Goal: Task Accomplishment & Management: Use online tool/utility

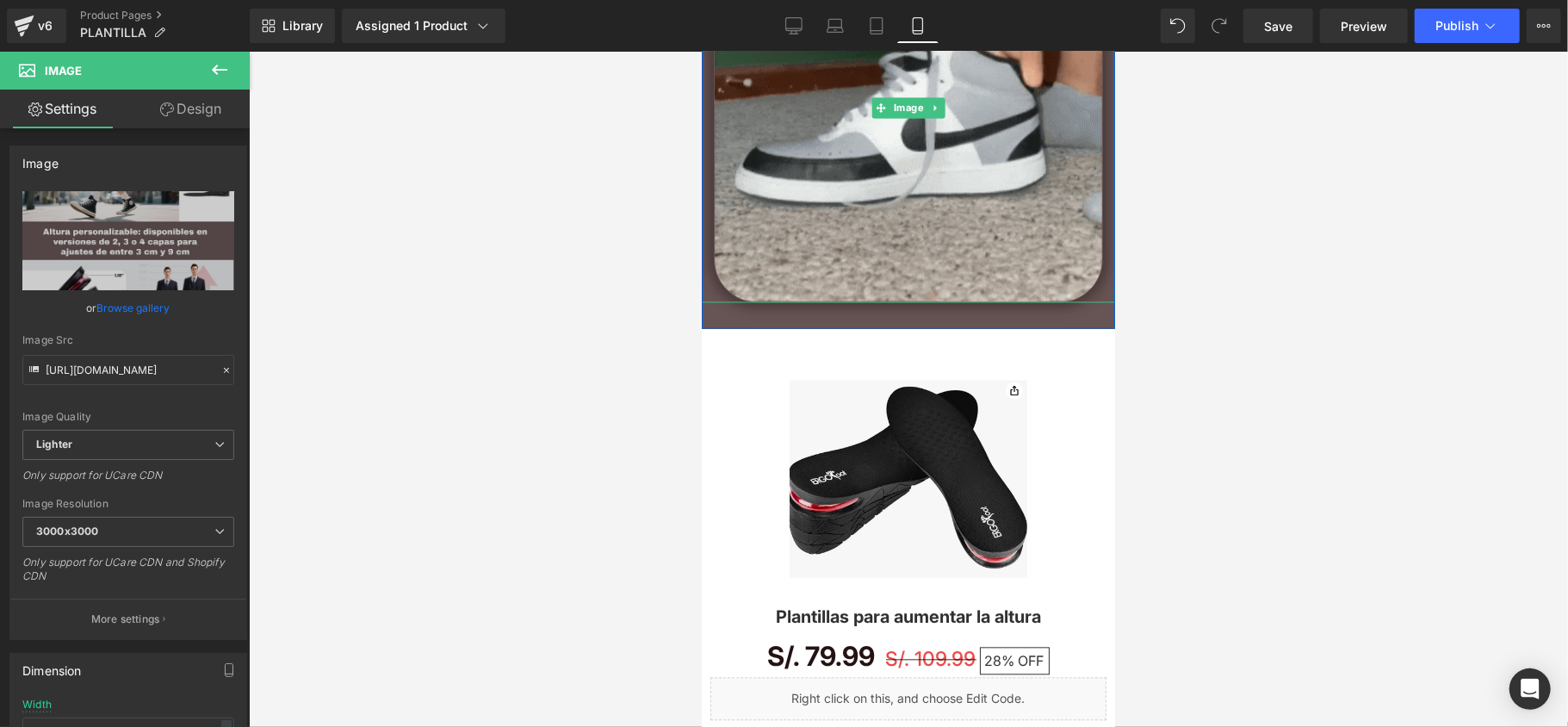
scroll to position [2527, 0]
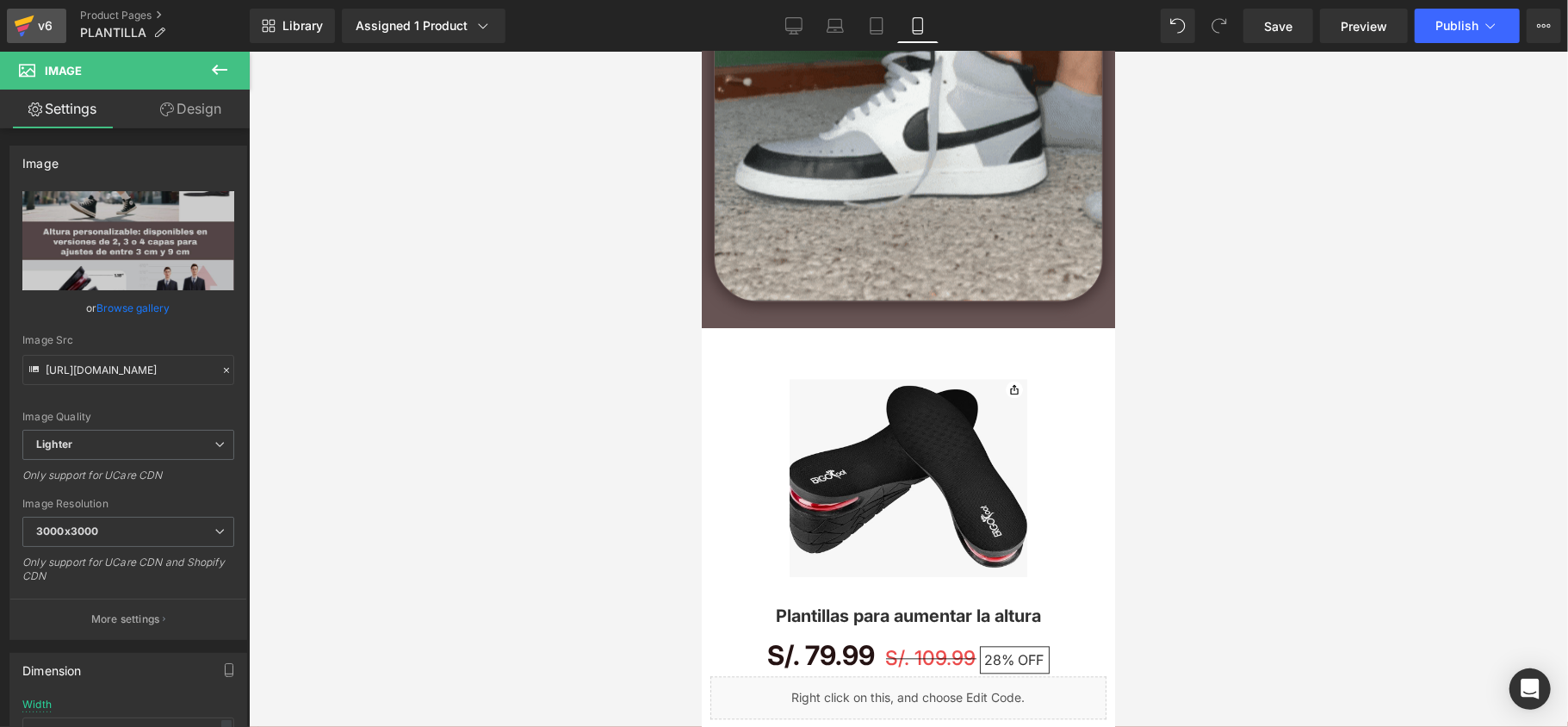
click at [18, 32] on icon at bounding box center [24, 25] width 21 height 43
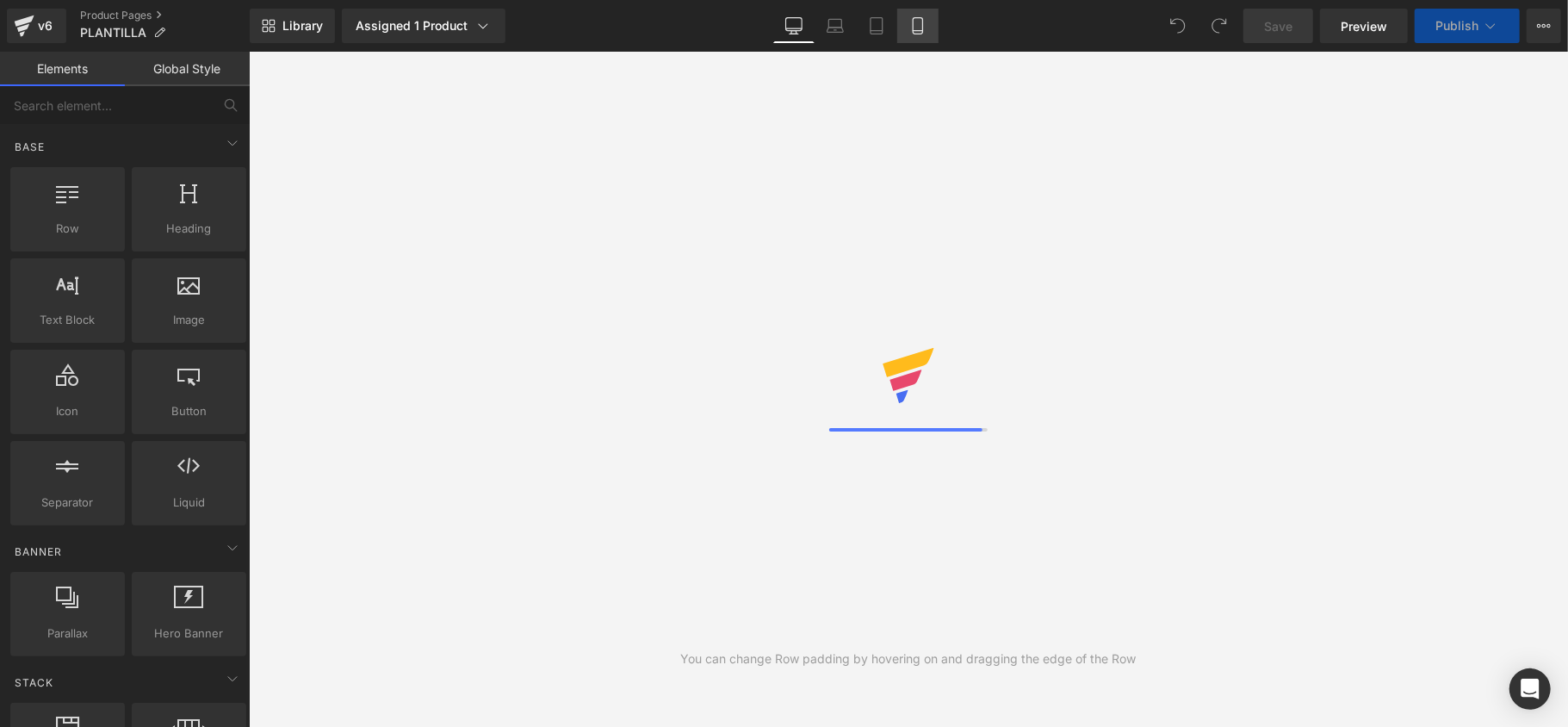
click at [913, 31] on icon at bounding box center [918, 31] width 10 height 0
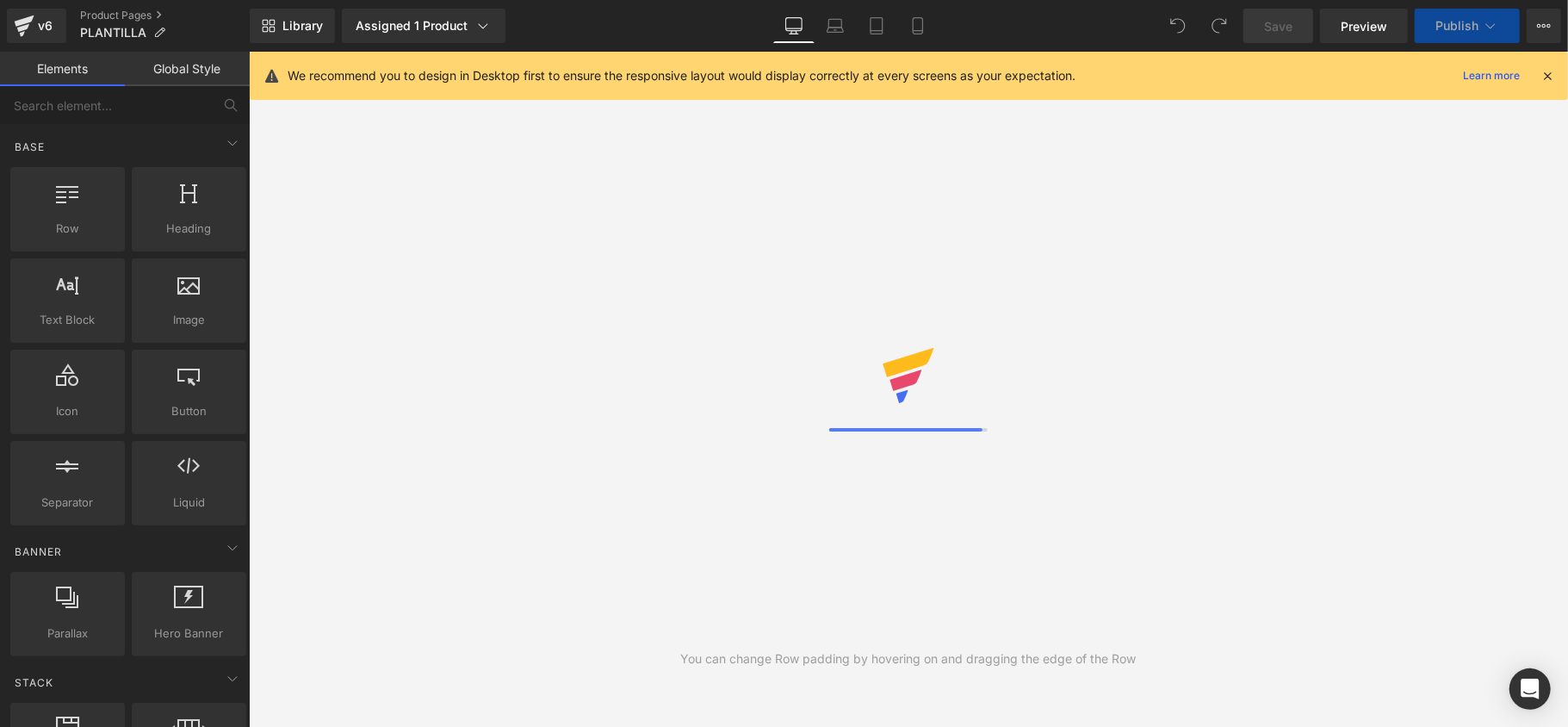
click at [1547, 79] on icon at bounding box center [1548, 76] width 16 height 16
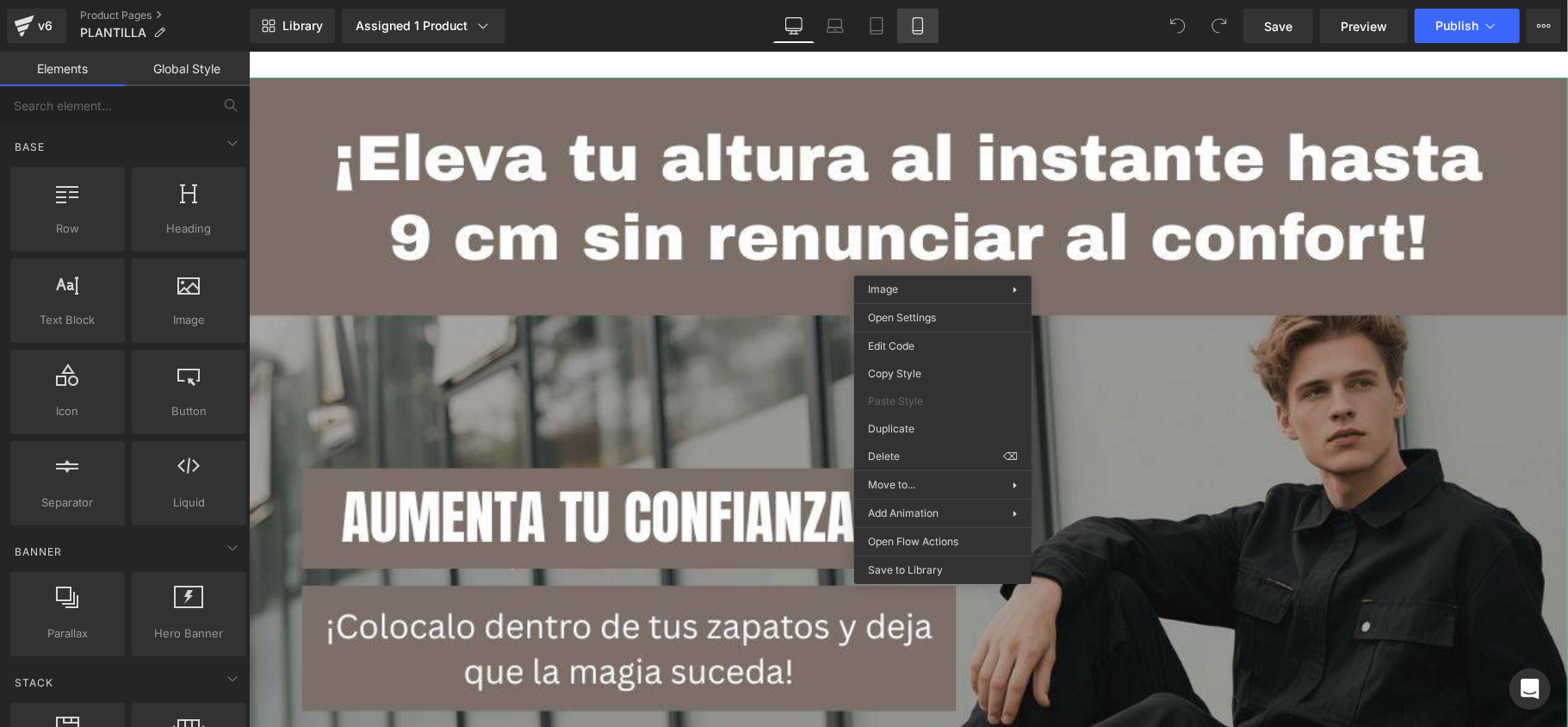
click at [913, 32] on icon at bounding box center [918, 26] width 10 height 16
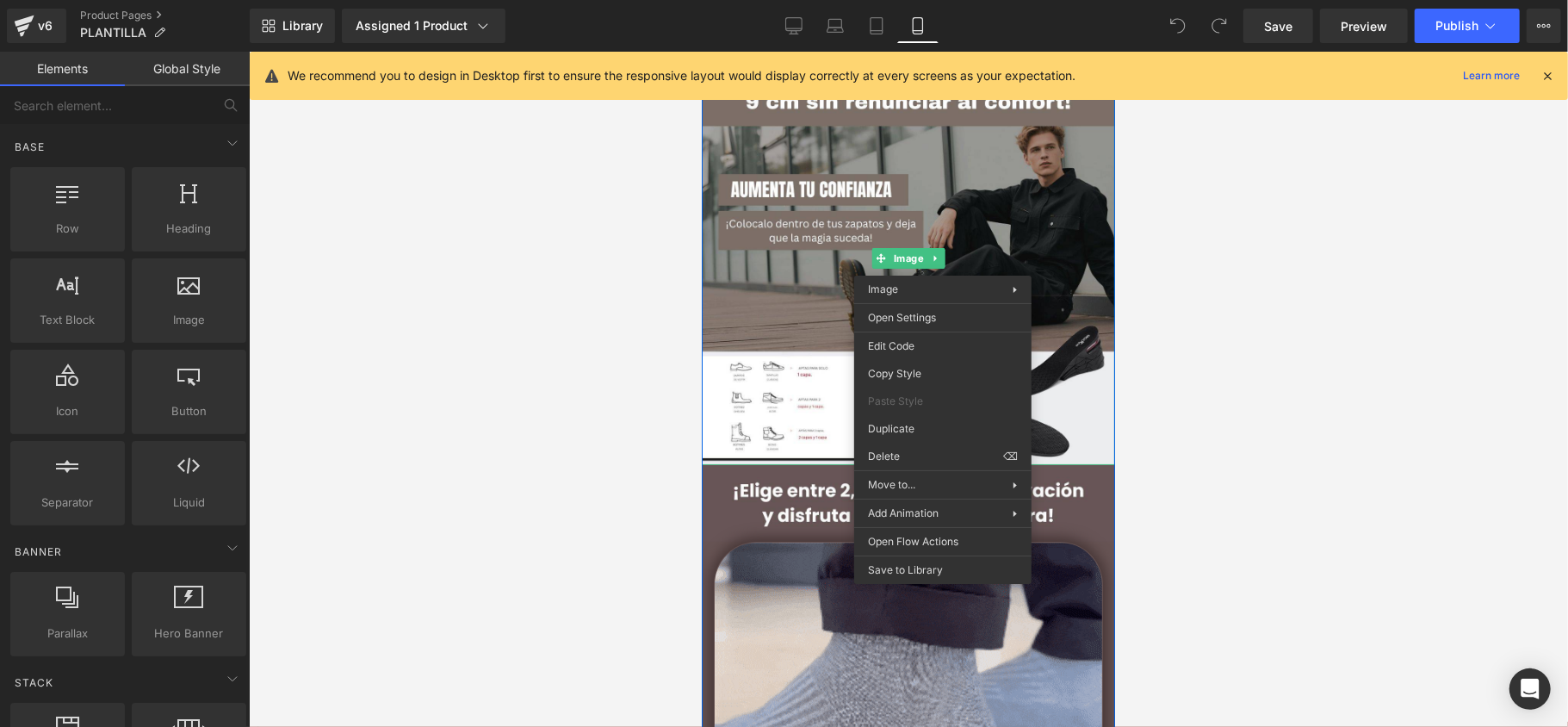
click at [516, 200] on div at bounding box center [908, 389] width 1319 height 675
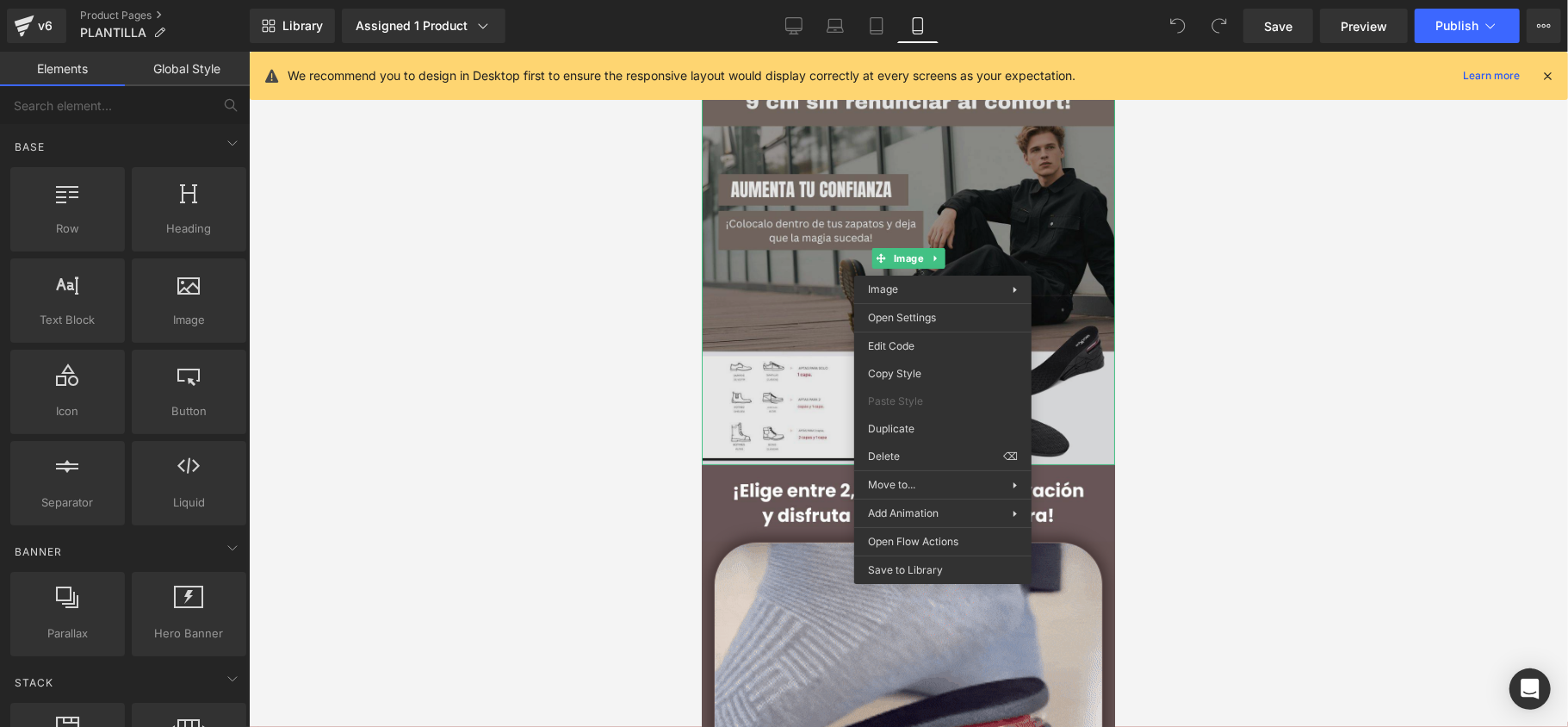
click at [955, 195] on img at bounding box center [907, 257] width 414 height 414
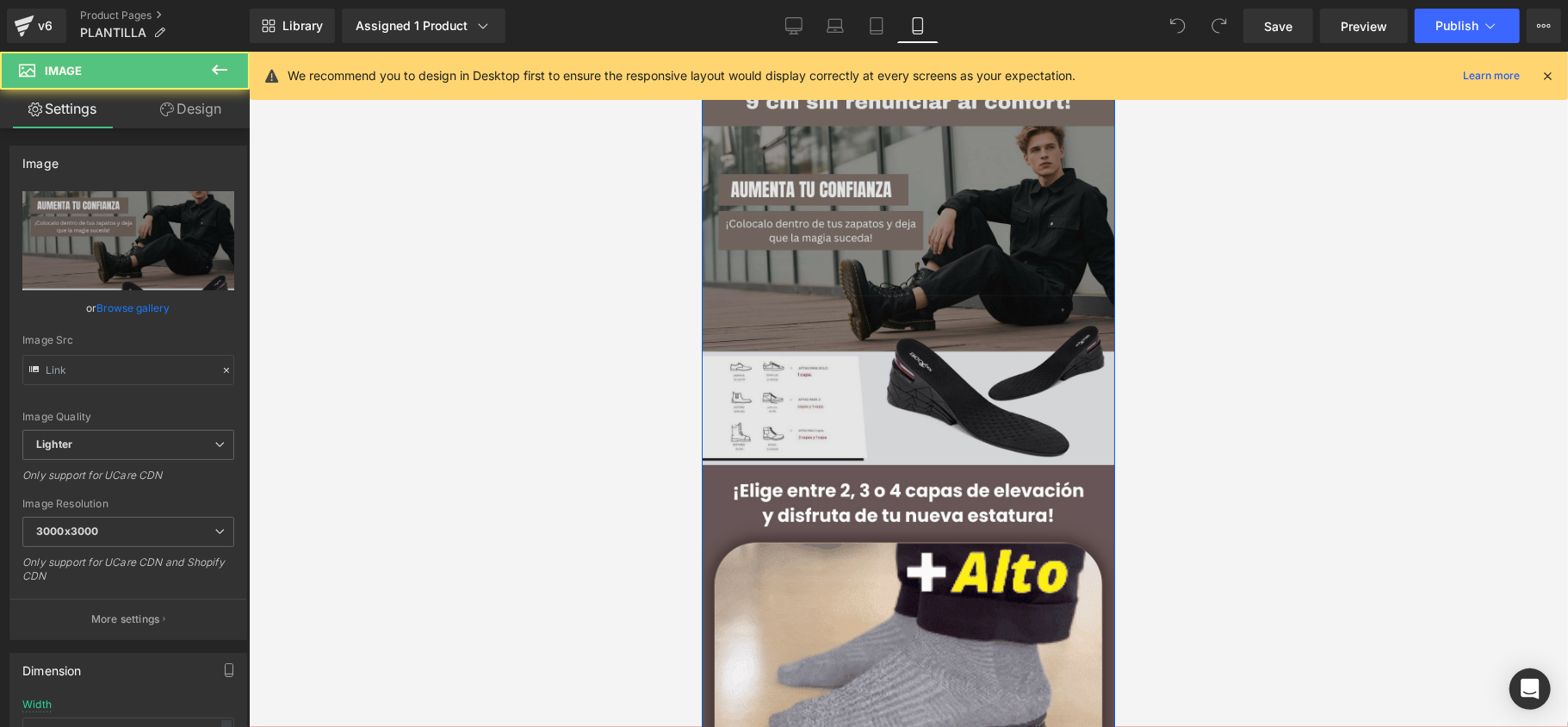
type input "https://ucarecdn.com/14659680-8293-494a-9b70-0409928f79aa/-/format/auto/-/previ…"
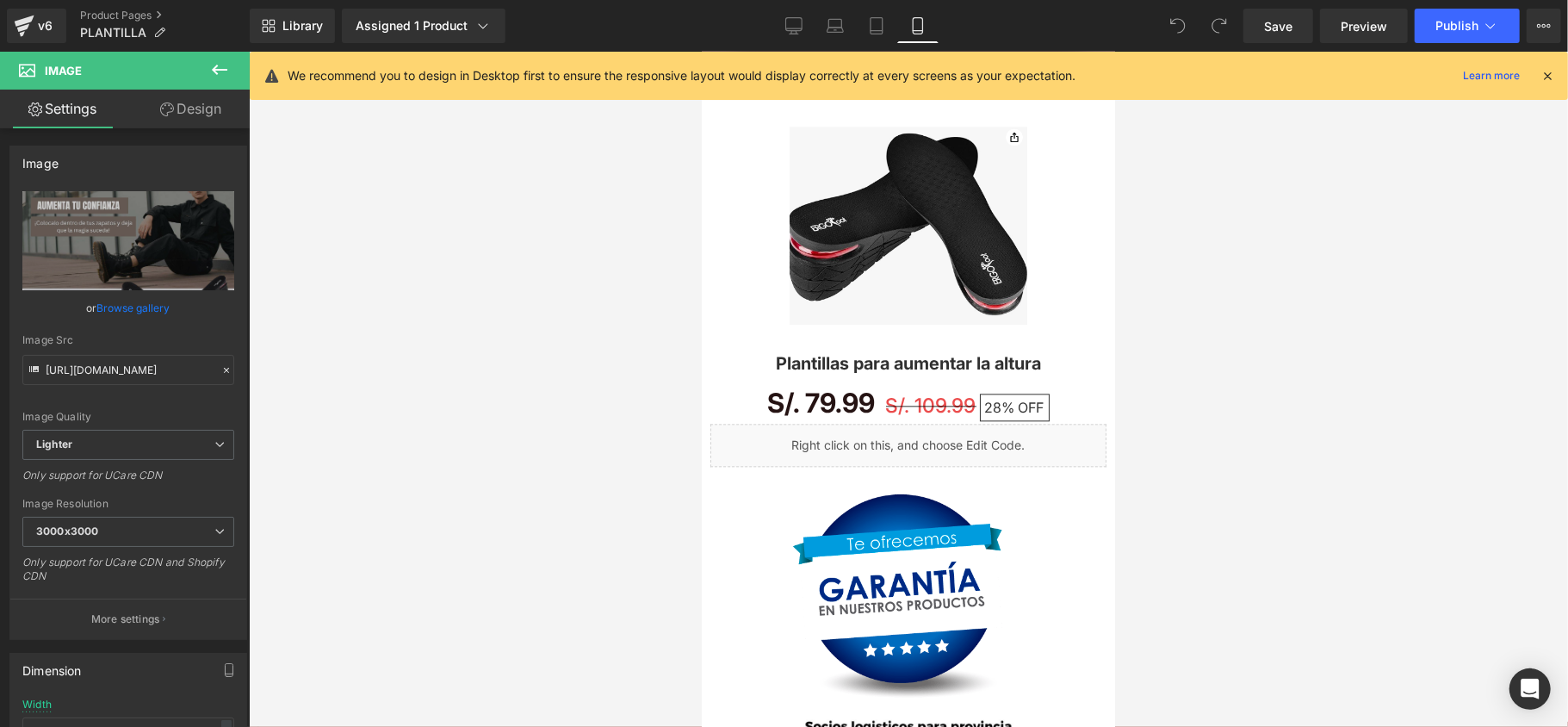
scroll to position [2527, 0]
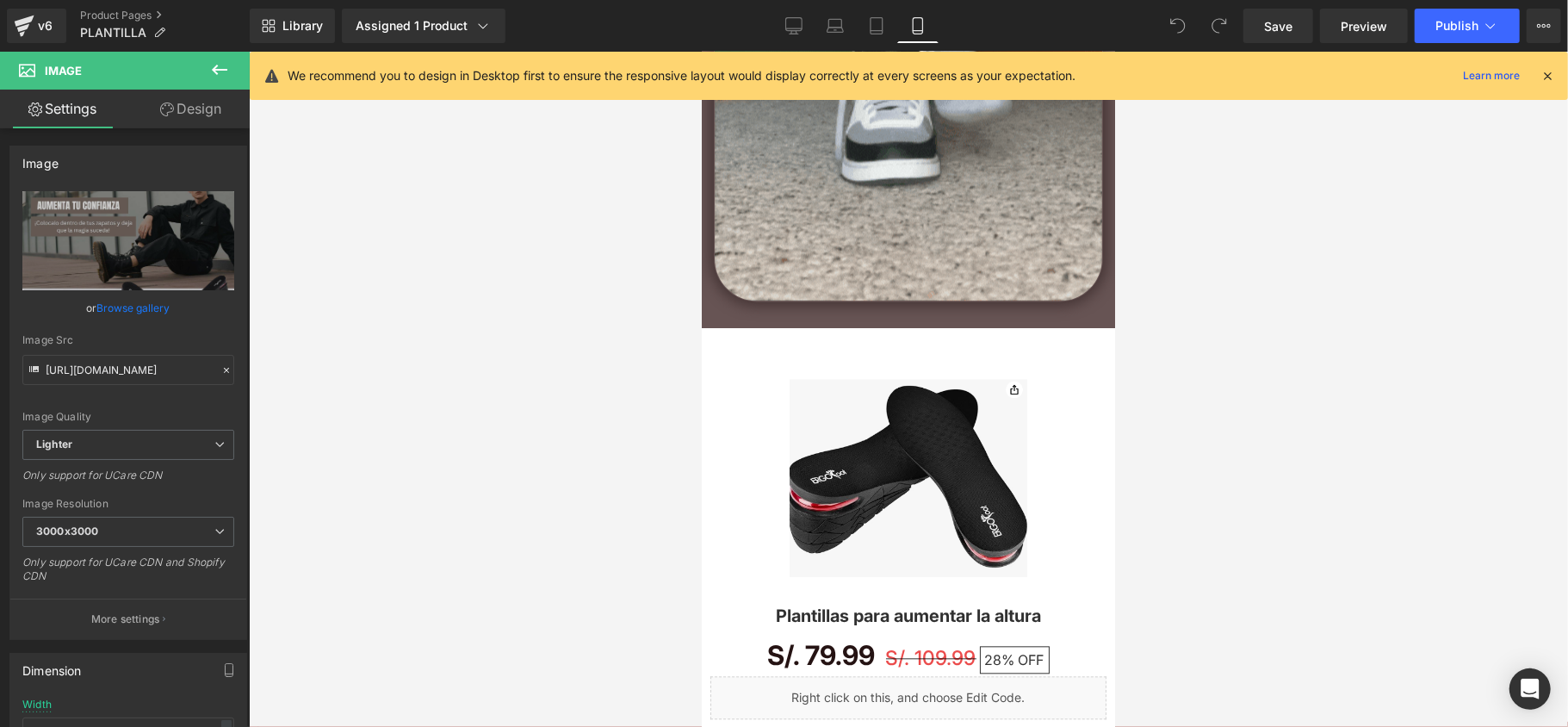
click at [904, 473] on div "Sale Off (P) Image" at bounding box center [907, 484] width 396 height 211
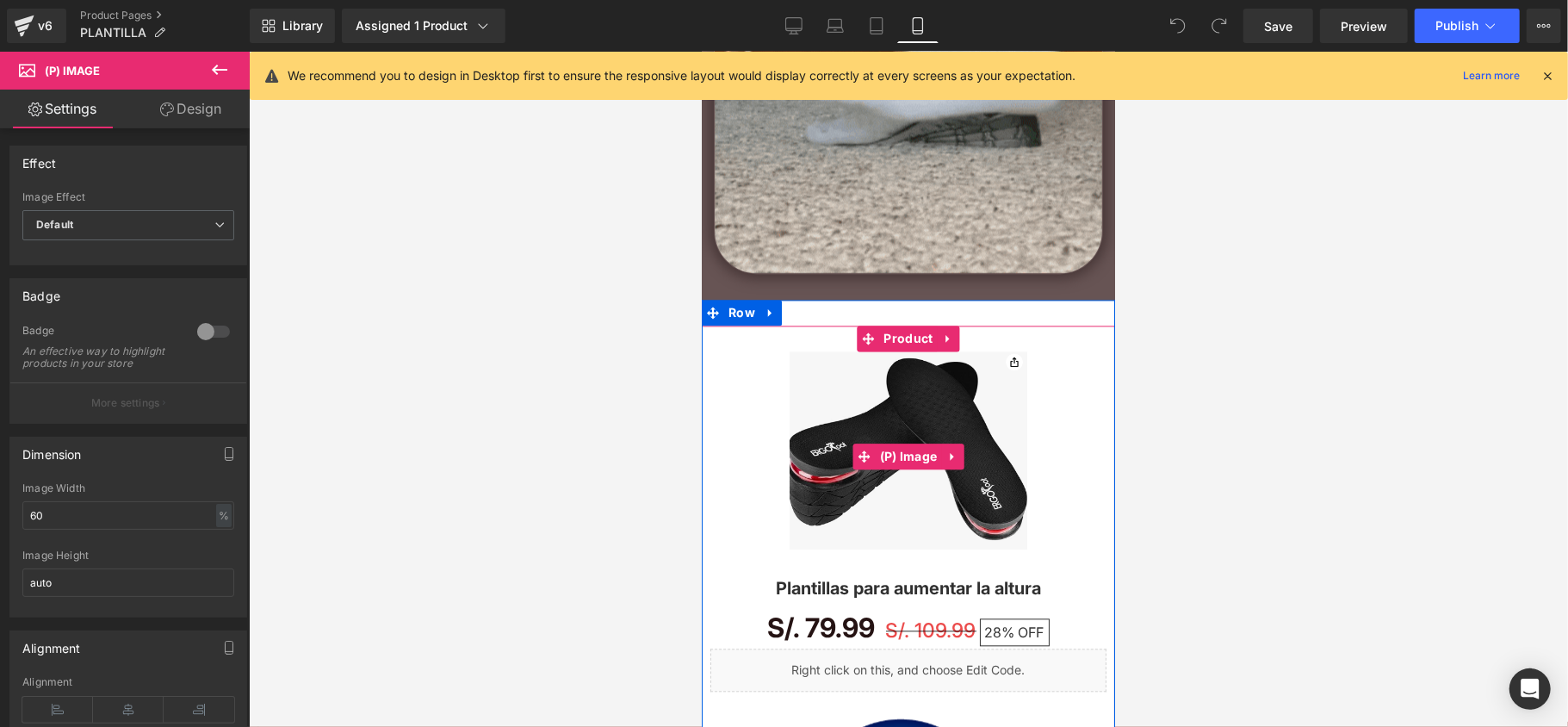
scroll to position [2642, 0]
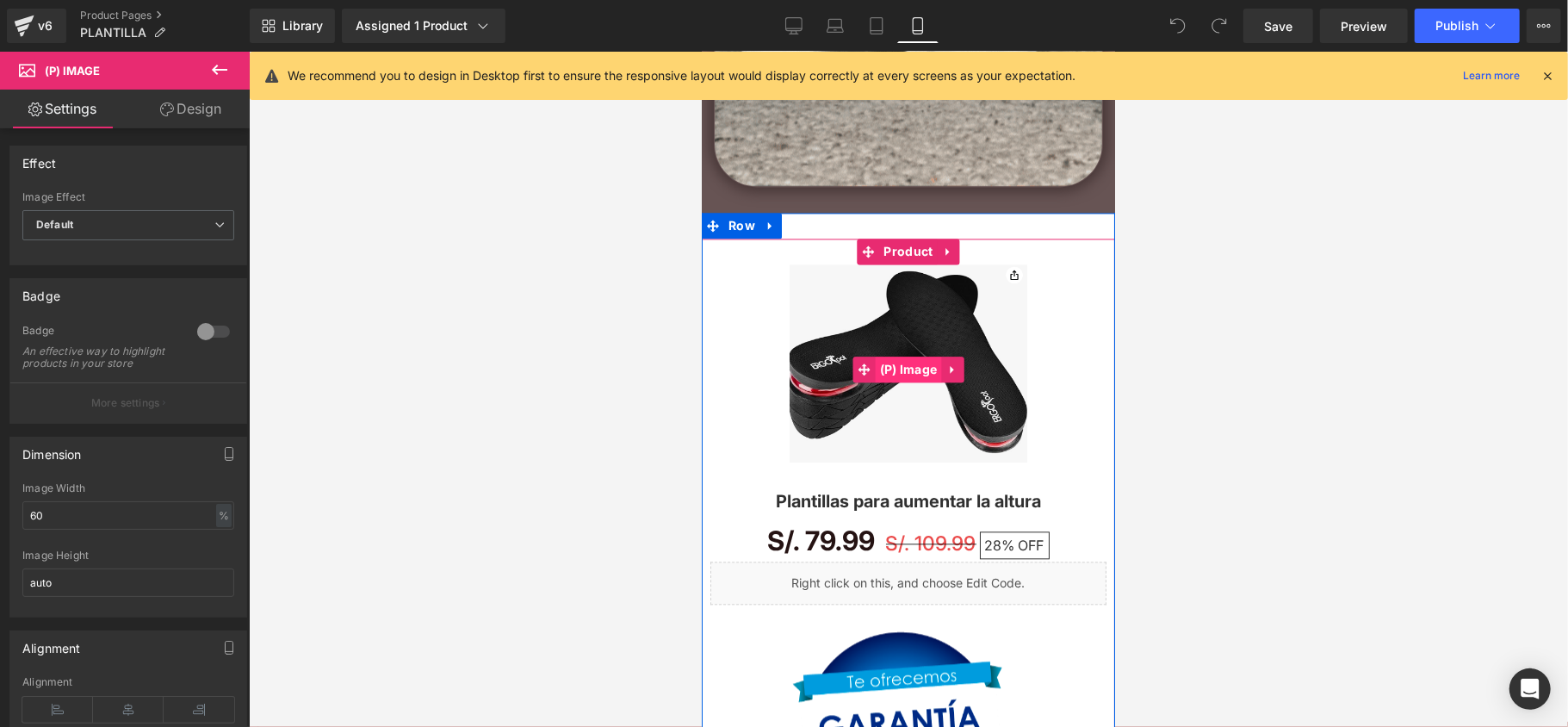
click at [907, 357] on span "(P) Image" at bounding box center [908, 369] width 67 height 26
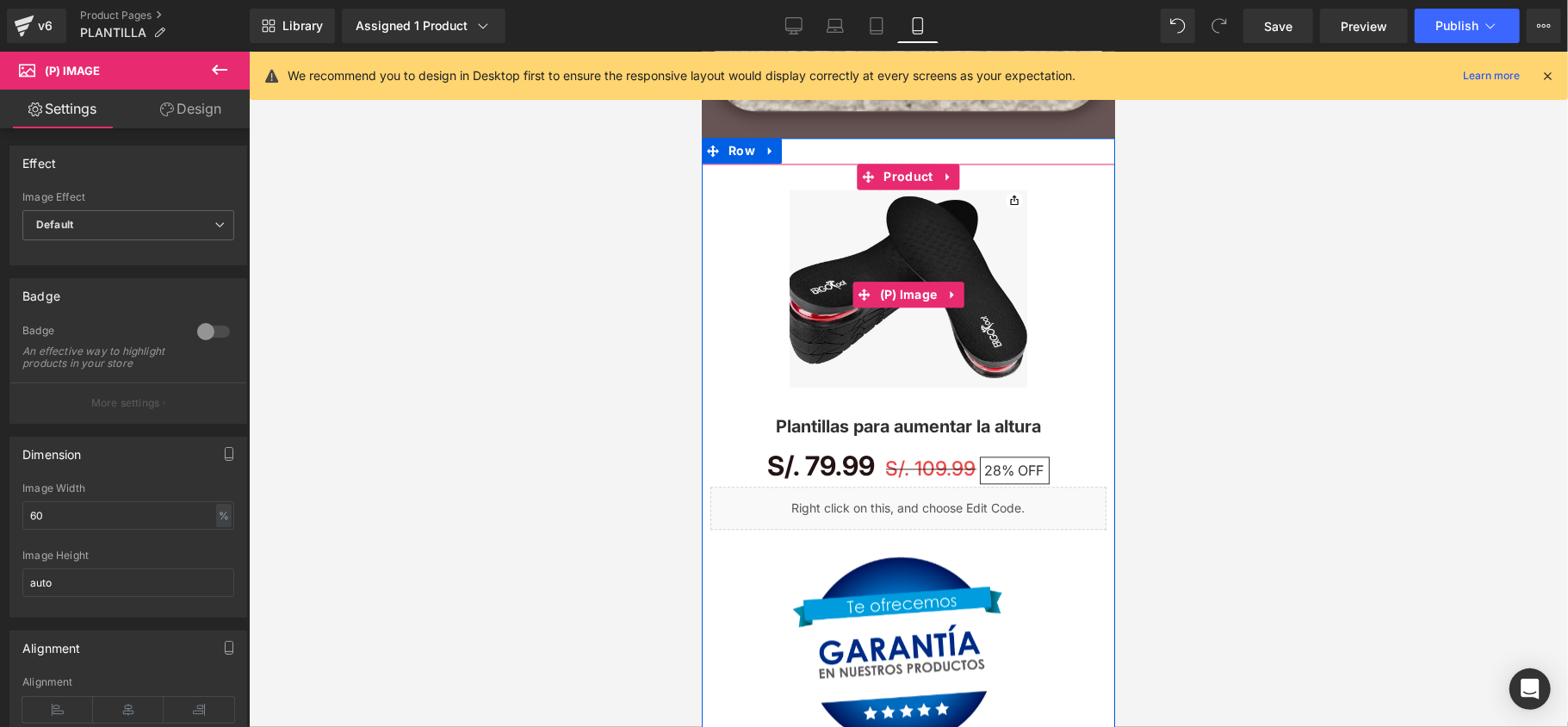
scroll to position [2756, 0]
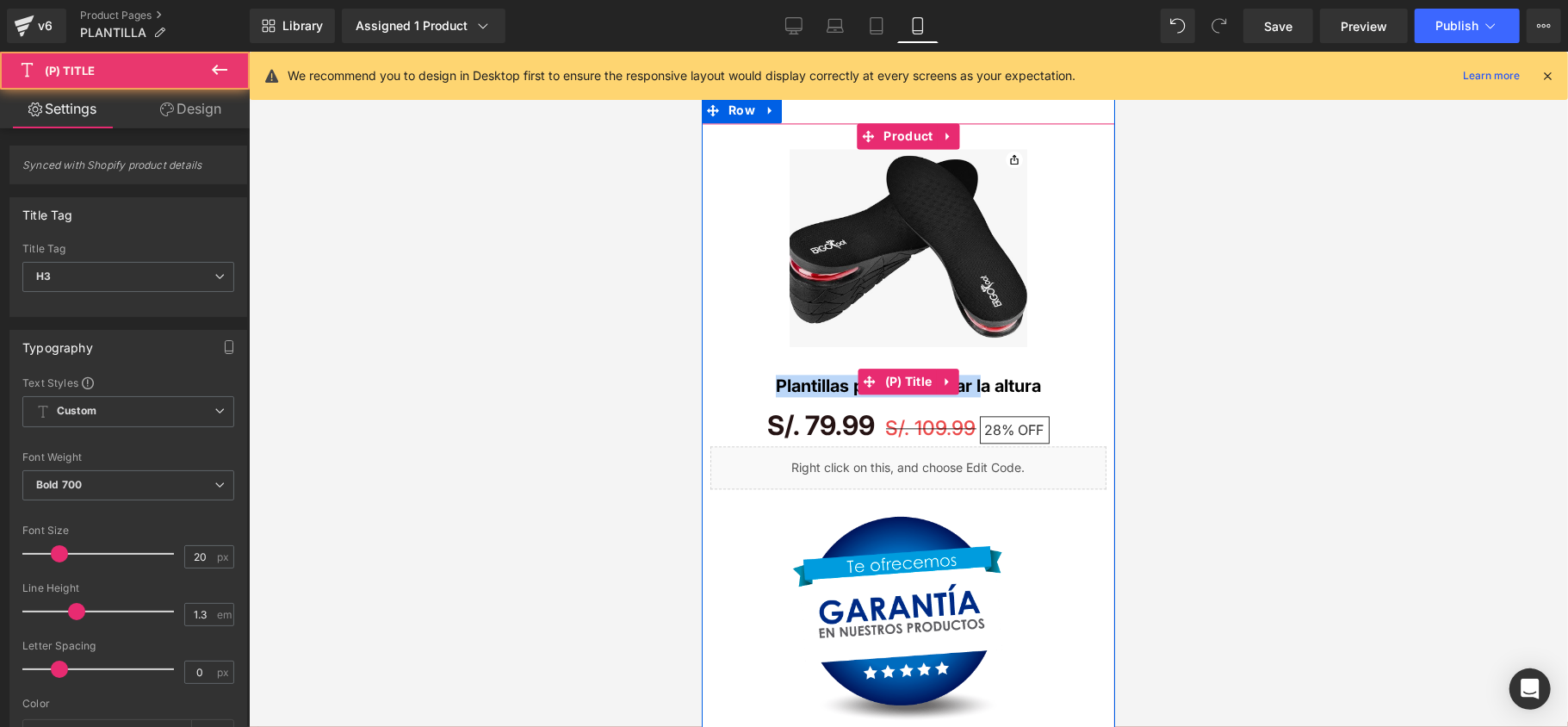
drag, startPoint x: 865, startPoint y: 380, endPoint x: 979, endPoint y: 386, distance: 114.2
click at [979, 386] on h3 "Plantillas para aumentar la altura" at bounding box center [907, 381] width 396 height 44
click at [1016, 386] on link "Plantillas para aumentar la altura" at bounding box center [907, 385] width 265 height 22
click at [1061, 361] on h3 "Plantillas para aumentar la altura" at bounding box center [907, 381] width 396 height 44
drag, startPoint x: 1041, startPoint y: 376, endPoint x: 766, endPoint y: 359, distance: 275.5
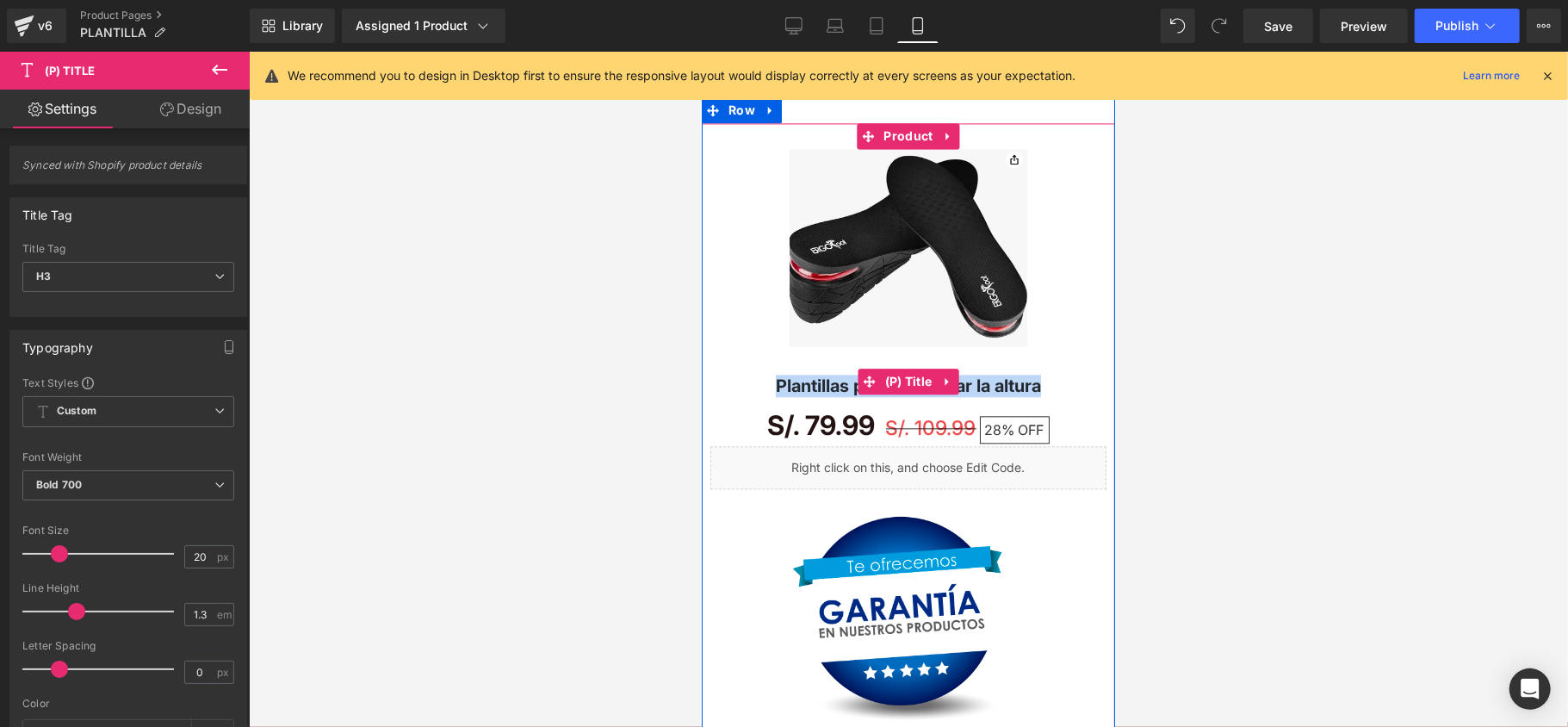
click at [766, 359] on h3 "Plantillas para aumentar la altura" at bounding box center [907, 381] width 396 height 44
copy link "Plantillas para aumentar la altura"
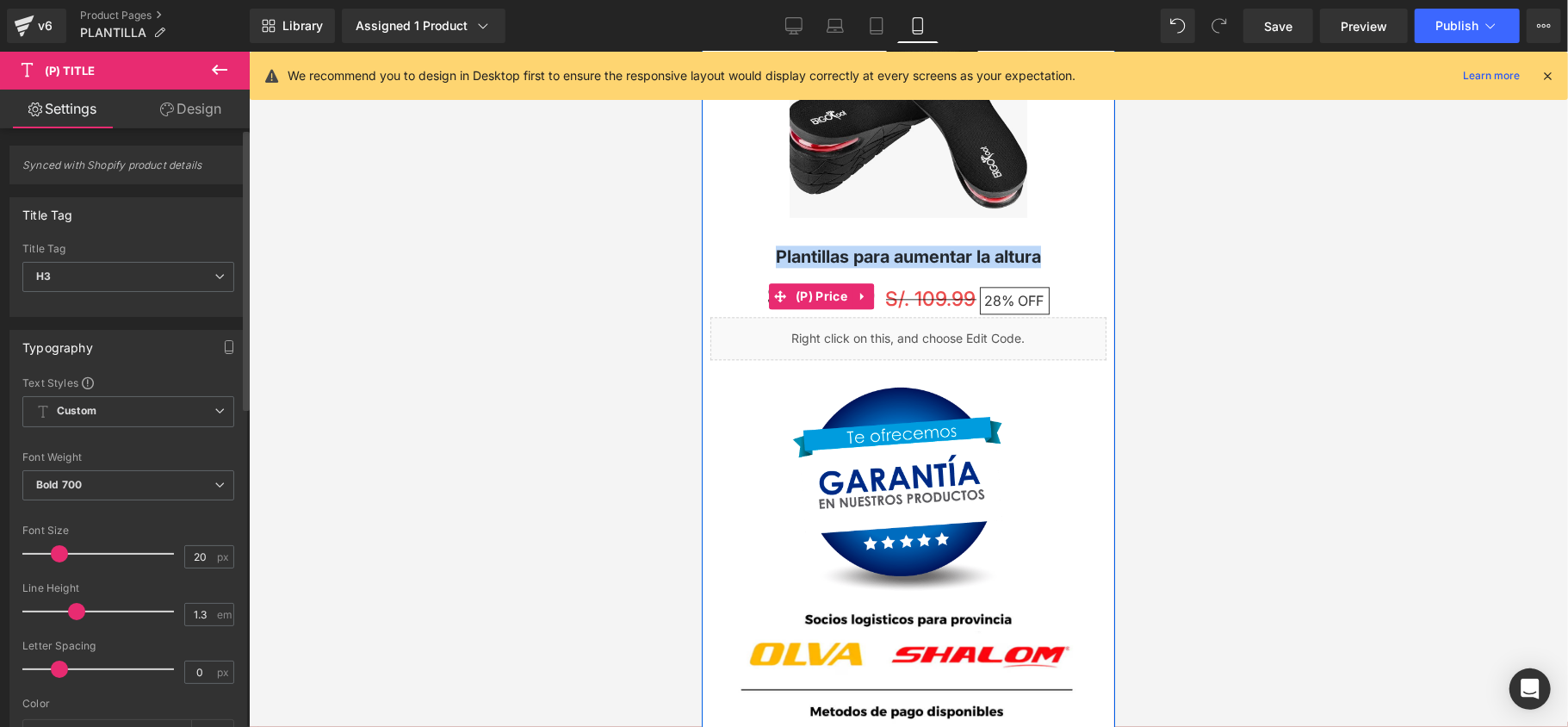
scroll to position [2986, 0]
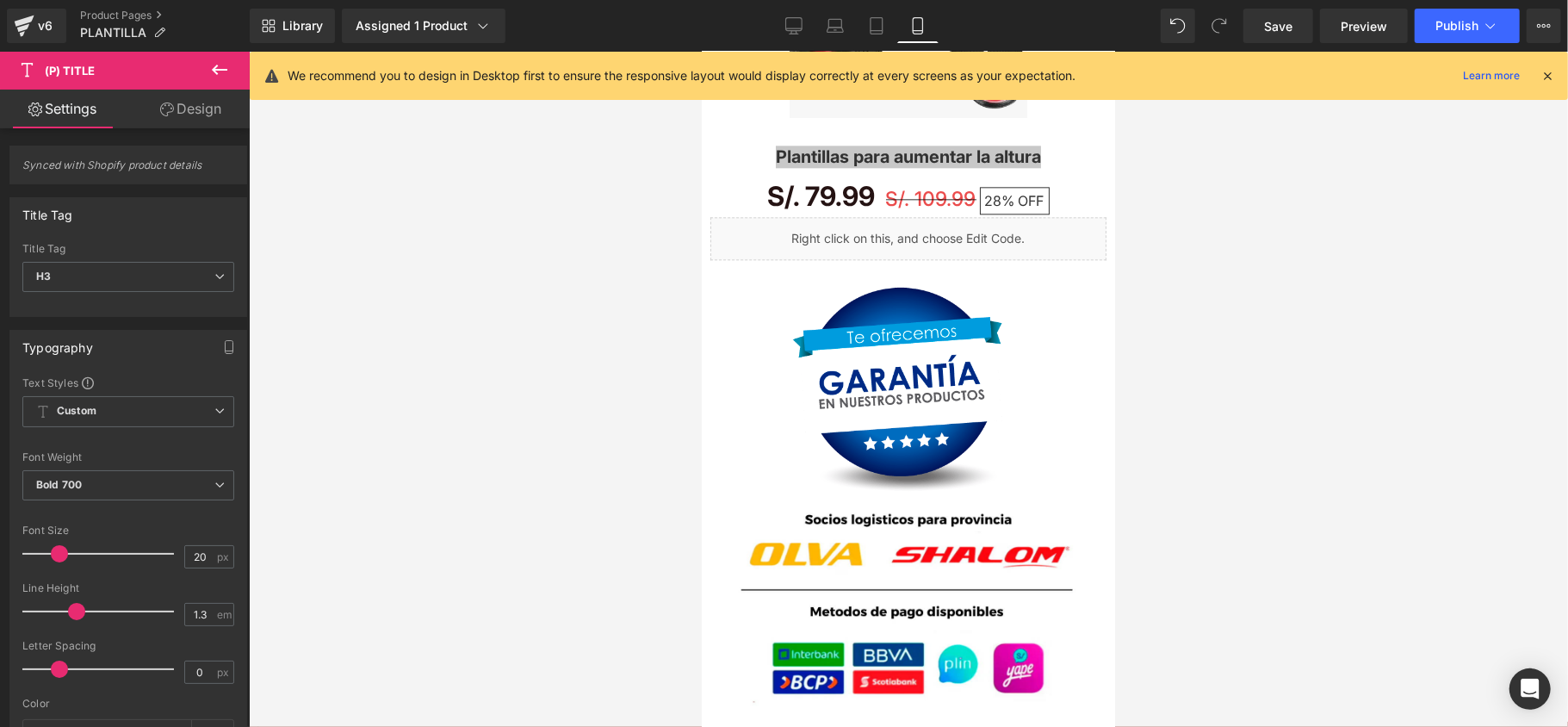
click at [4, 24] on div "v6 Product Pages PLANTILLA" at bounding box center [125, 26] width 250 height 52
click at [43, 33] on div "v6" at bounding box center [46, 26] width 22 height 22
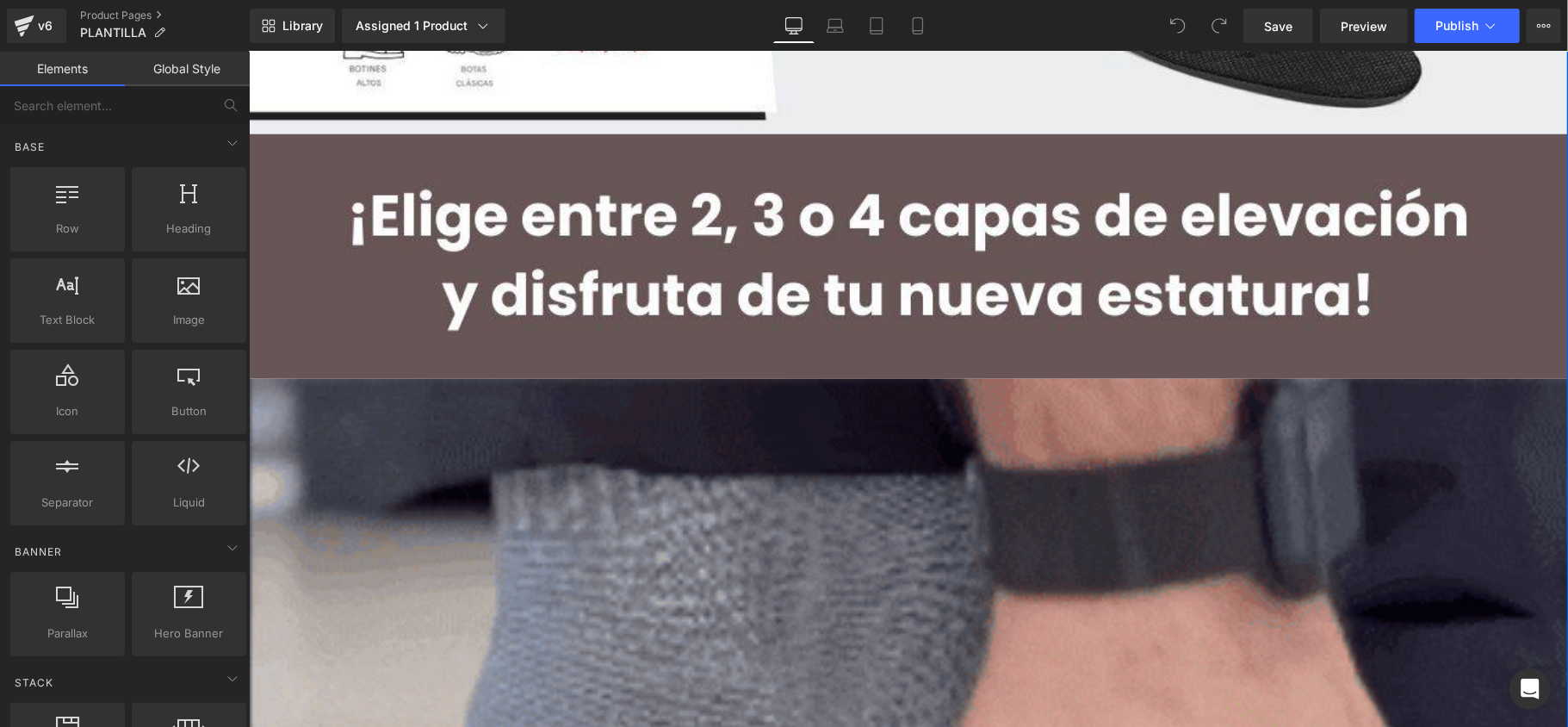
scroll to position [1493, 0]
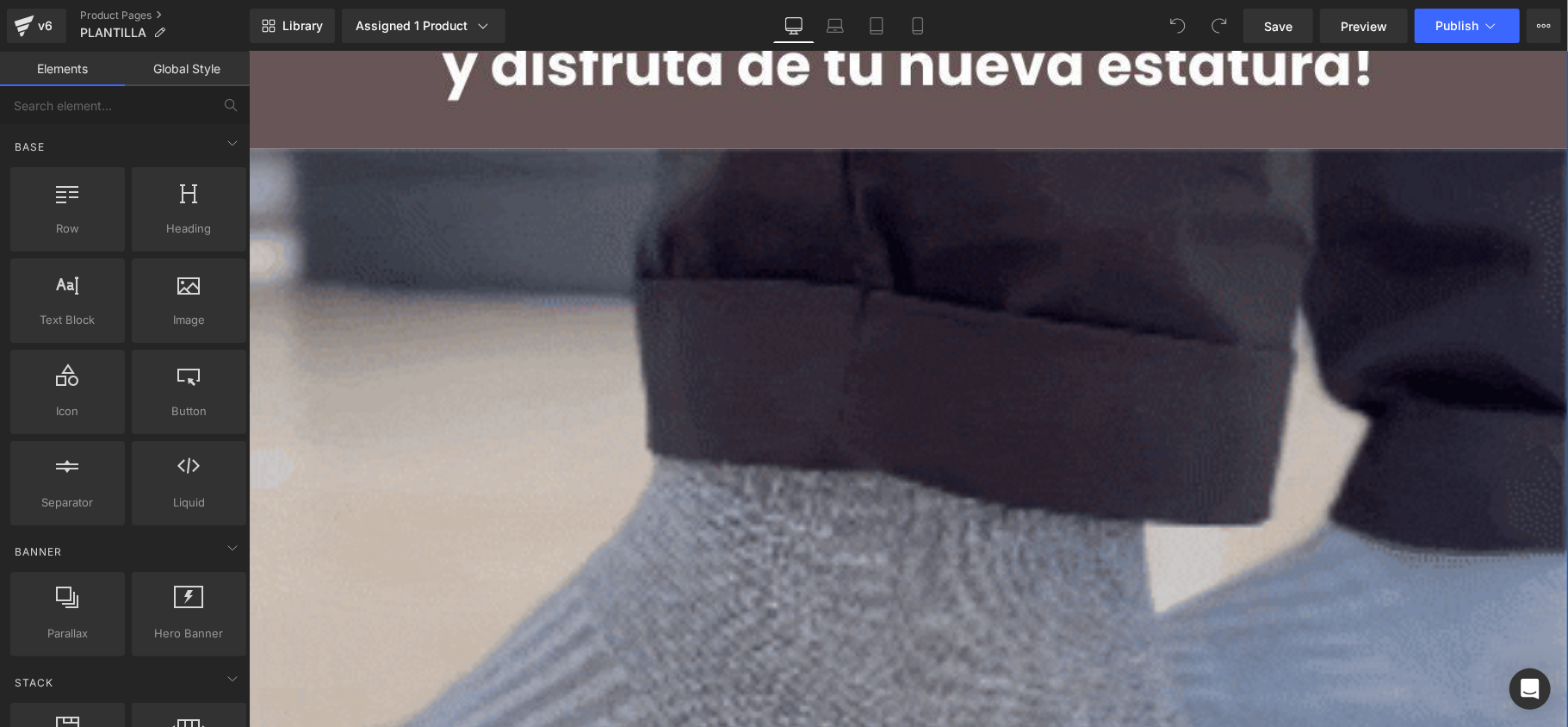
drag, startPoint x: 777, startPoint y: 320, endPoint x: 770, endPoint y: 333, distance: 14.8
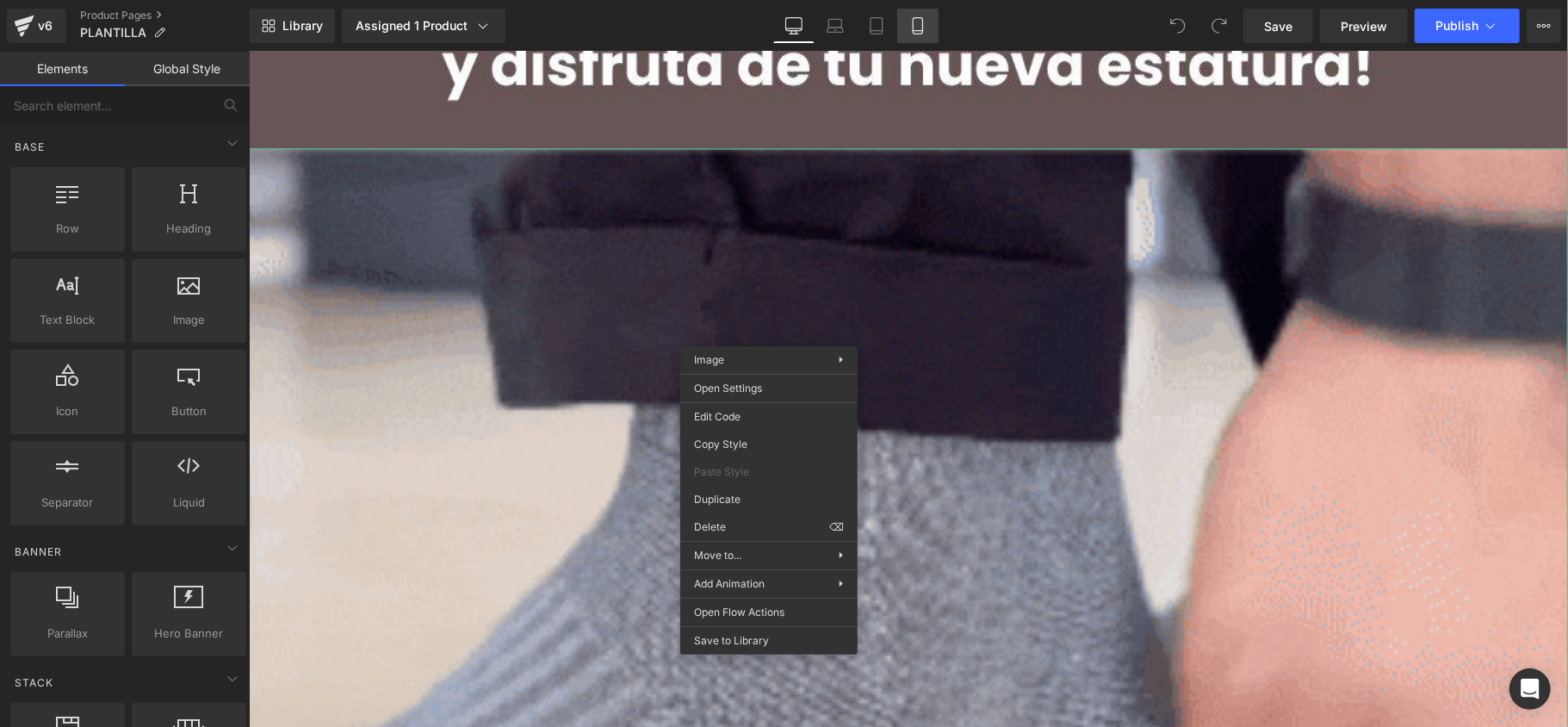
click at [924, 17] on icon at bounding box center [917, 25] width 17 height 17
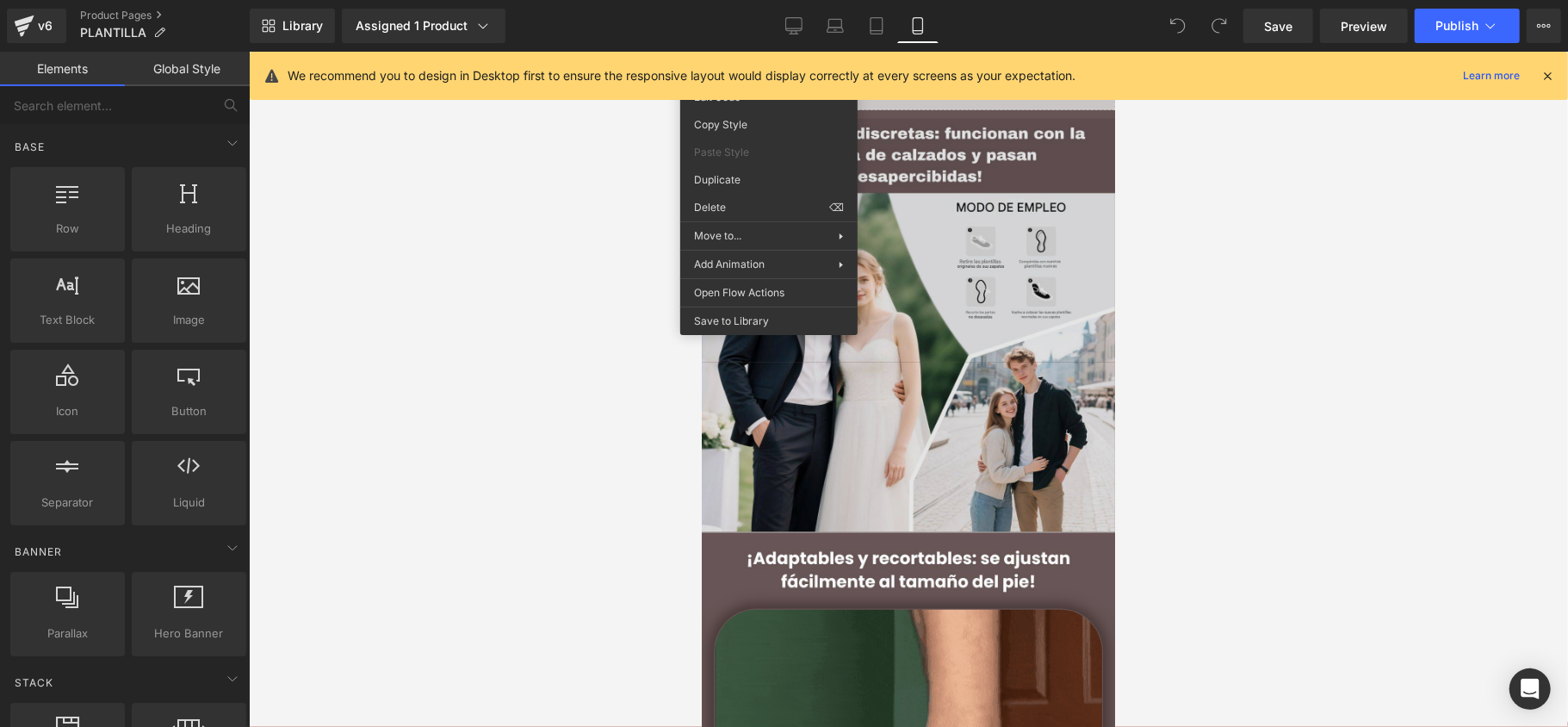
scroll to position [1838, 0]
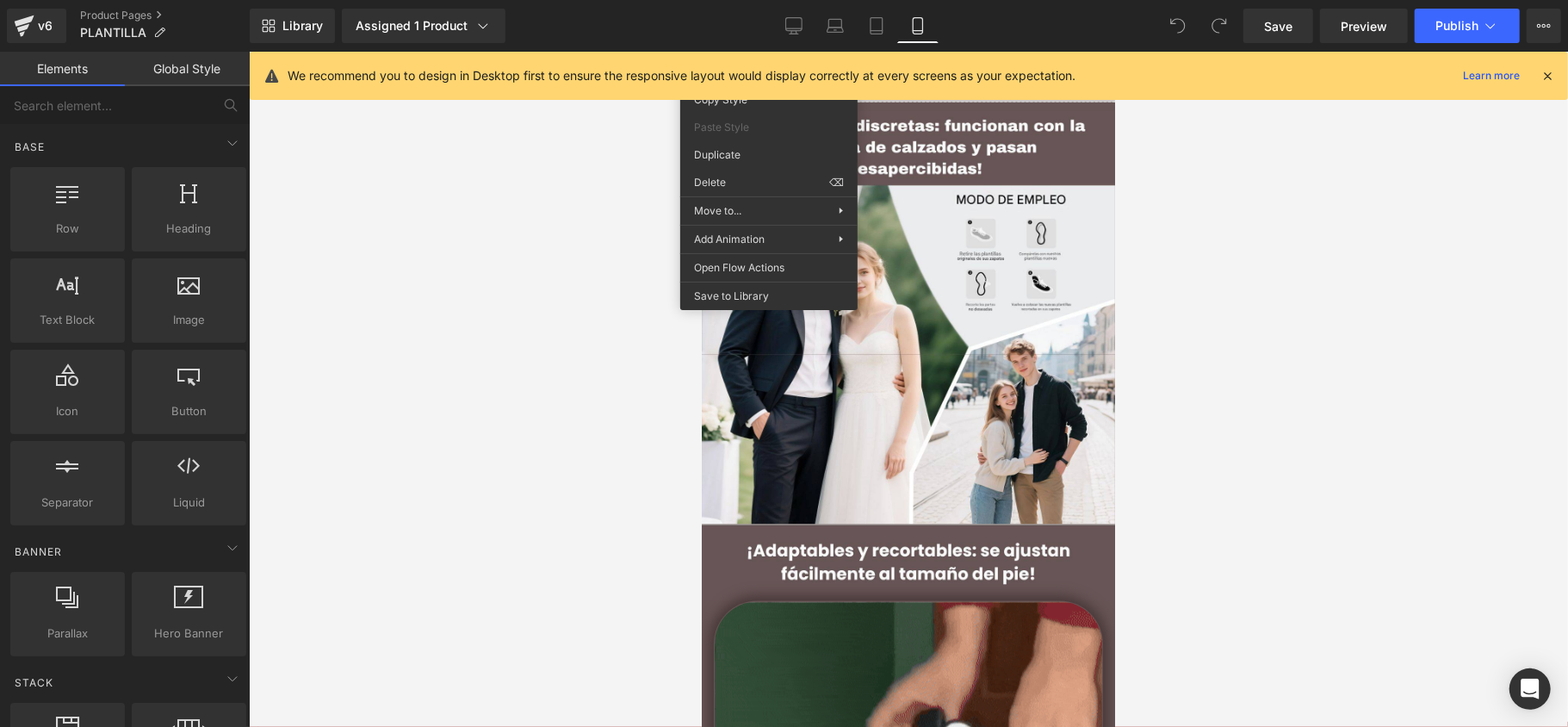
click at [1356, 237] on div at bounding box center [908, 389] width 1319 height 675
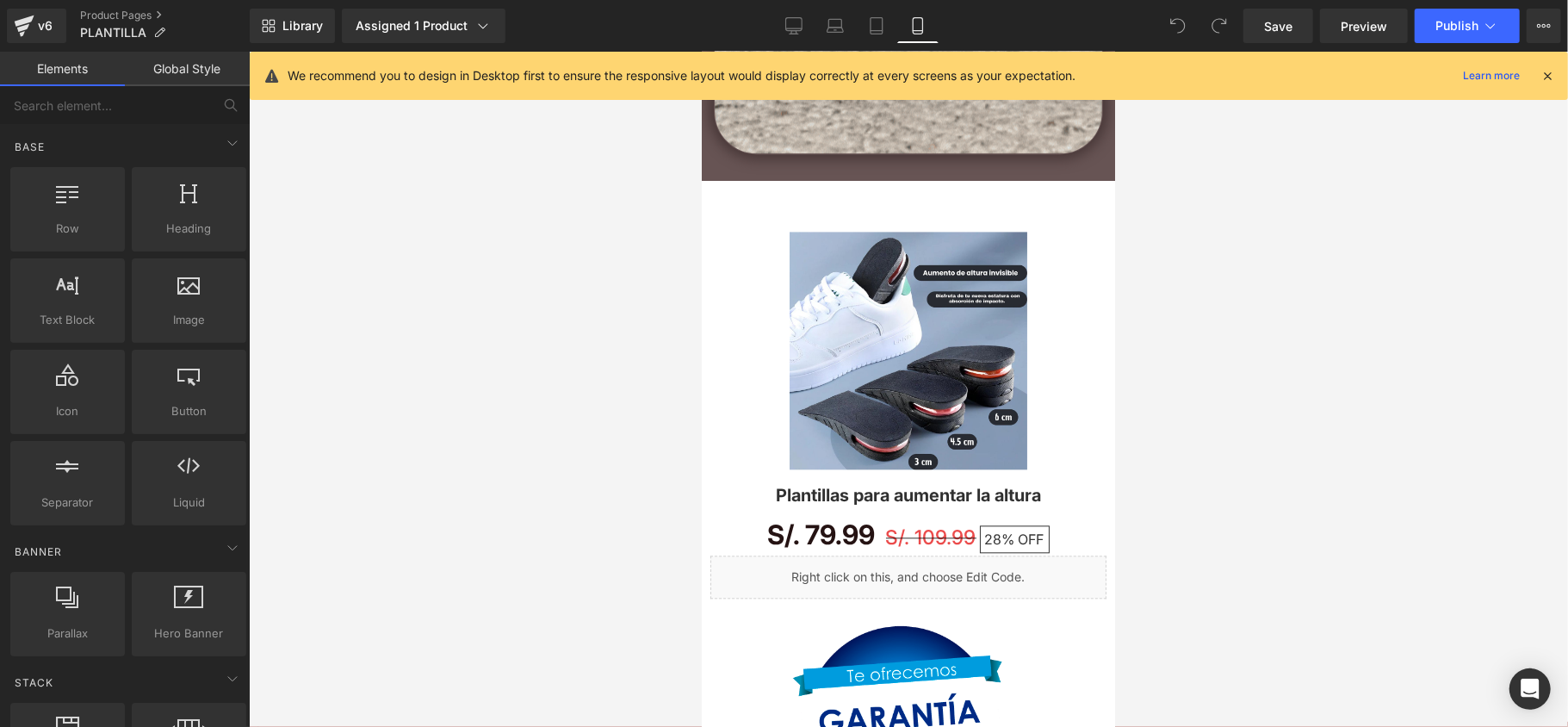
scroll to position [2642, 0]
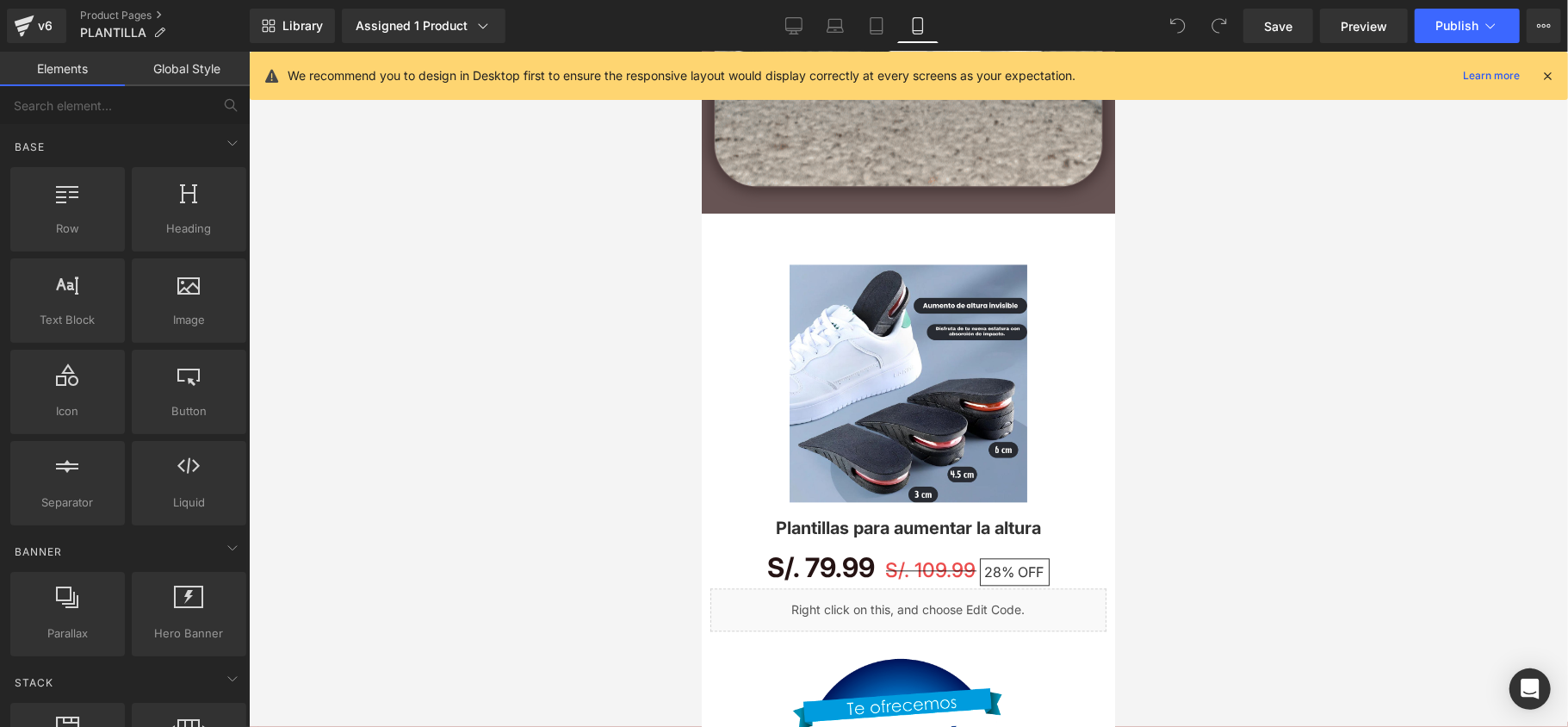
click at [828, 357] on img at bounding box center [907, 382] width 237 height 237
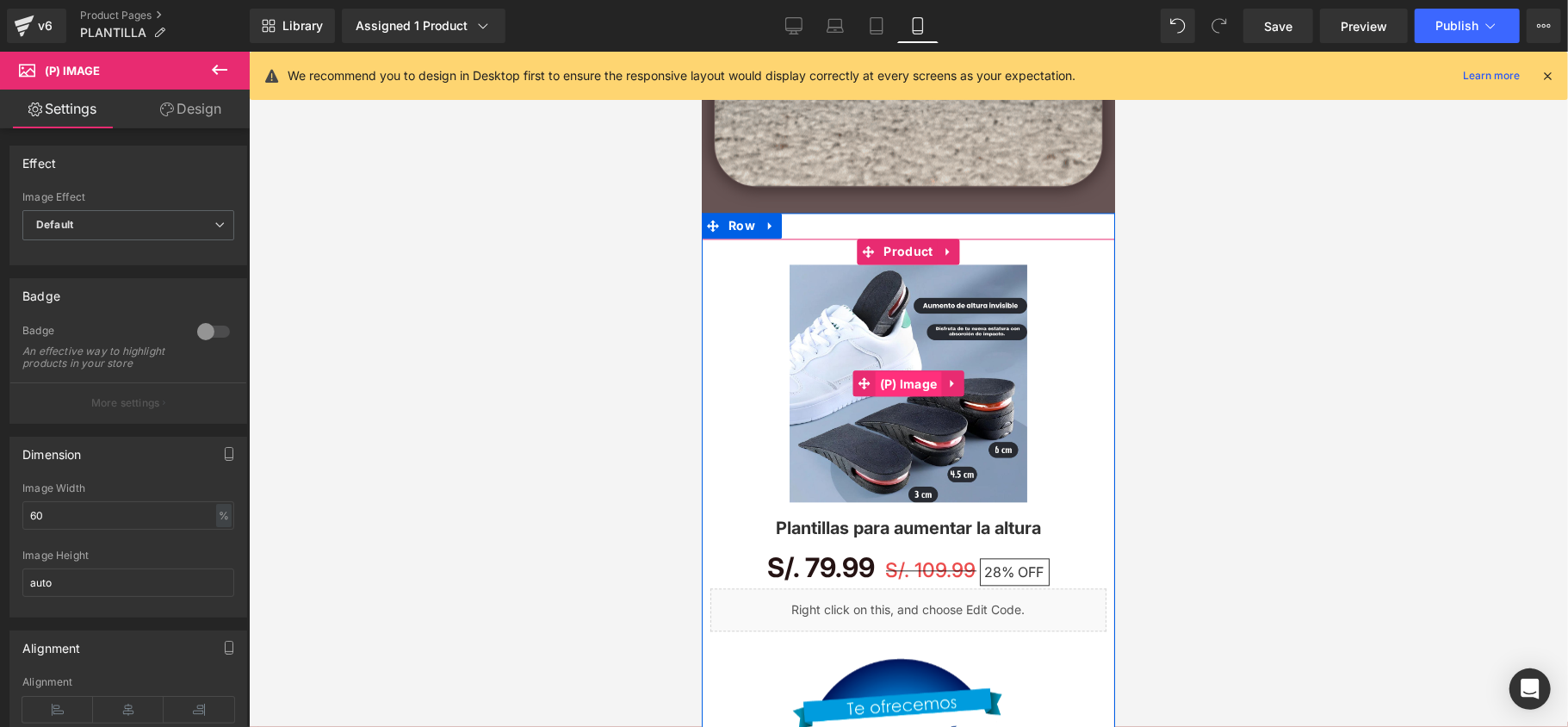
click at [904, 377] on span "(P) Image" at bounding box center [908, 383] width 67 height 26
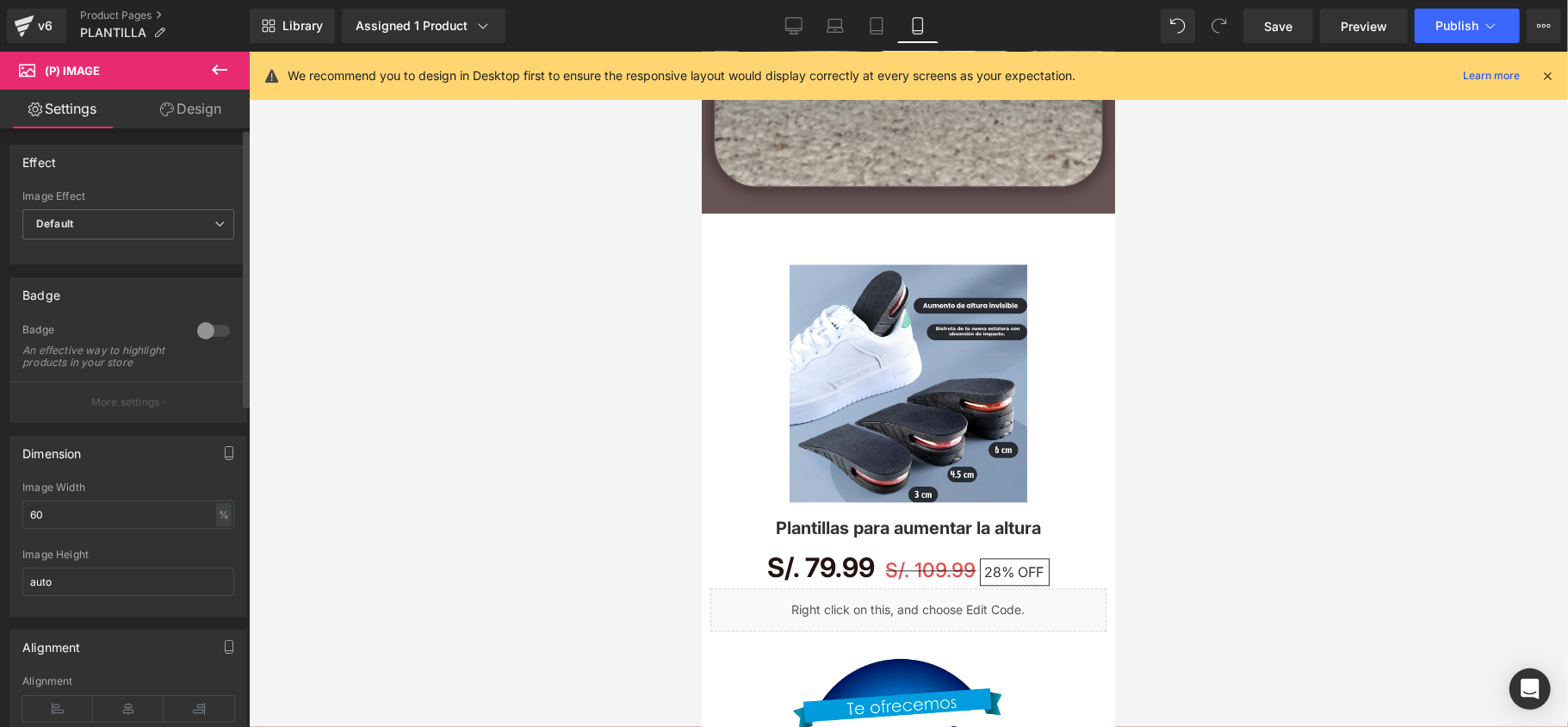
scroll to position [0, 0]
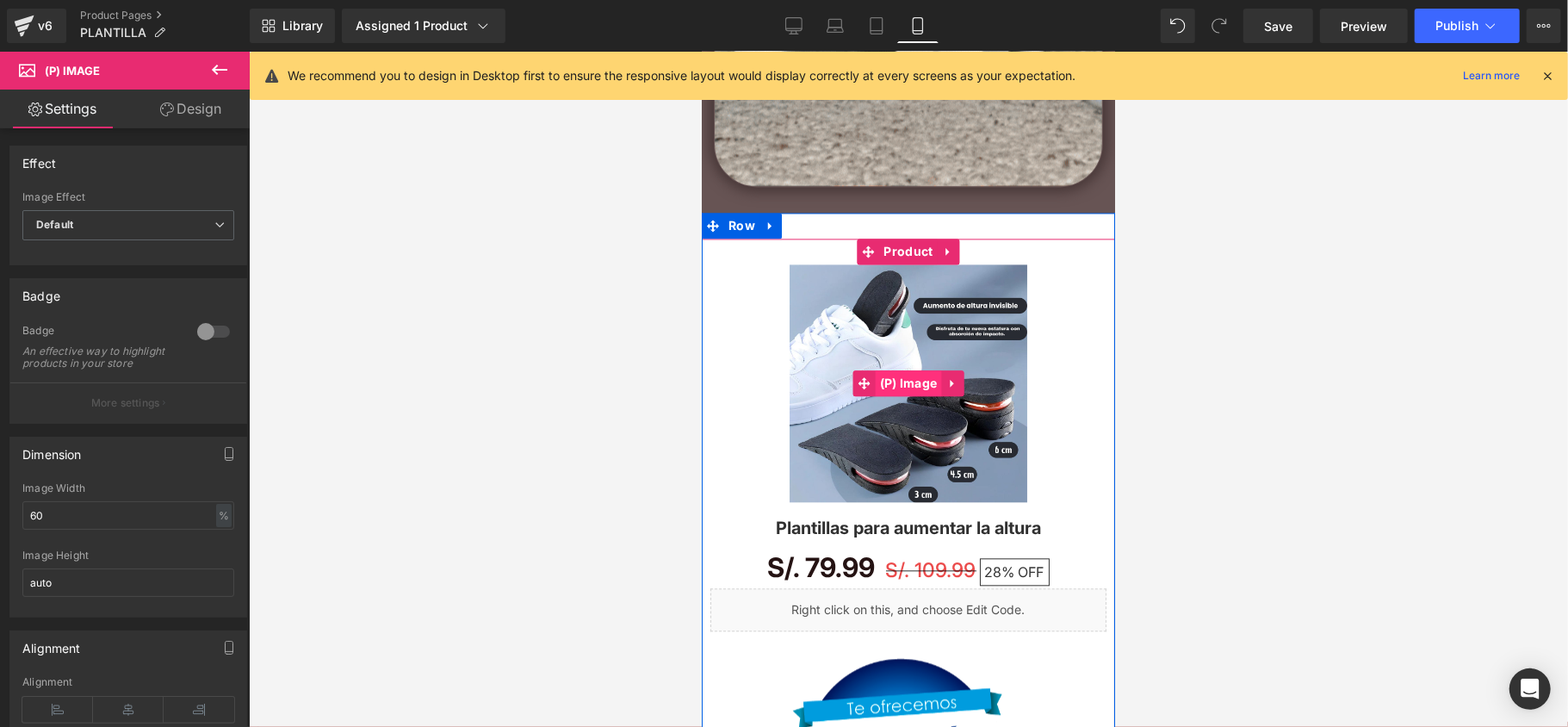
click at [903, 386] on span "(P) Image" at bounding box center [908, 383] width 67 height 26
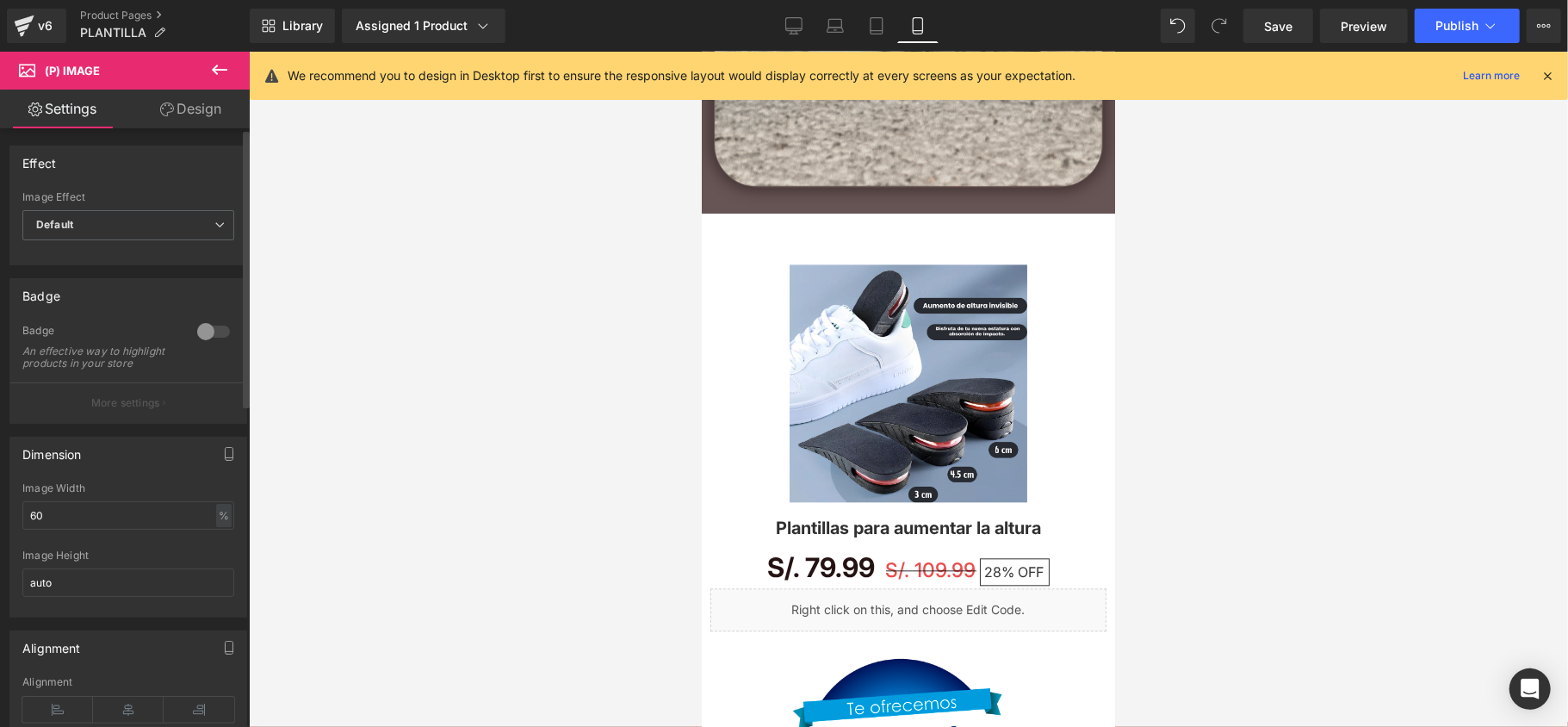
click at [205, 331] on div at bounding box center [213, 332] width 41 height 28
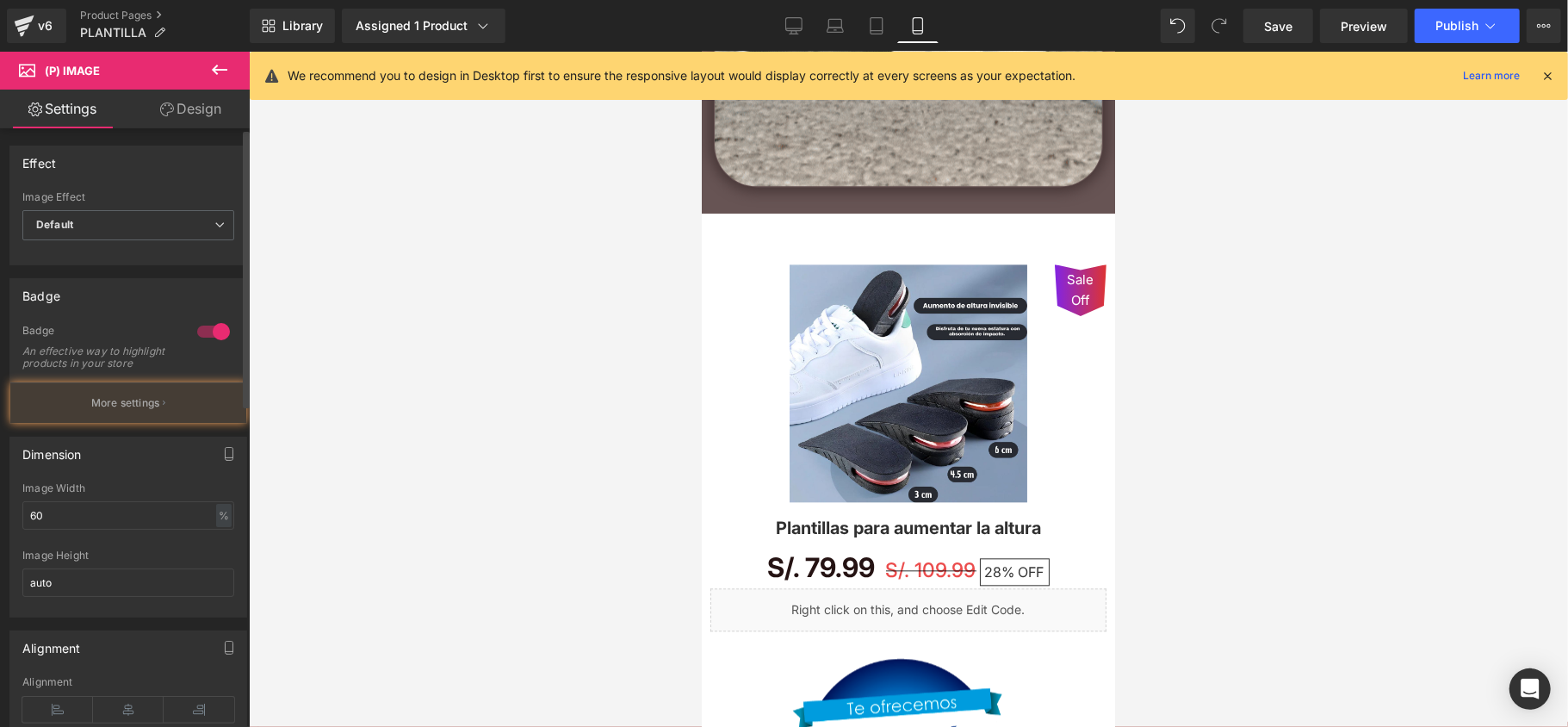
click at [205, 331] on div at bounding box center [213, 332] width 41 height 28
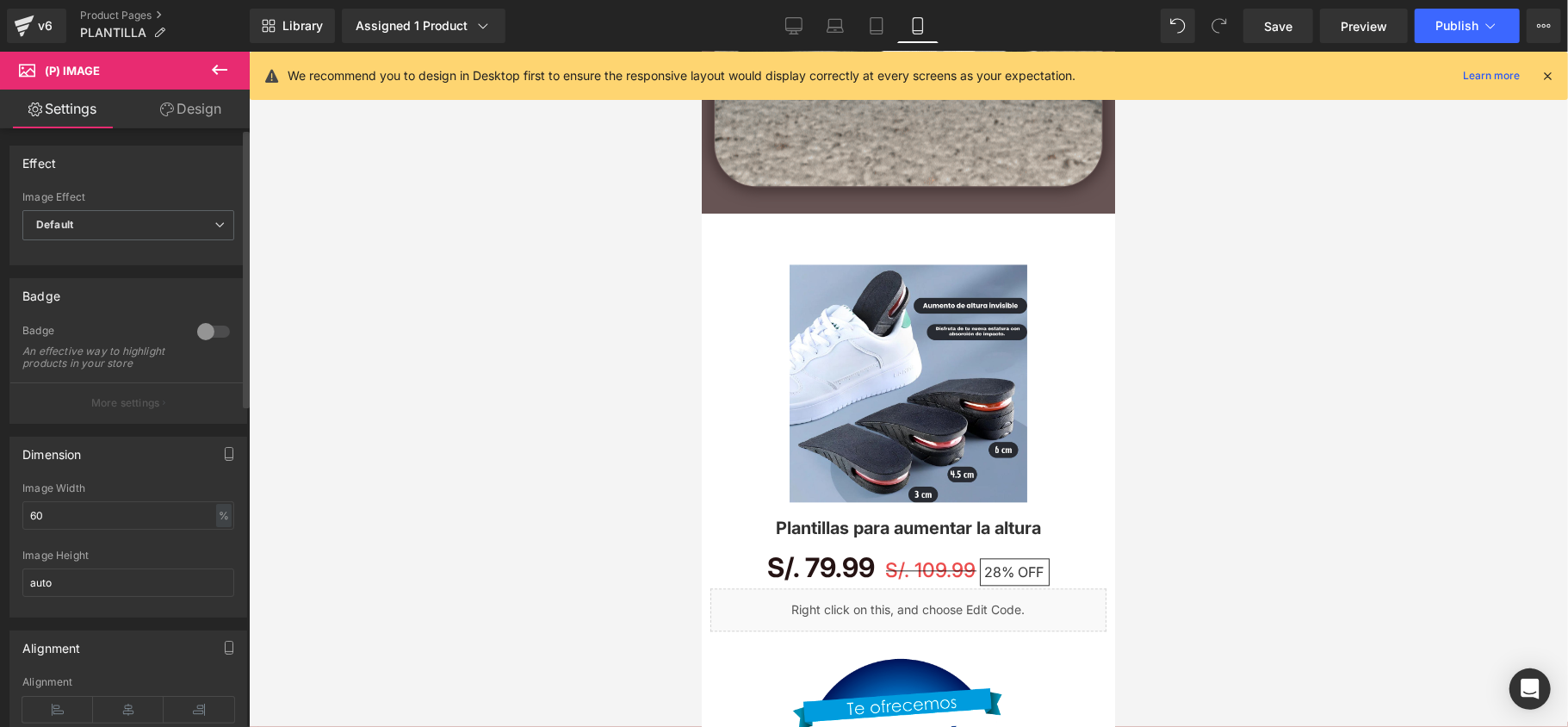
click at [204, 328] on div at bounding box center [213, 332] width 41 height 28
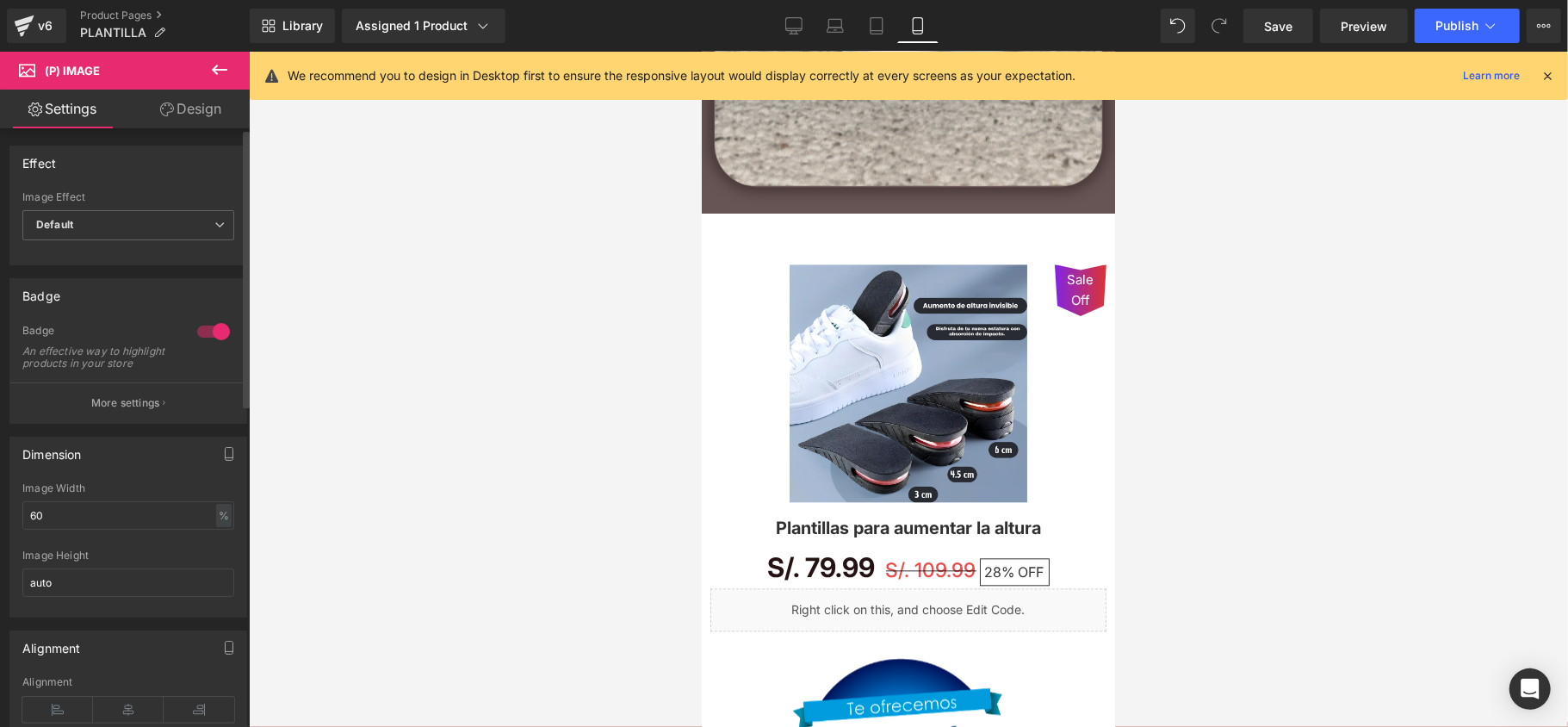
click at [199, 326] on div at bounding box center [213, 332] width 41 height 28
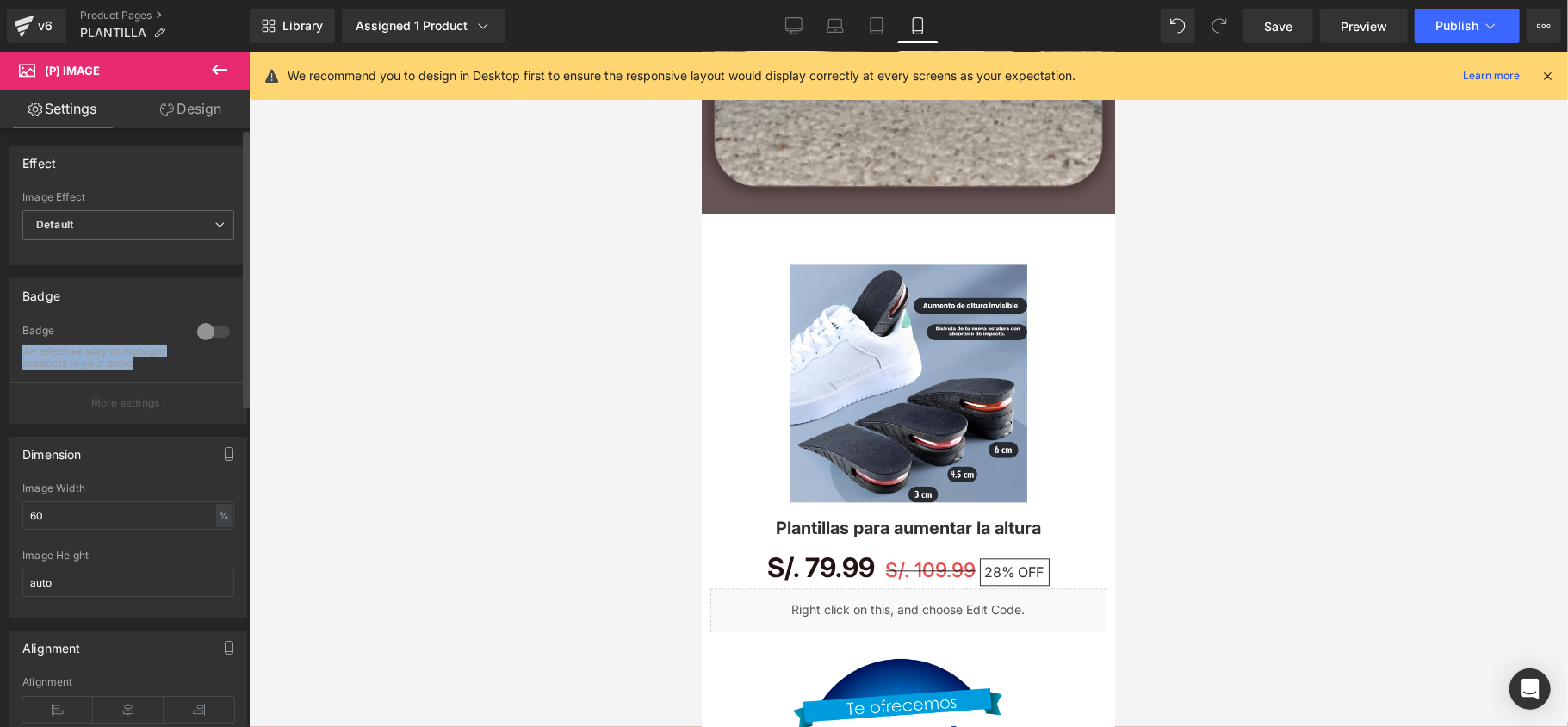
drag, startPoint x: 21, startPoint y: 319, endPoint x: 88, endPoint y: 374, distance: 86.7
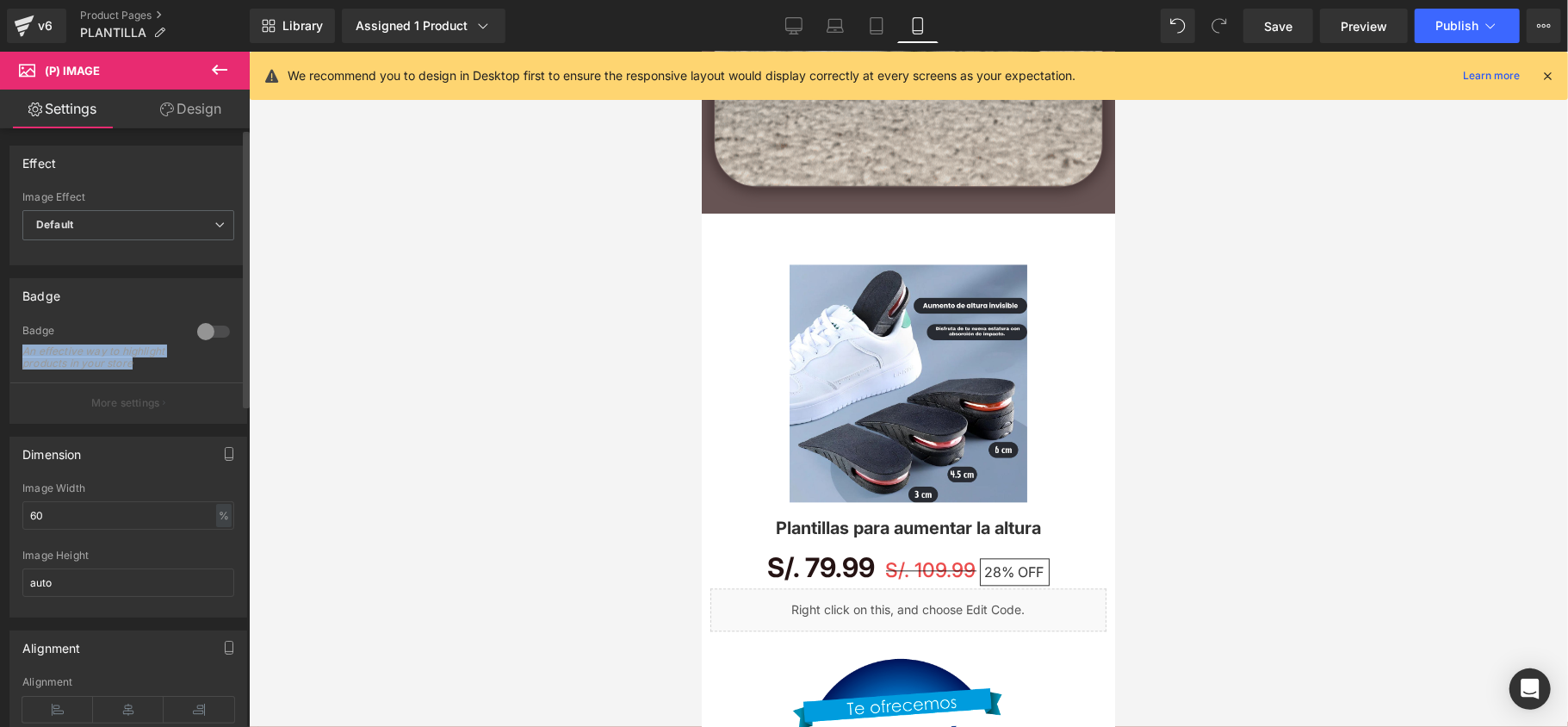
click at [88, 374] on div "Badge 0 Badge An effective way to highlight products in your store More settings" at bounding box center [129, 351] width 237 height 146
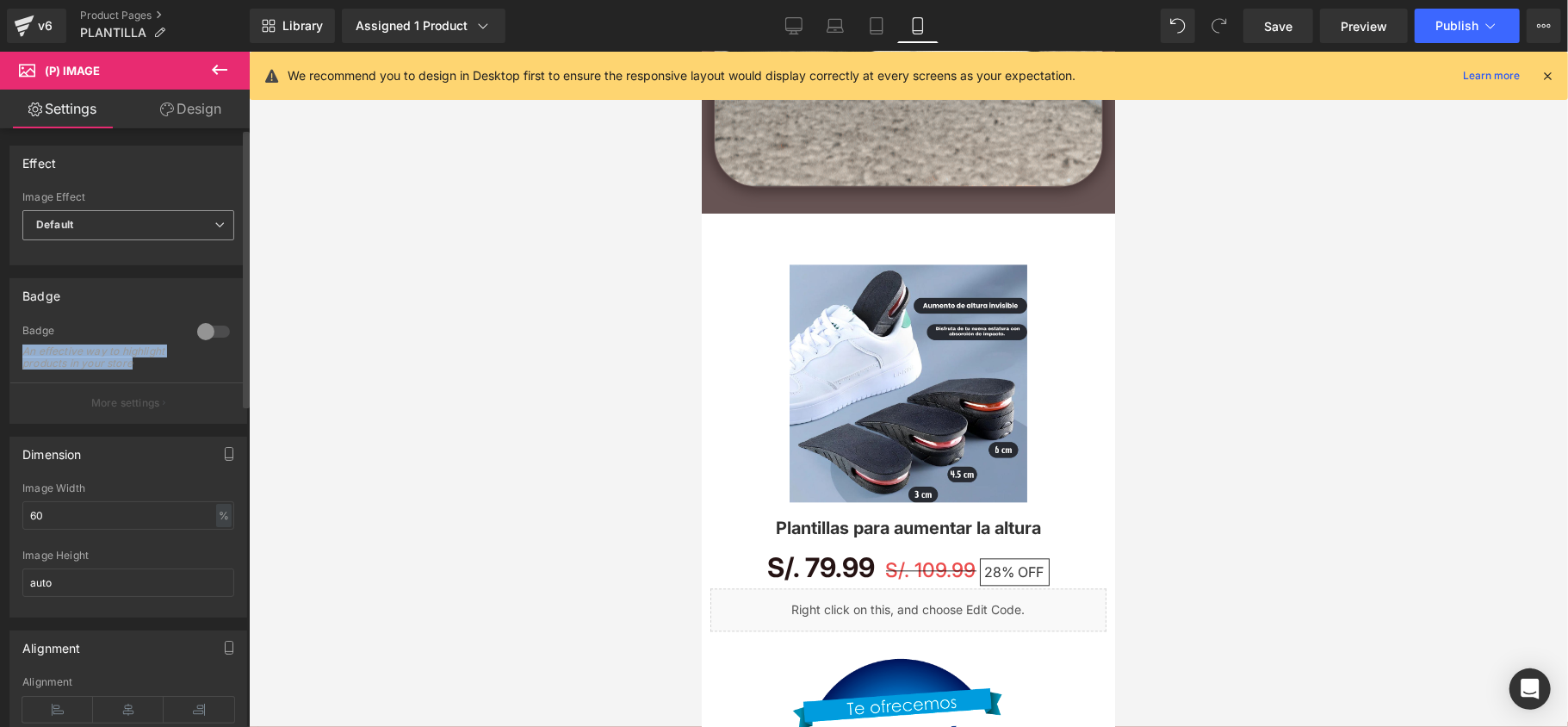
click at [84, 211] on span "Default" at bounding box center [128, 225] width 212 height 30
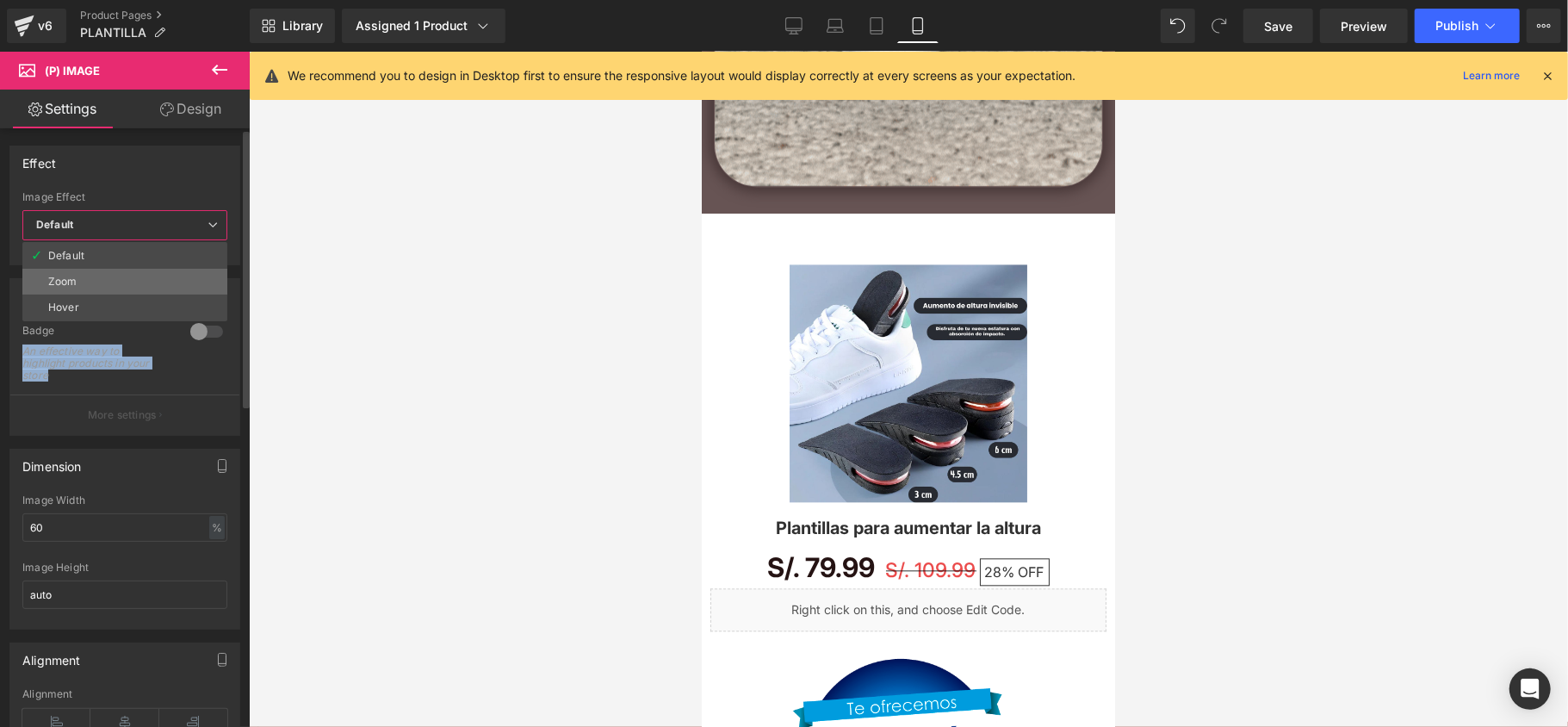
click at [88, 272] on li "Zoom" at bounding box center [125, 282] width 205 height 26
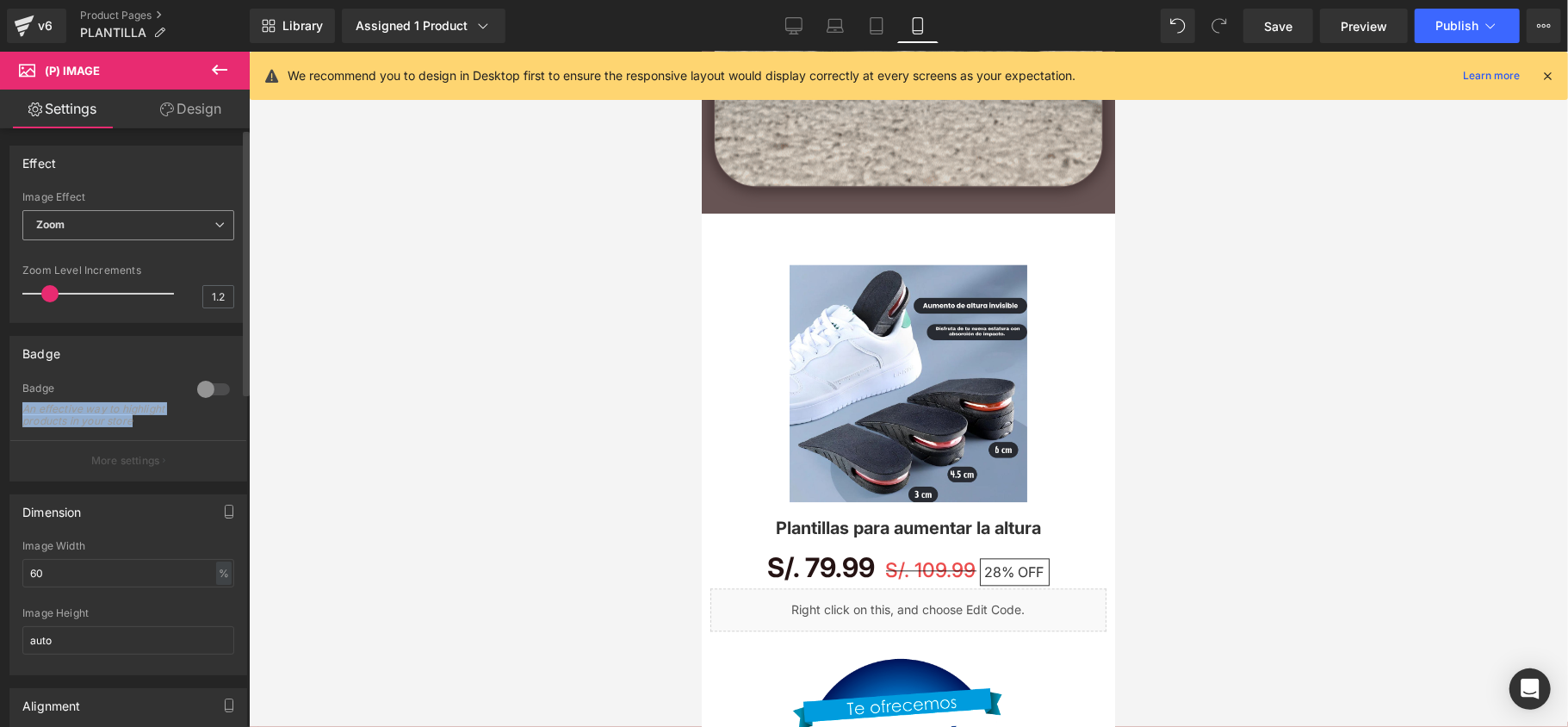
click at [118, 224] on span "Zoom" at bounding box center [128, 225] width 212 height 30
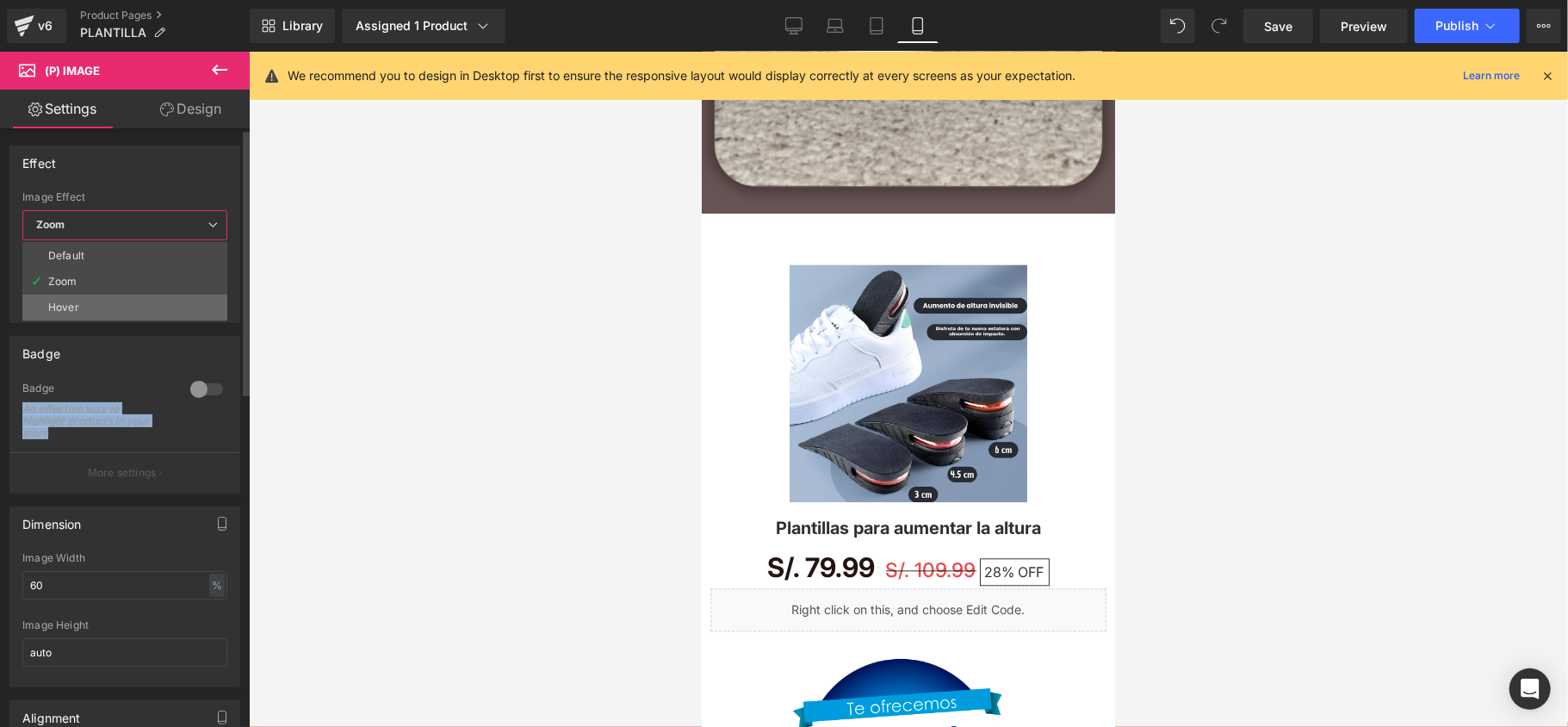
click at [92, 311] on li "Hover" at bounding box center [125, 307] width 205 height 26
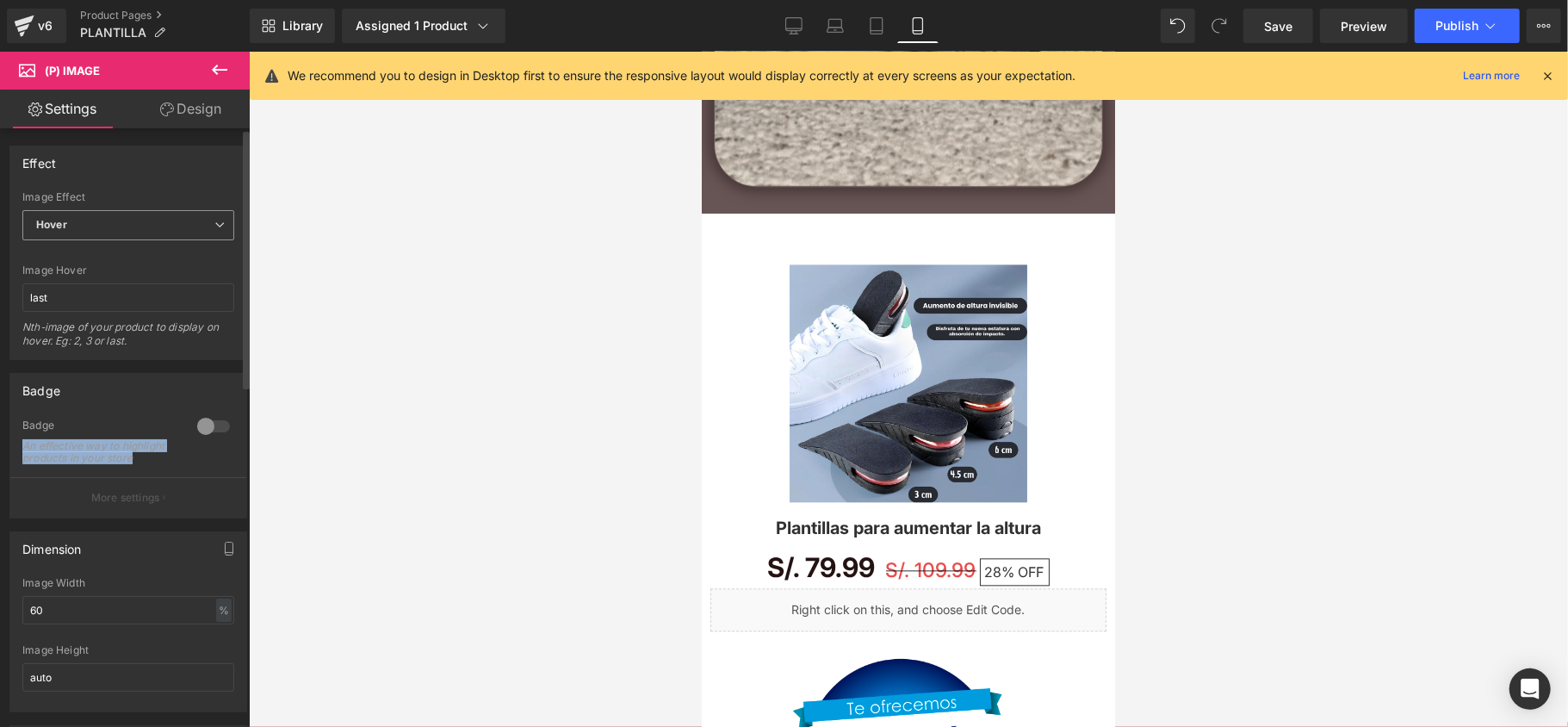
click at [119, 224] on span "Hover" at bounding box center [128, 225] width 212 height 30
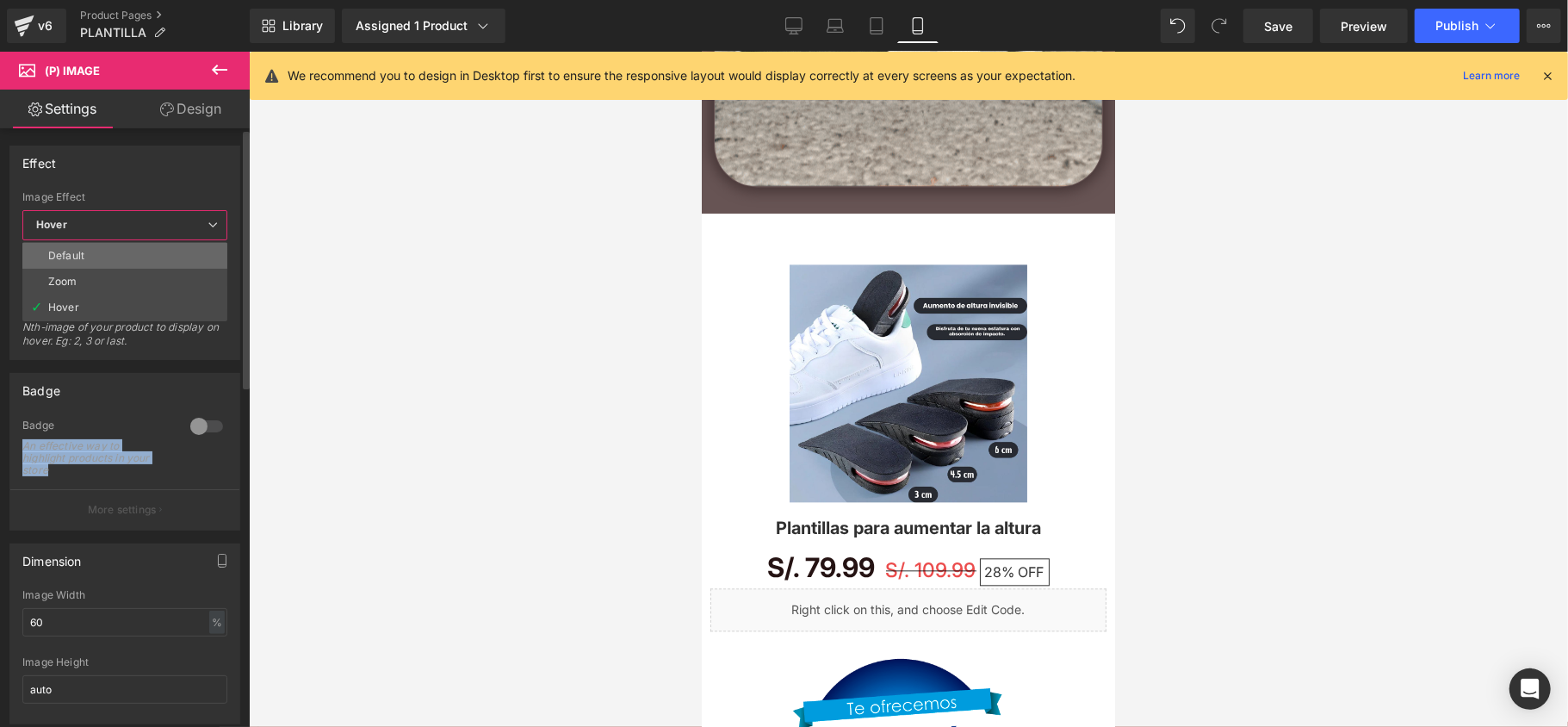
click at [108, 266] on li "Default" at bounding box center [125, 256] width 205 height 26
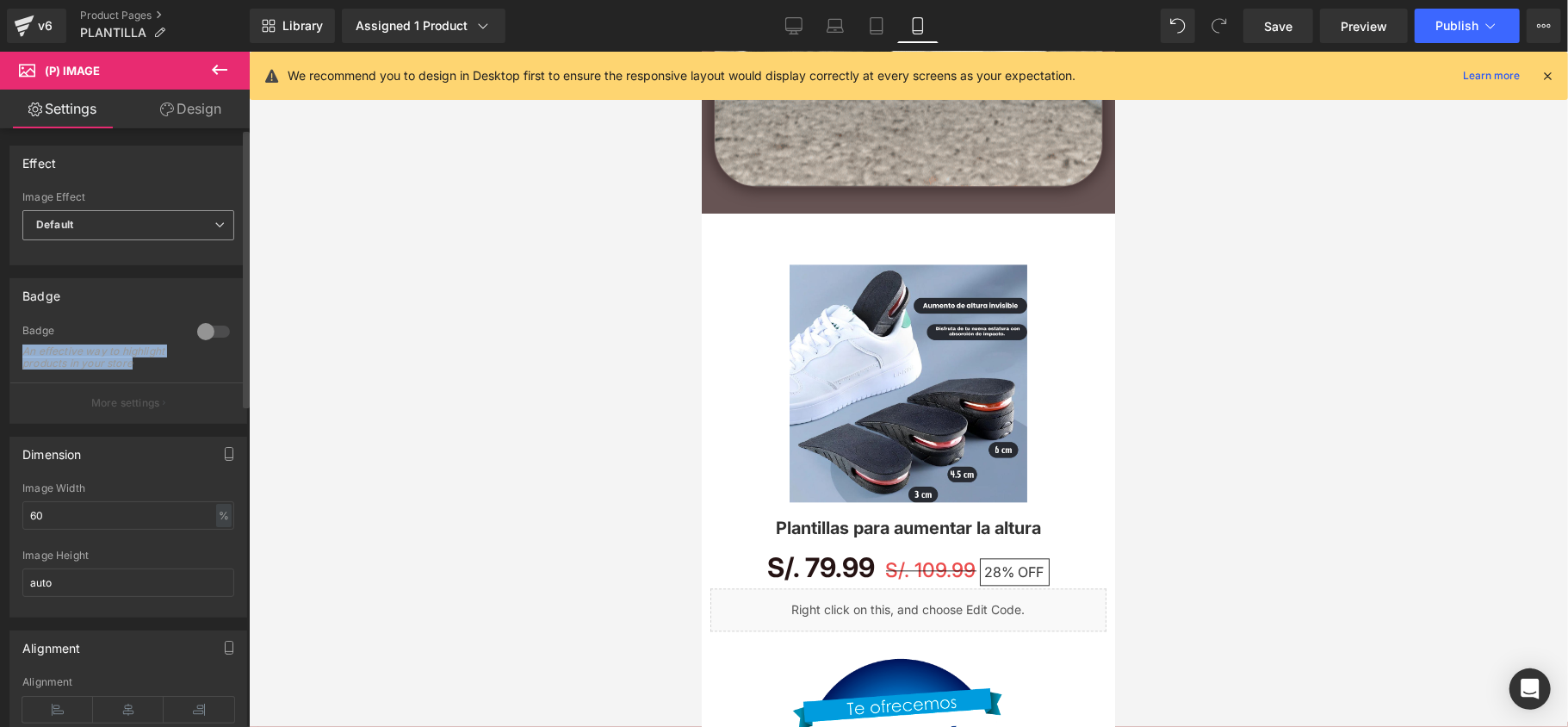
click at [117, 239] on span "Default" at bounding box center [128, 225] width 212 height 30
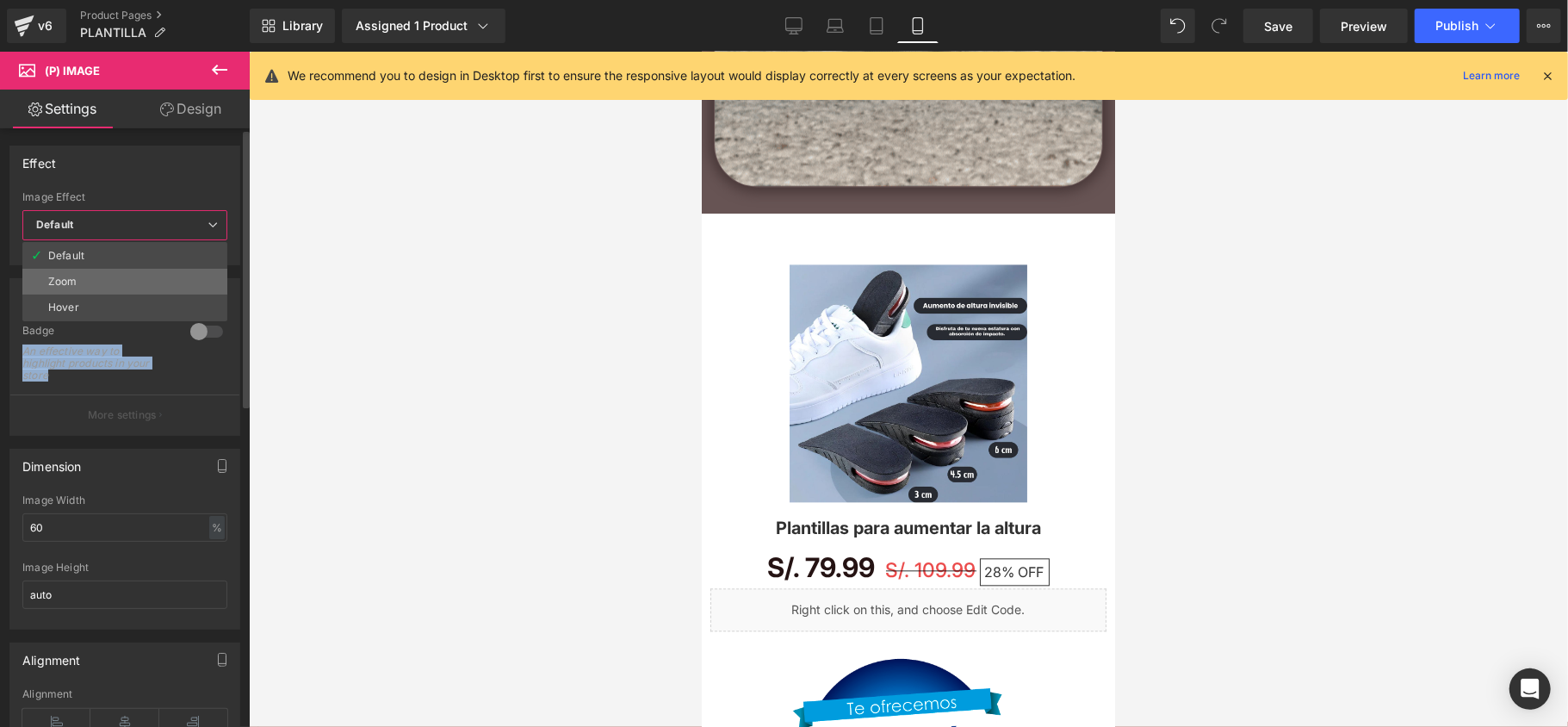
click at [104, 281] on li "Zoom" at bounding box center [125, 282] width 205 height 26
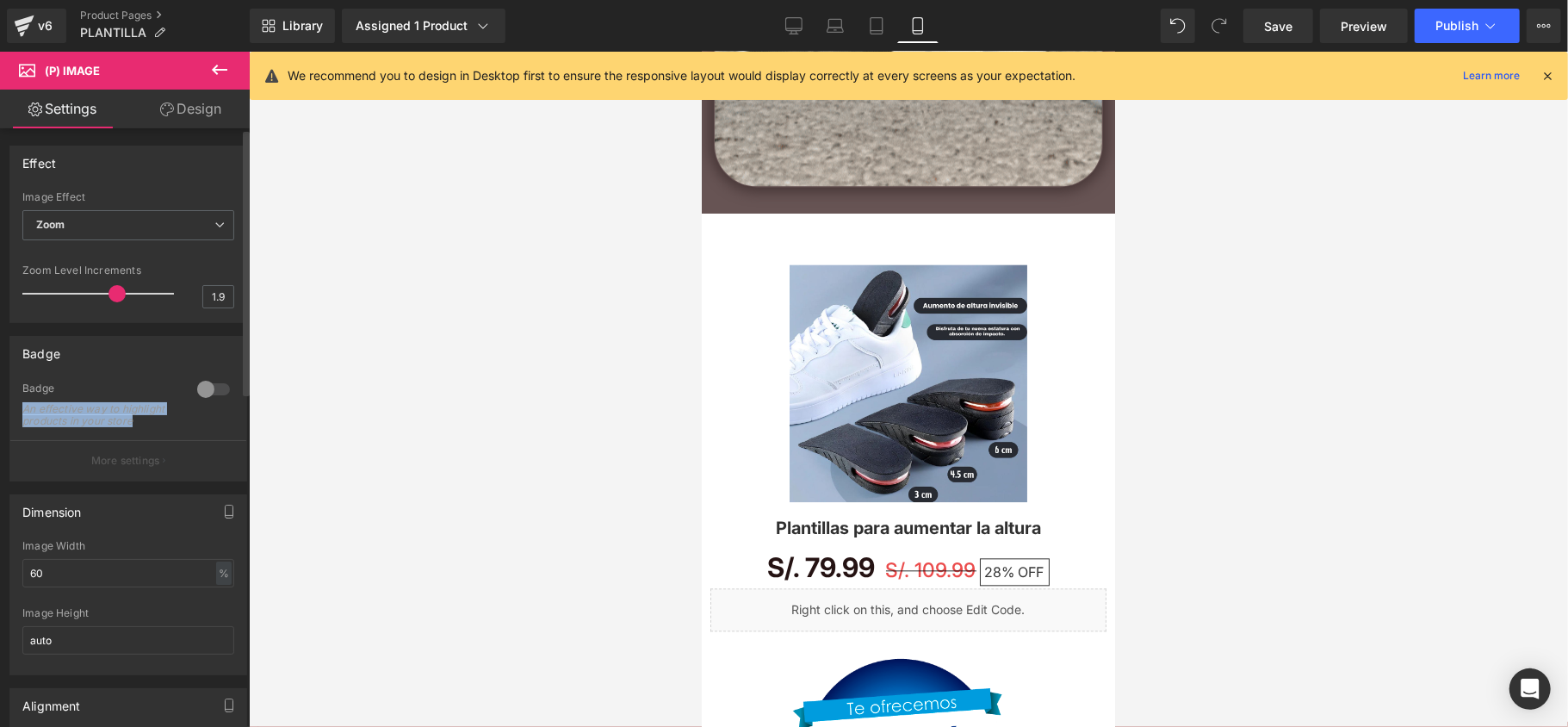
drag, startPoint x: 46, startPoint y: 290, endPoint x: 107, endPoint y: 294, distance: 61.1
click at [109, 294] on span at bounding box center [117, 293] width 17 height 17
drag, startPoint x: 107, startPoint y: 294, endPoint x: 146, endPoint y: 294, distance: 39.0
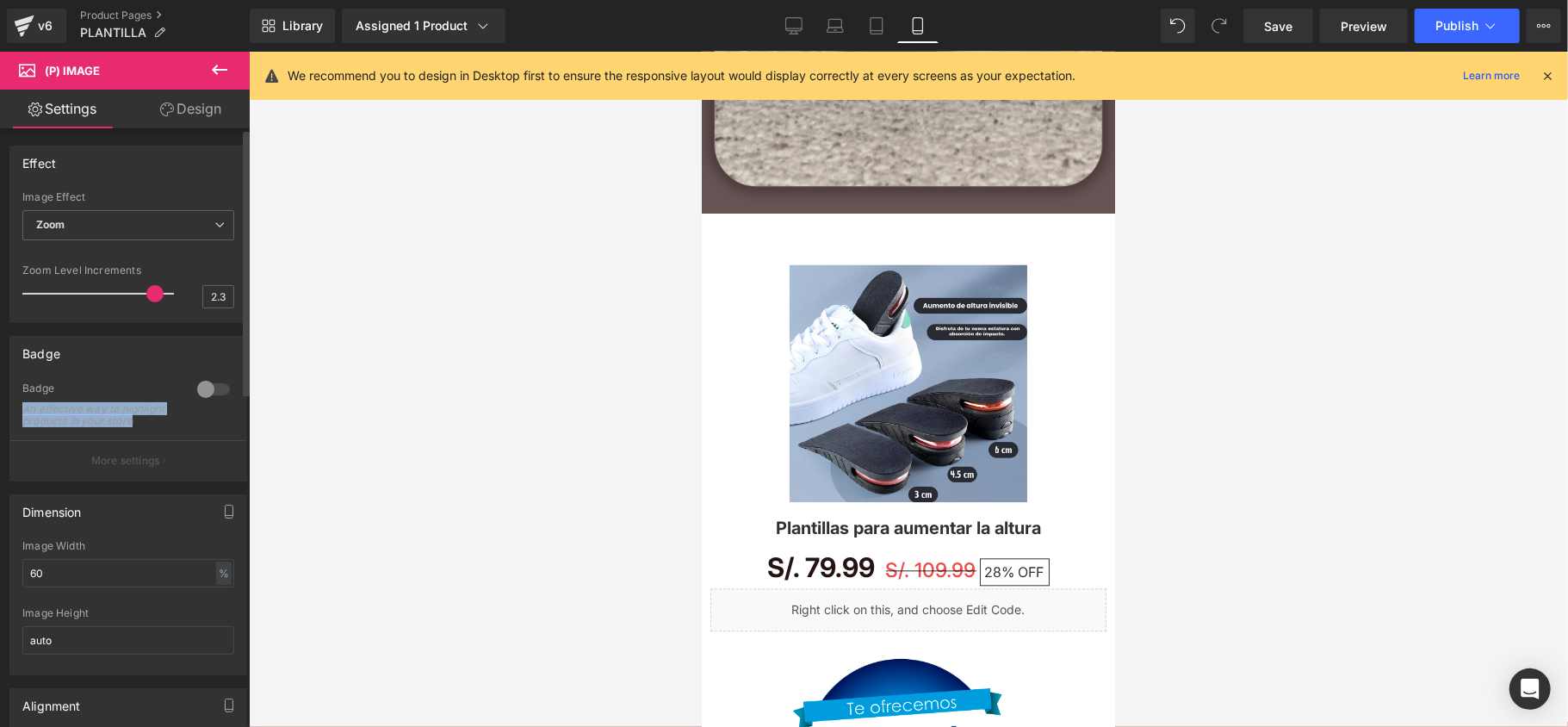
click at [147, 294] on span at bounding box center [155, 293] width 17 height 17
drag, startPoint x: 146, startPoint y: 294, endPoint x: 114, endPoint y: 300, distance: 32.6
click at [128, 300] on span at bounding box center [136, 293] width 17 height 17
drag, startPoint x: 114, startPoint y: 300, endPoint x: 43, endPoint y: 301, distance: 71.0
click at [43, 301] on span at bounding box center [40, 293] width 17 height 17
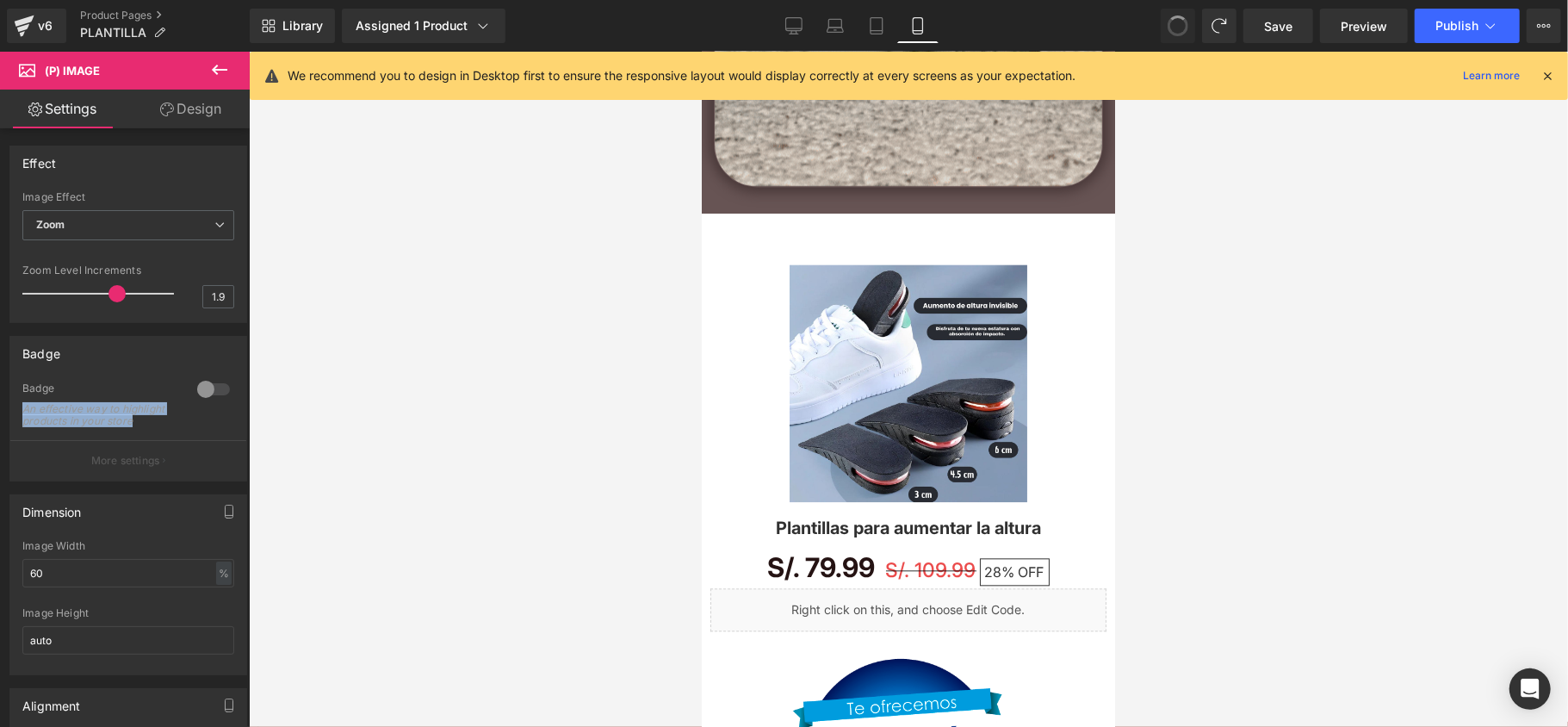
type input "1.2"
click at [119, 225] on span "Zoom" at bounding box center [128, 225] width 212 height 30
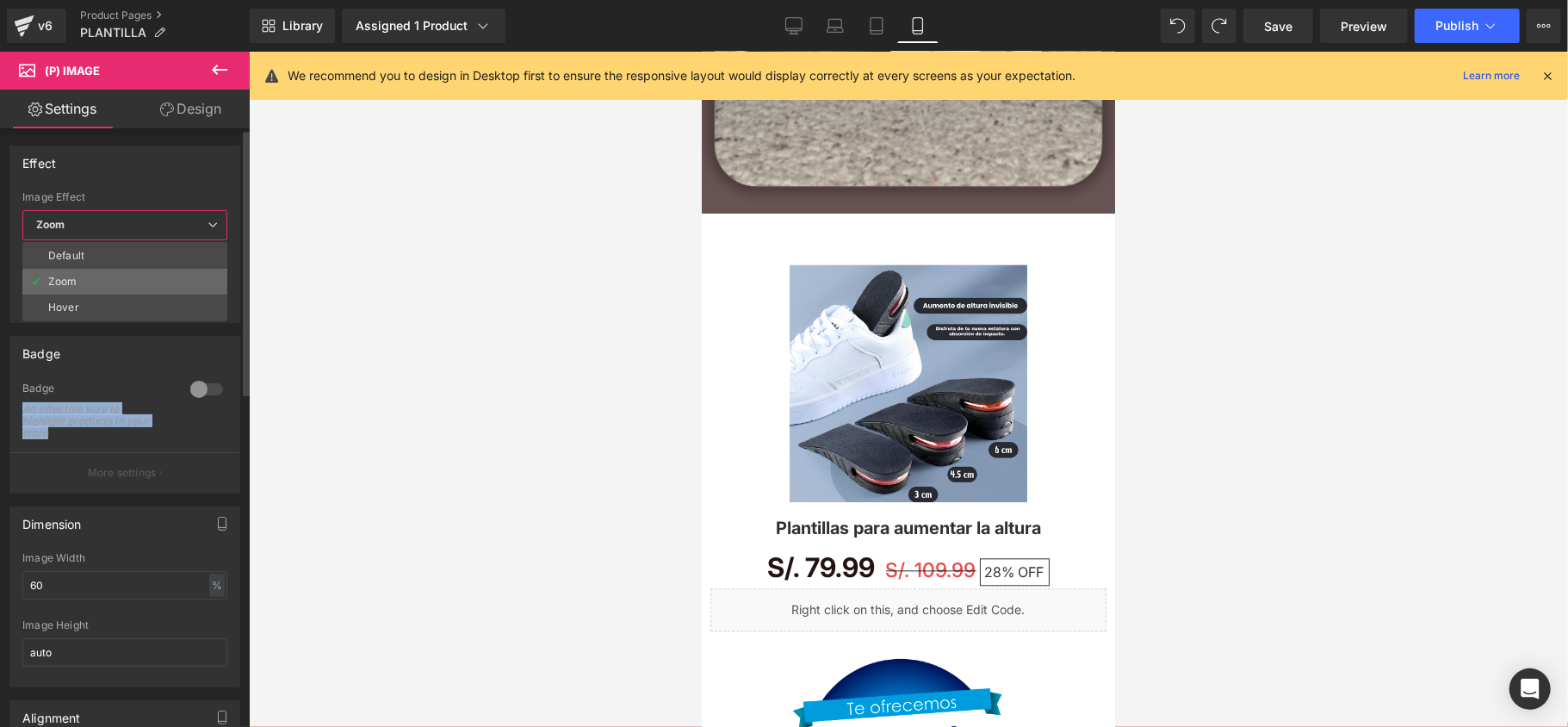
click at [102, 294] on li "Zoom" at bounding box center [125, 282] width 205 height 26
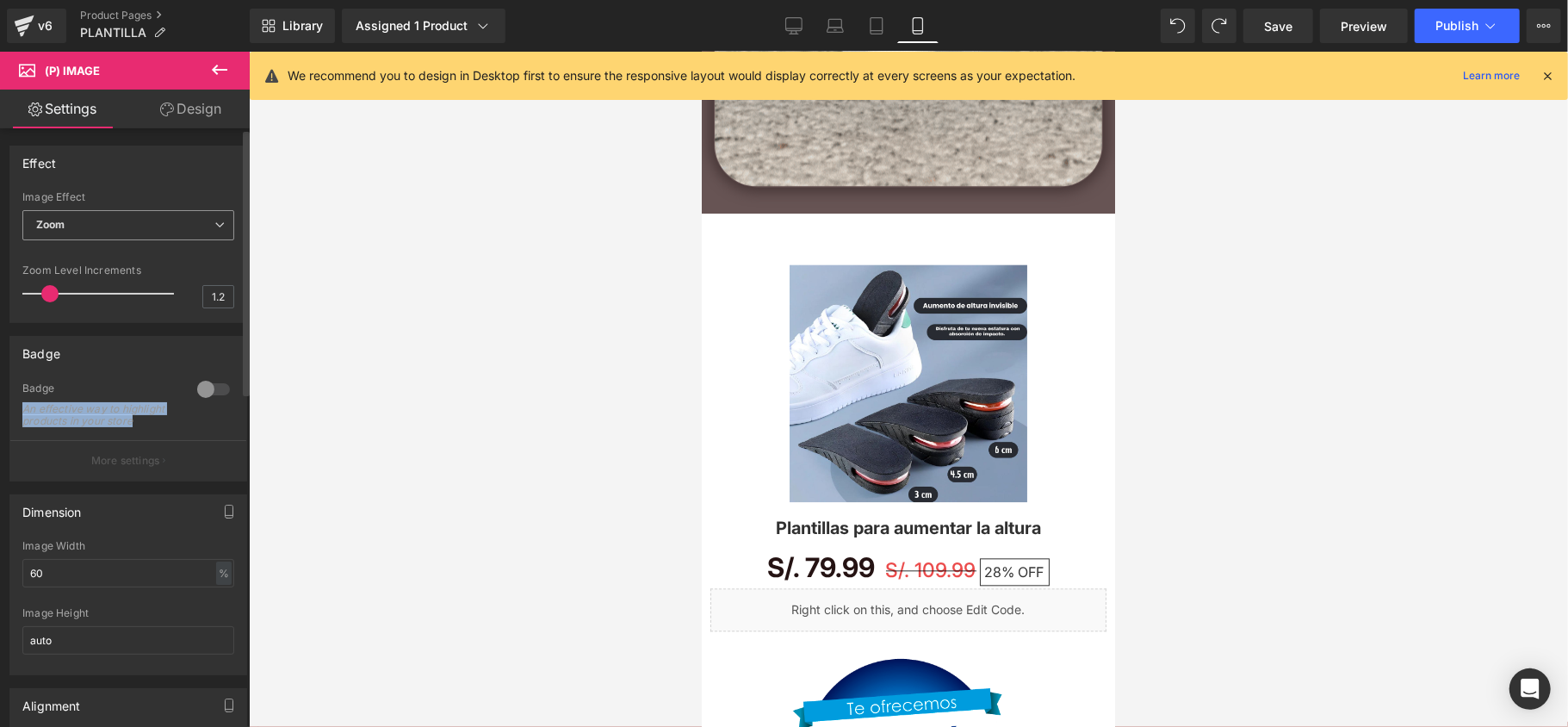
click at [101, 225] on span "Zoom" at bounding box center [128, 225] width 212 height 30
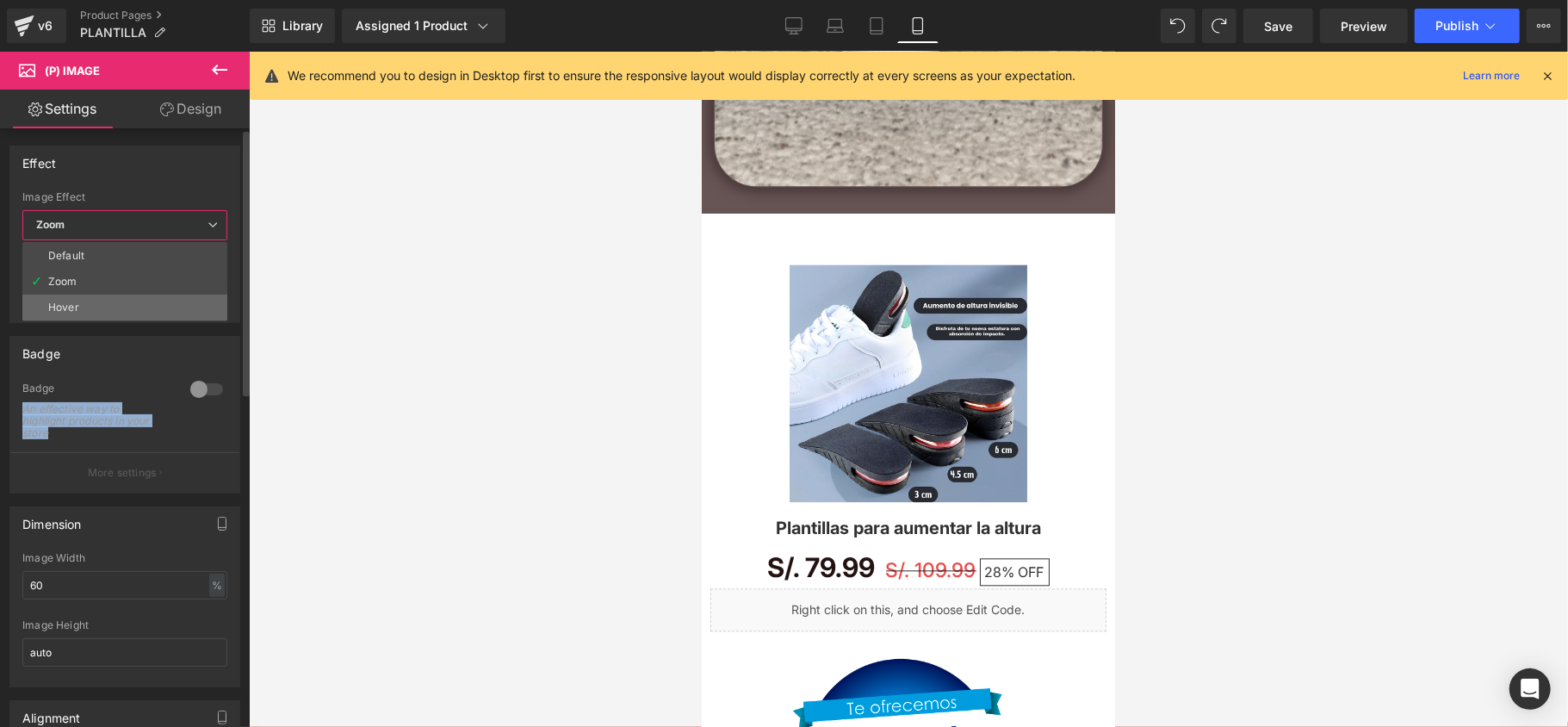
click at [88, 304] on li "Hover" at bounding box center [125, 307] width 205 height 26
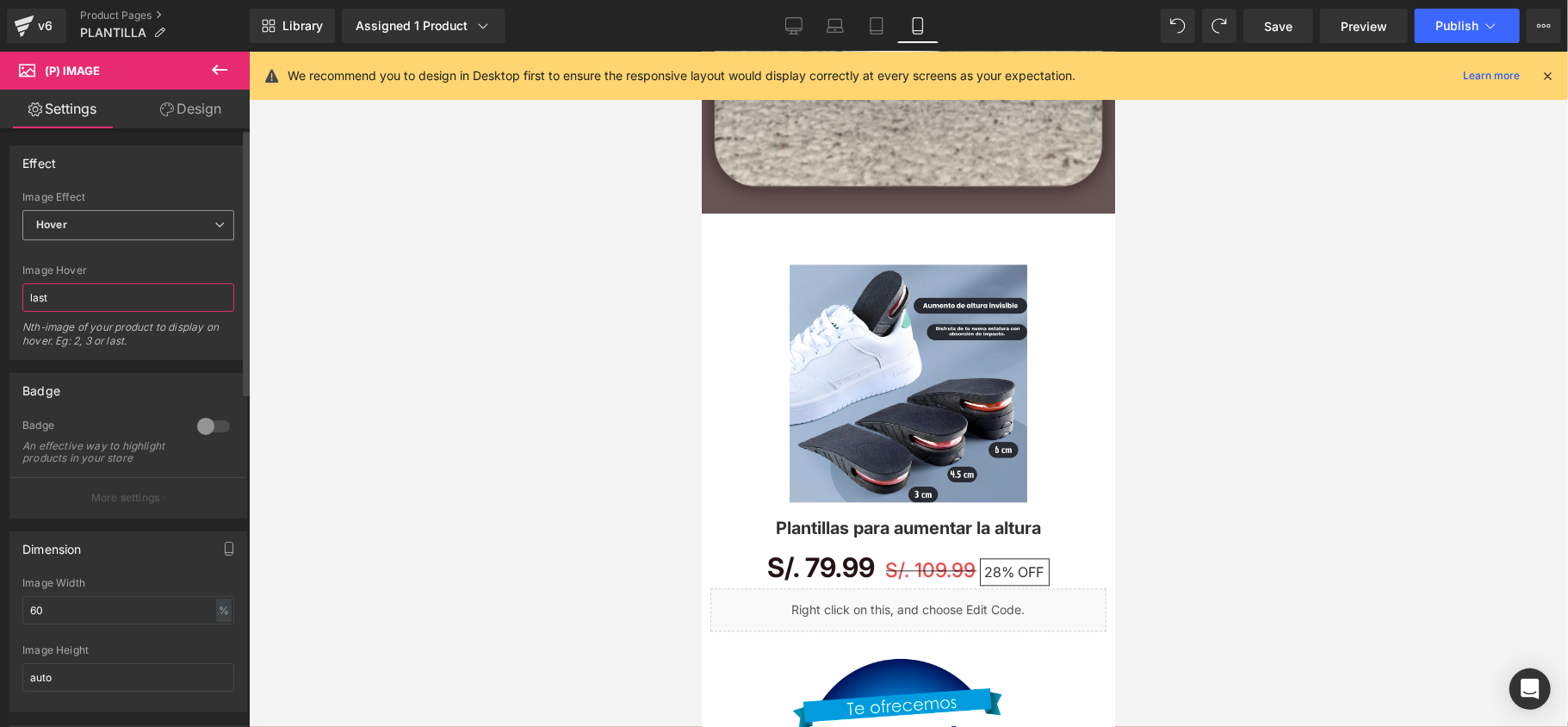
click at [88, 304] on input "last" at bounding box center [128, 297] width 212 height 29
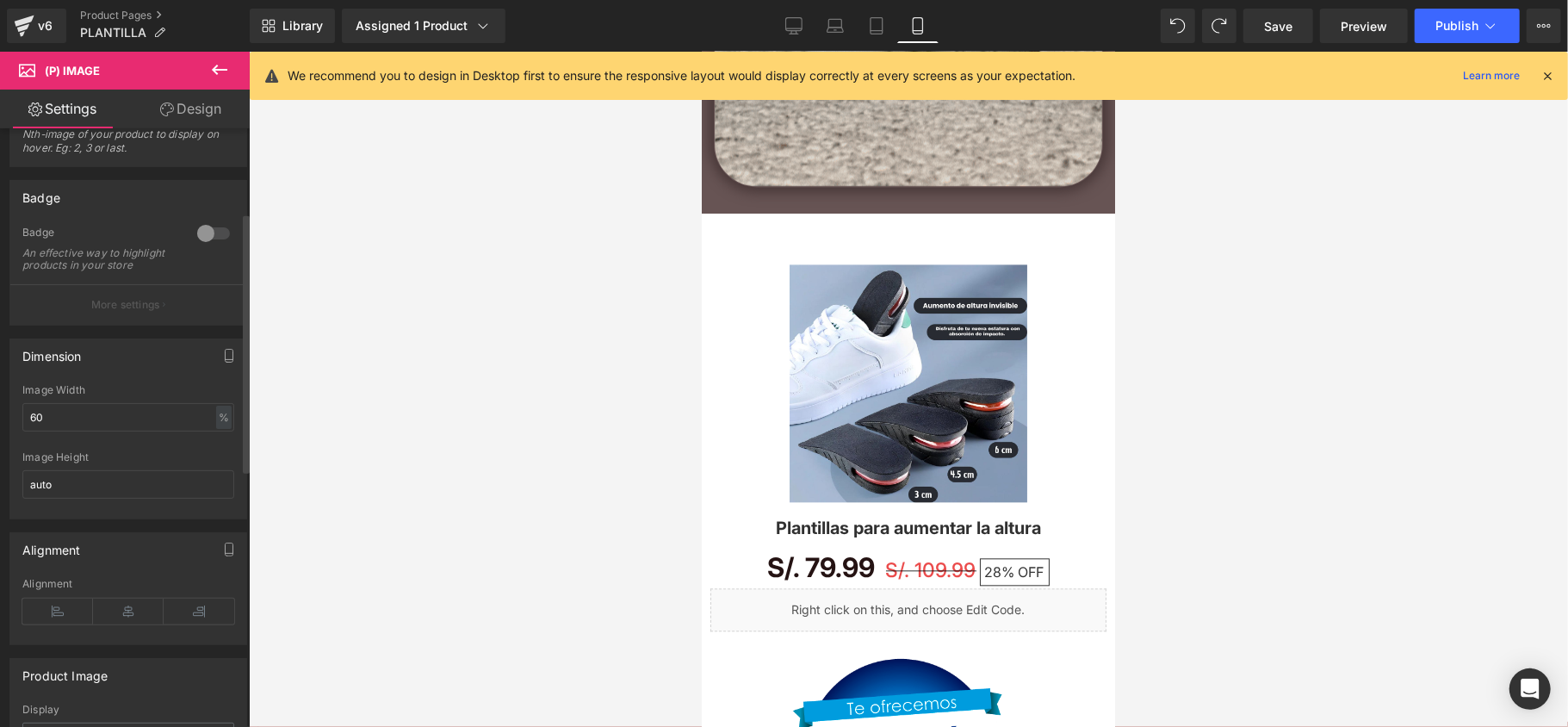
scroll to position [229, 0]
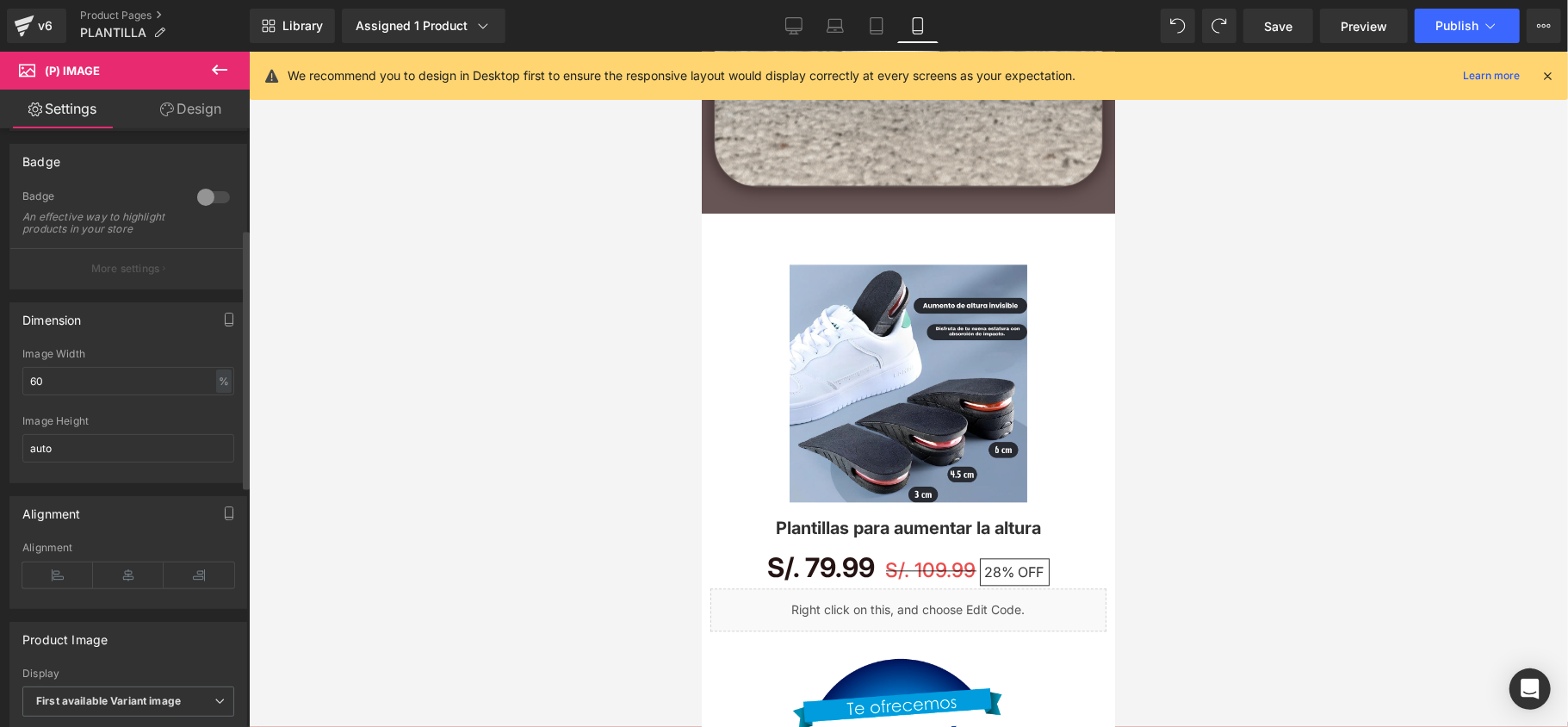
click at [119, 276] on p "More settings" at bounding box center [126, 269] width 69 height 16
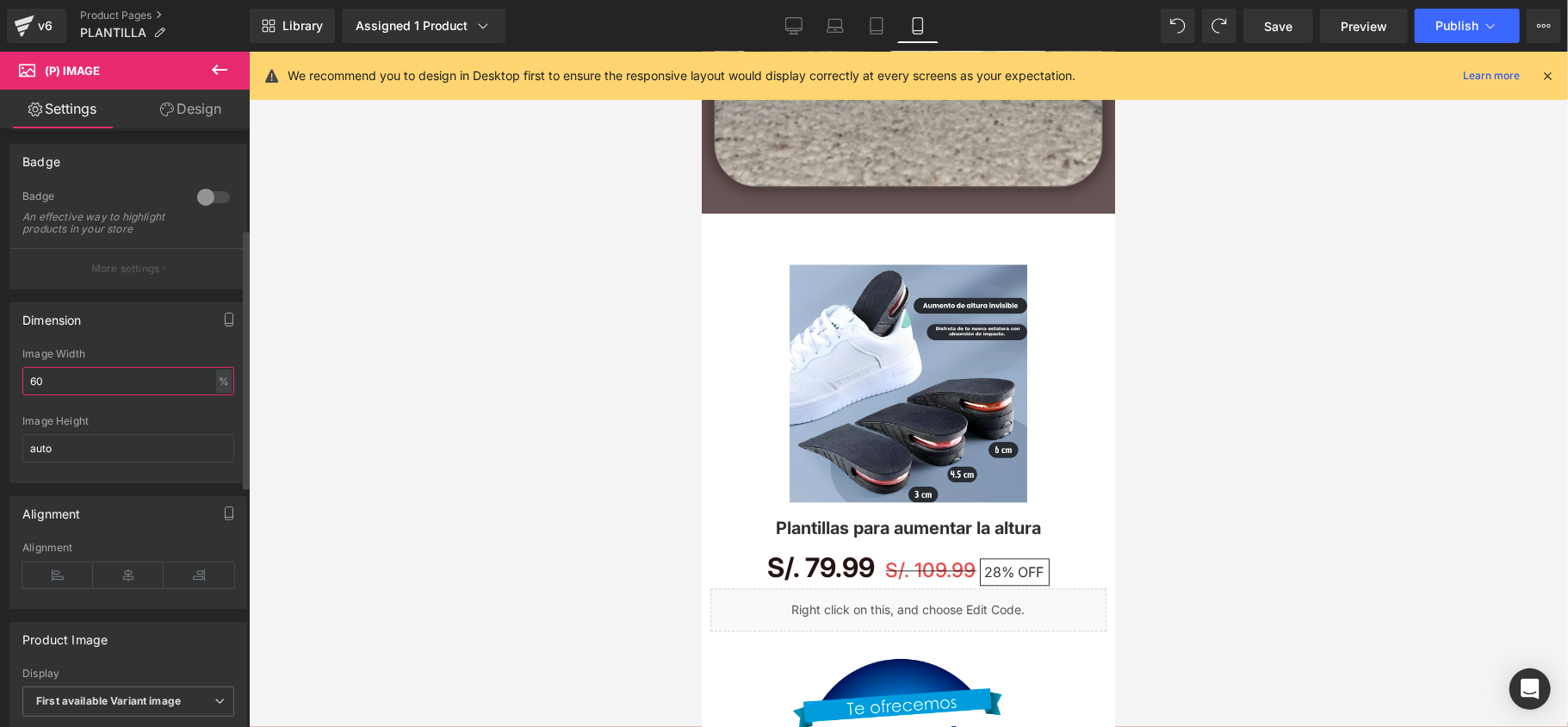
click at [88, 396] on input "60" at bounding box center [128, 381] width 212 height 29
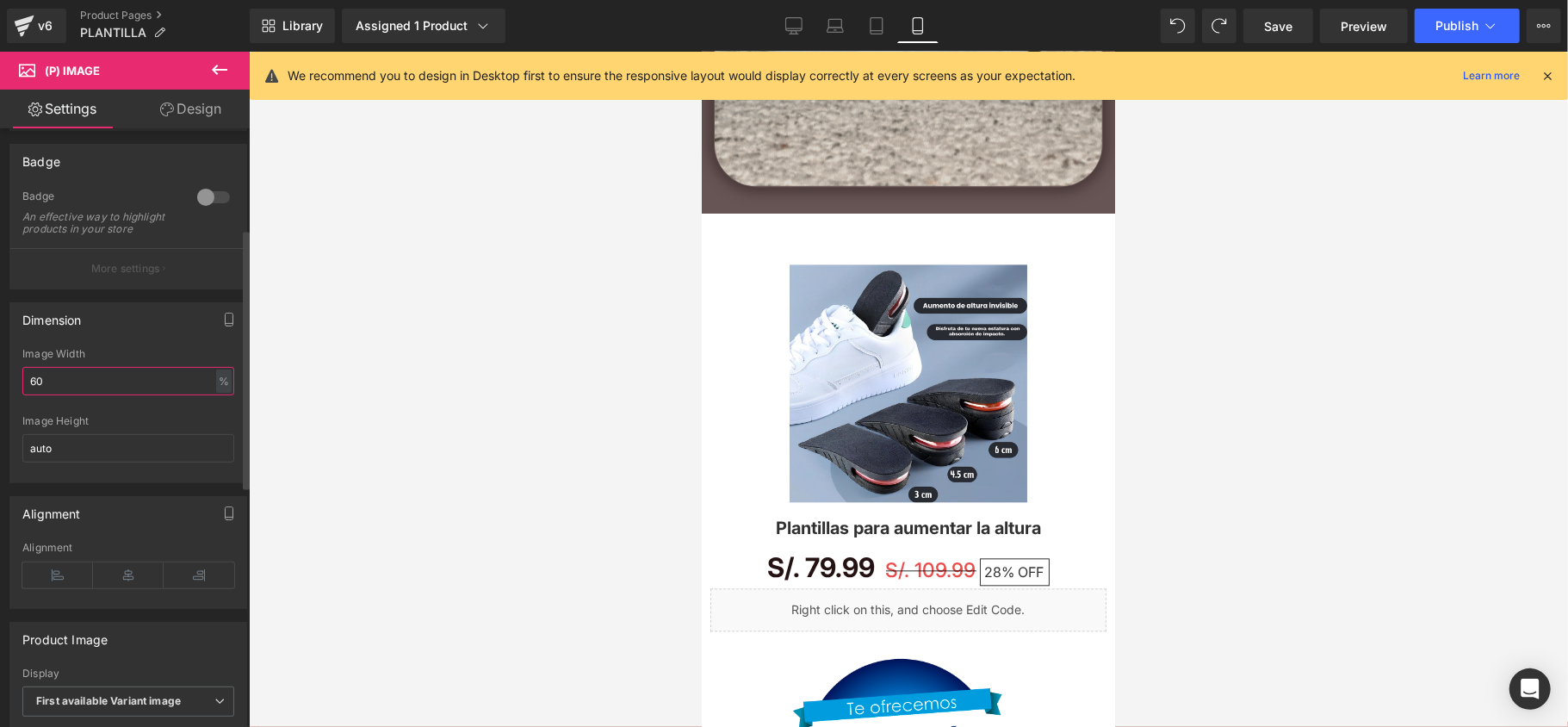
click at [88, 396] on input "60" at bounding box center [128, 381] width 212 height 29
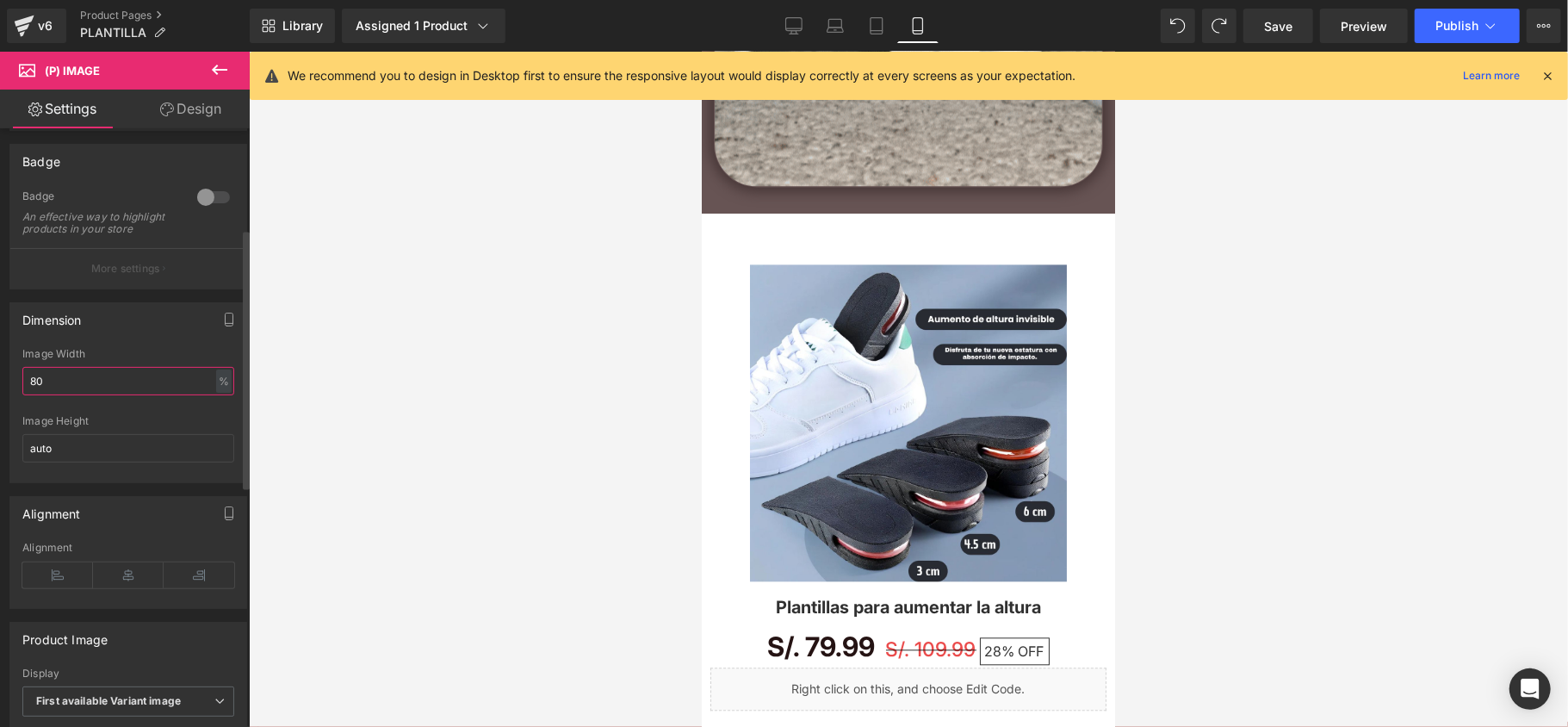
type input "8"
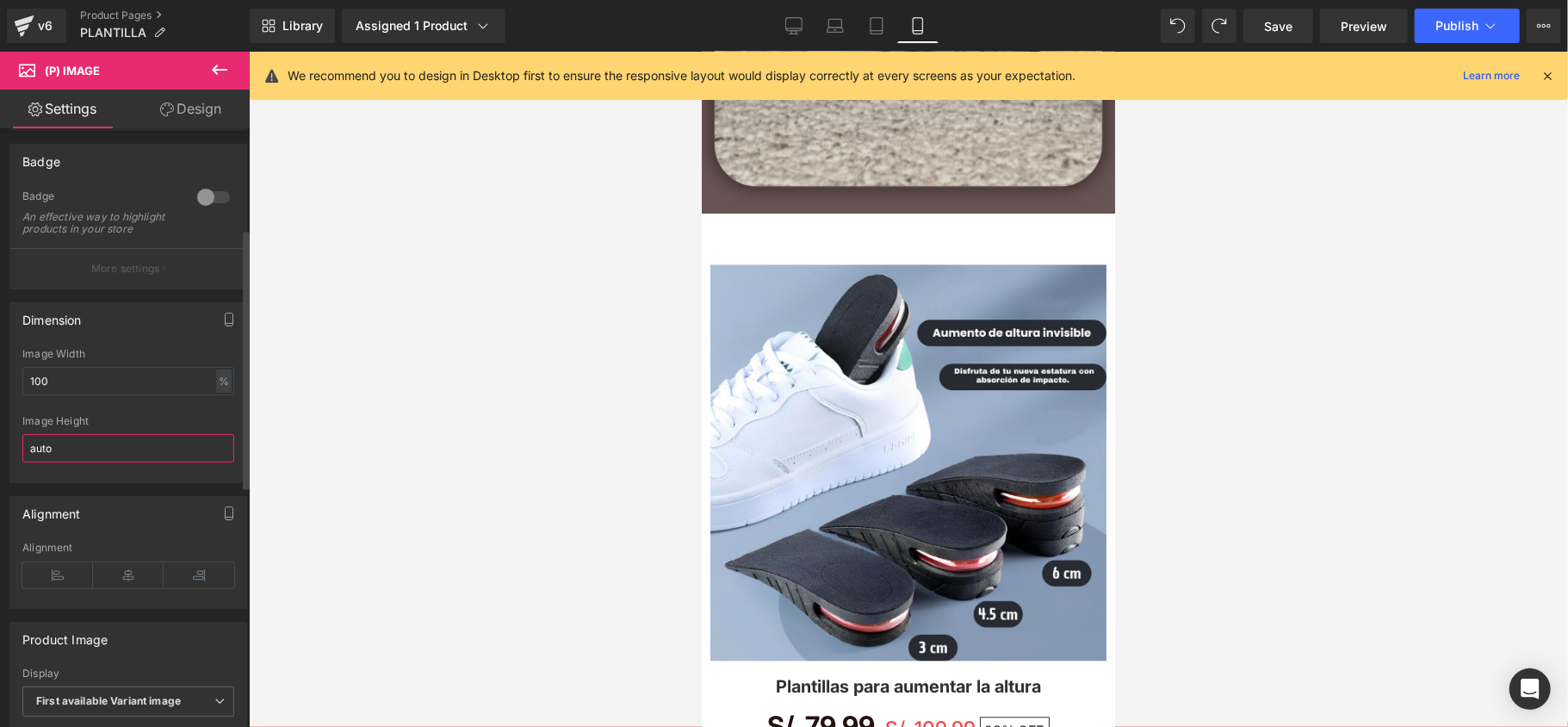
click at [94, 463] on input "auto" at bounding box center [128, 448] width 212 height 29
click at [98, 463] on input "auto" at bounding box center [128, 448] width 212 height 29
click at [97, 478] on div "Image Height auto" at bounding box center [128, 448] width 212 height 67
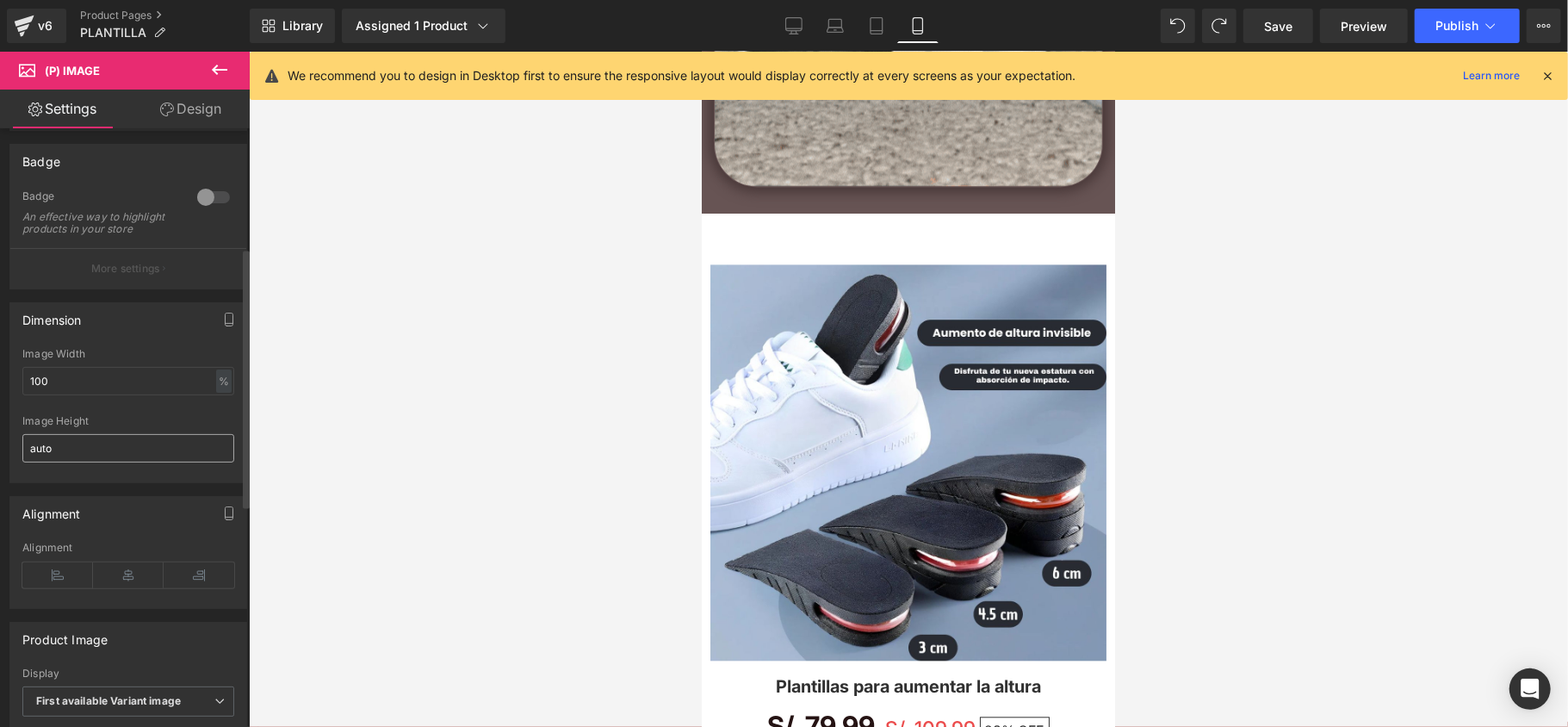
scroll to position [345, 0]
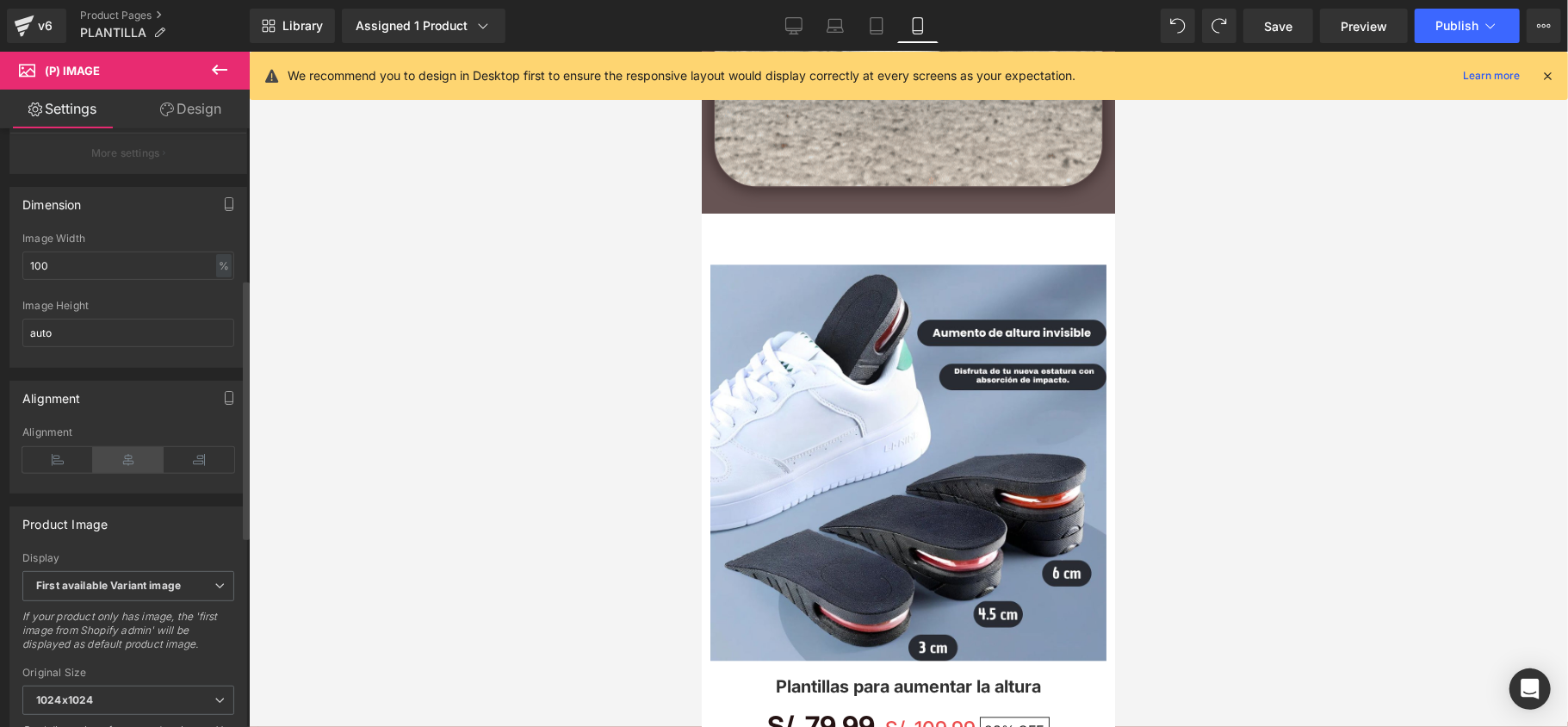
click at [126, 473] on icon at bounding box center [128, 460] width 71 height 26
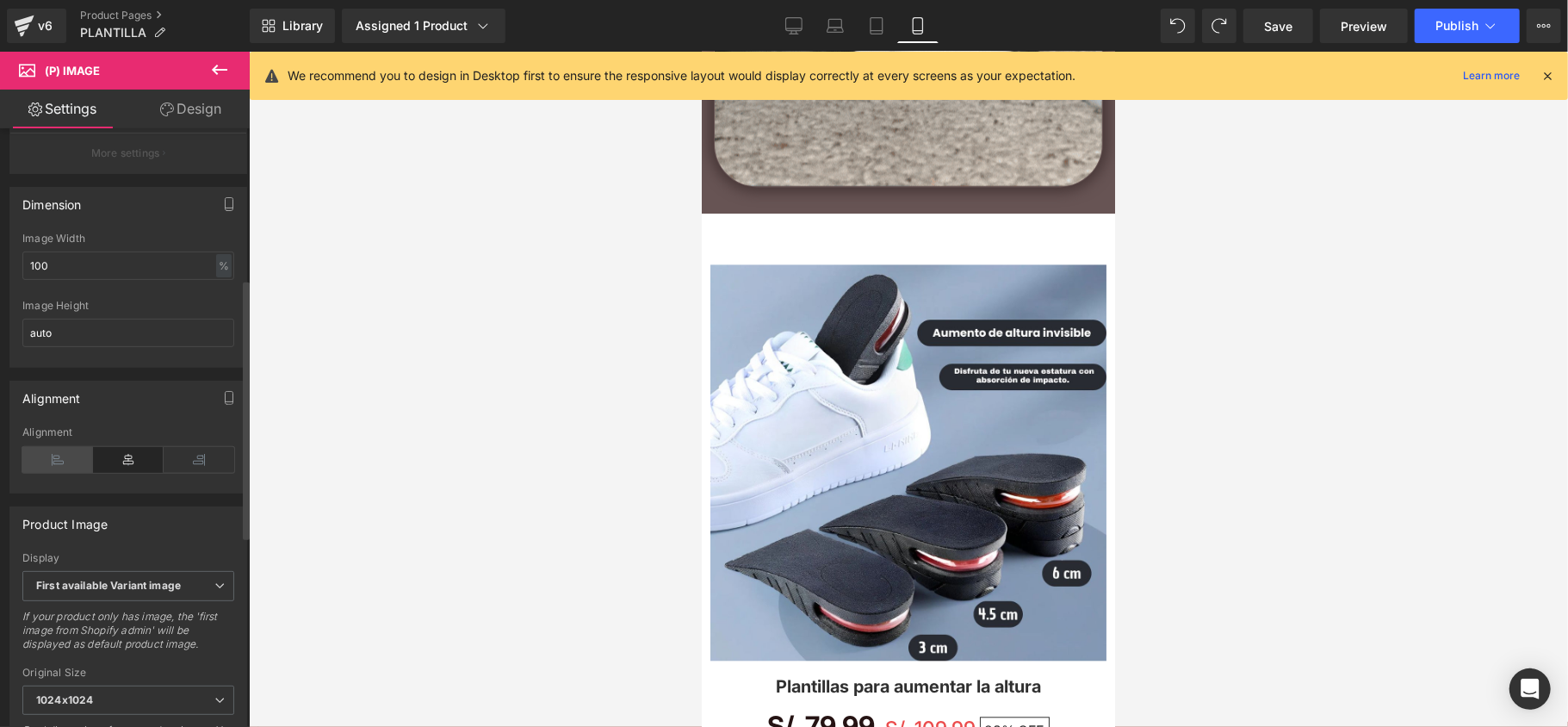
click at [78, 473] on icon at bounding box center [57, 460] width 71 height 26
click at [163, 472] on icon at bounding box center [198, 460] width 71 height 26
click at [180, 473] on icon at bounding box center [198, 460] width 71 height 26
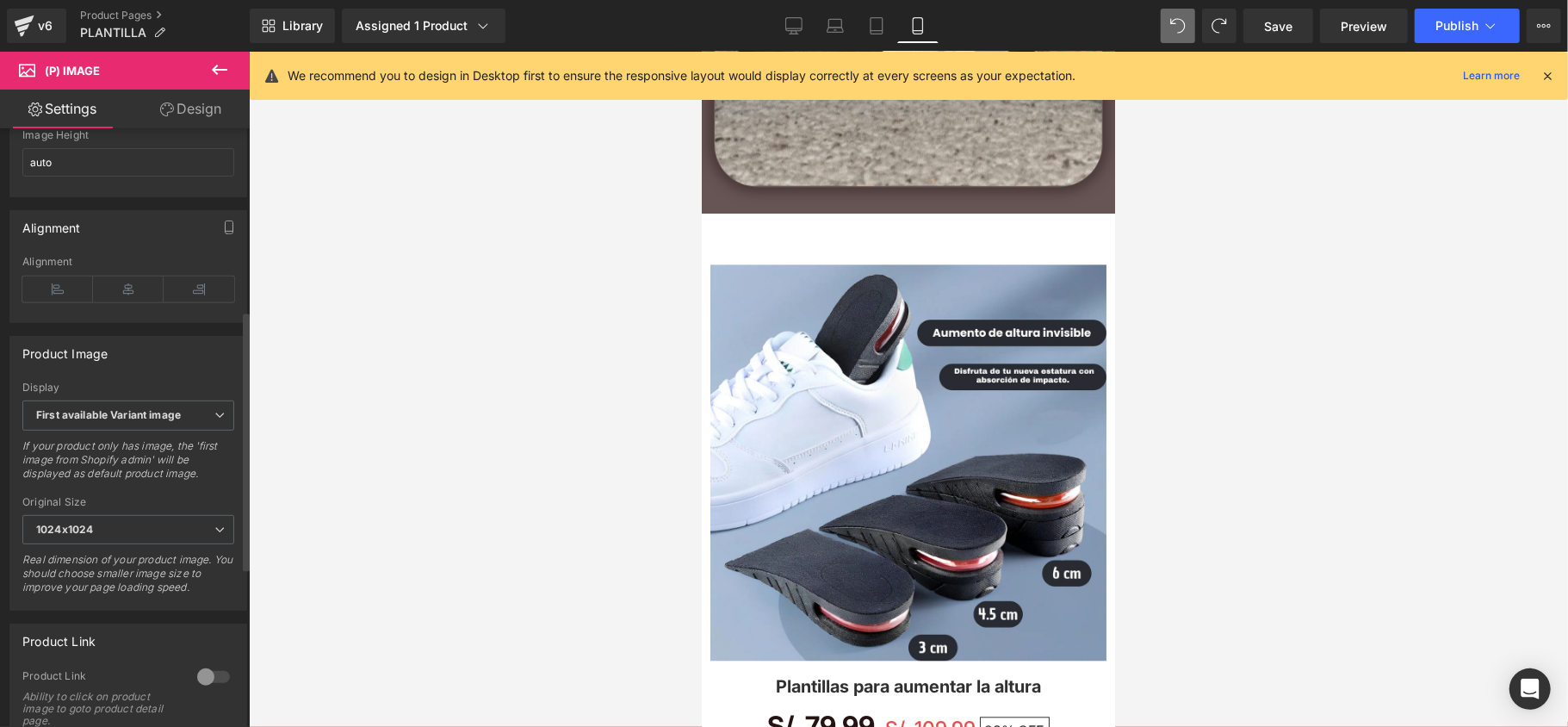
scroll to position [573, 0]
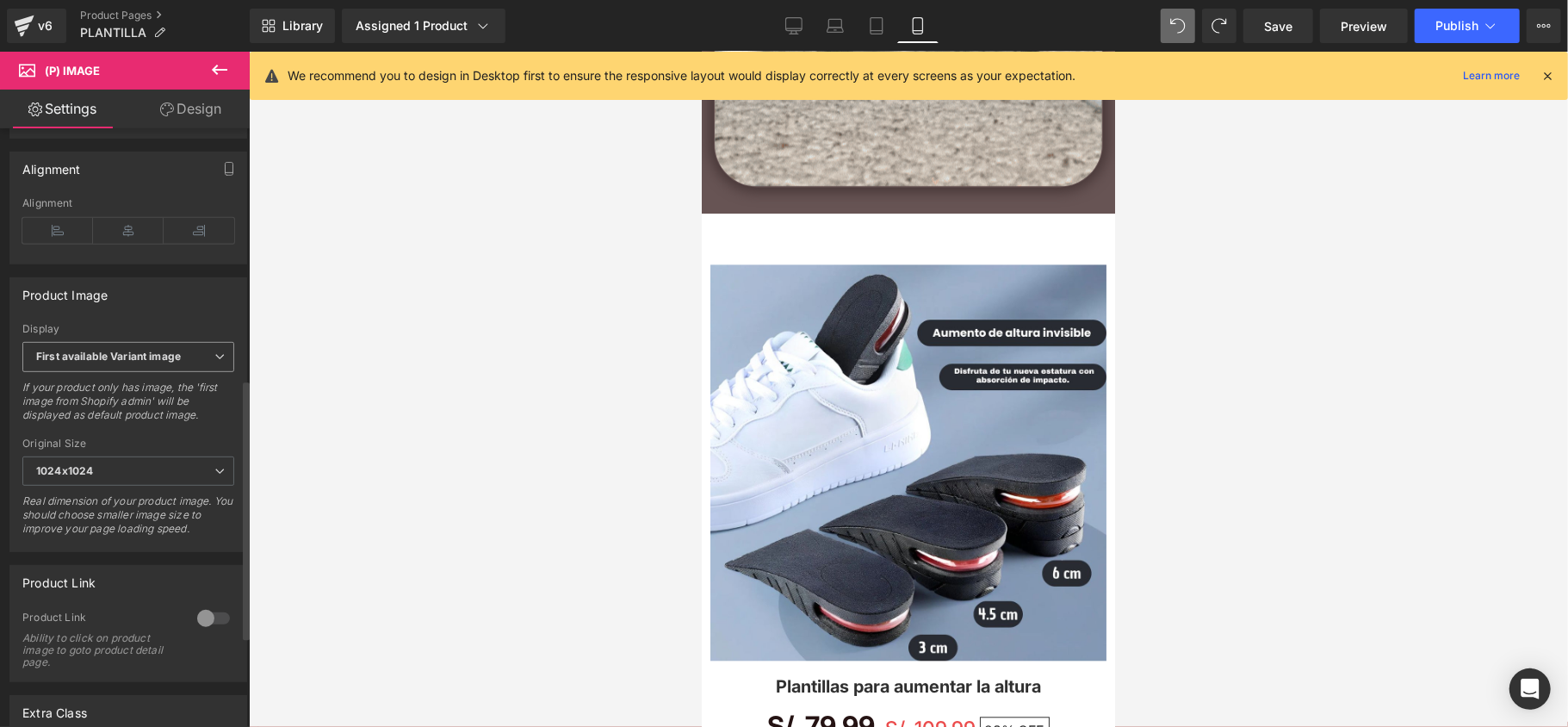
click at [212, 381] on div "First available Variant image First available Variant image First image from Sh…" at bounding box center [128, 361] width 212 height 39
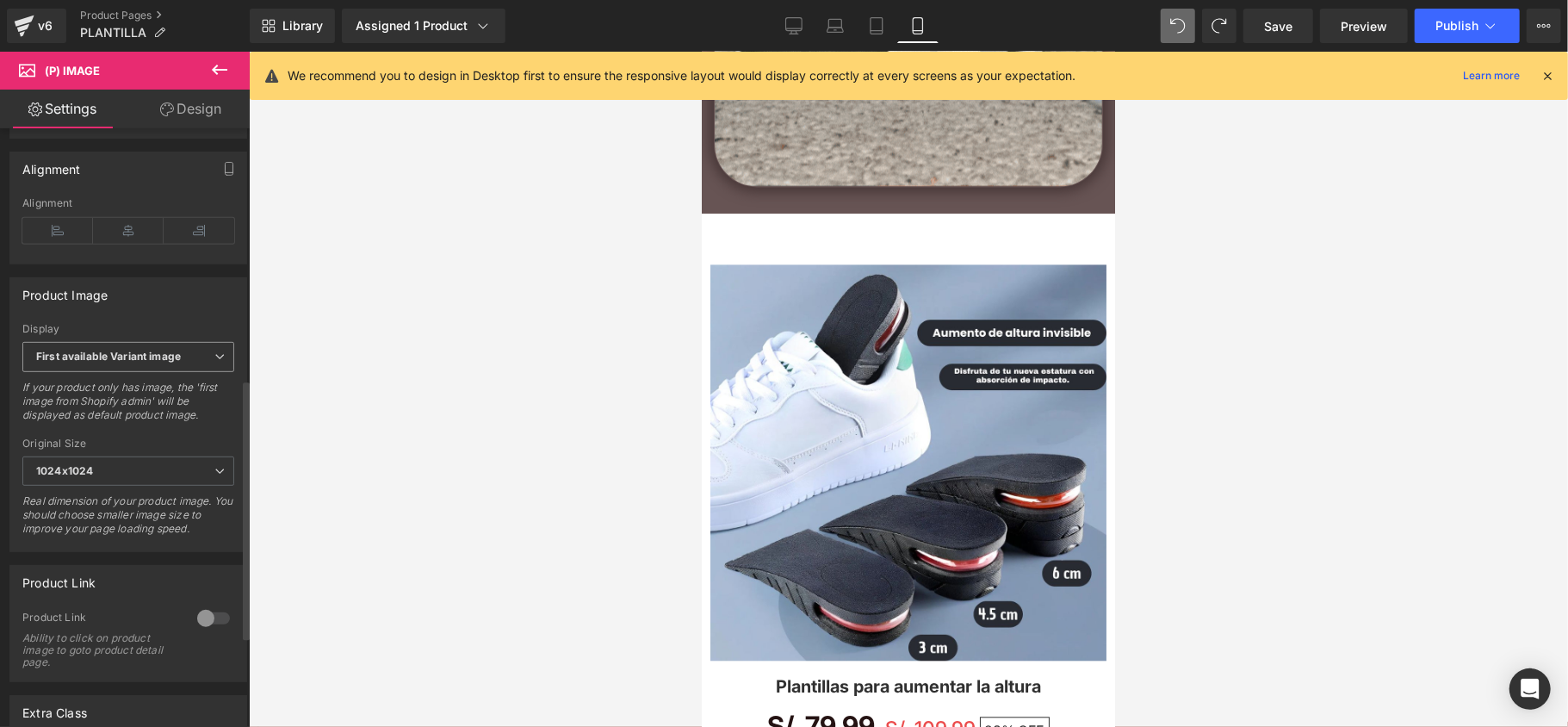
click at [214, 362] on icon at bounding box center [219, 356] width 10 height 10
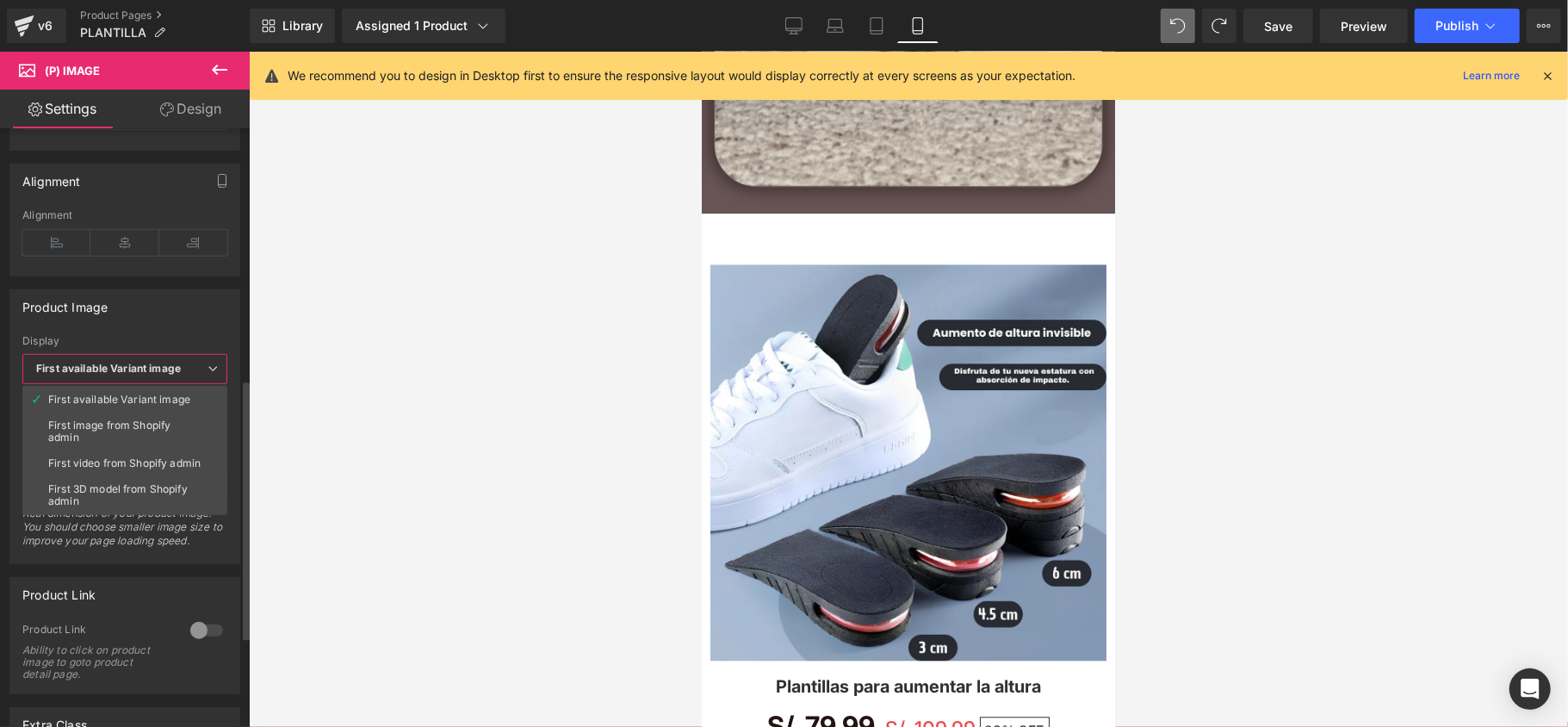
click at [214, 319] on div "Product Image" at bounding box center [125, 306] width 229 height 33
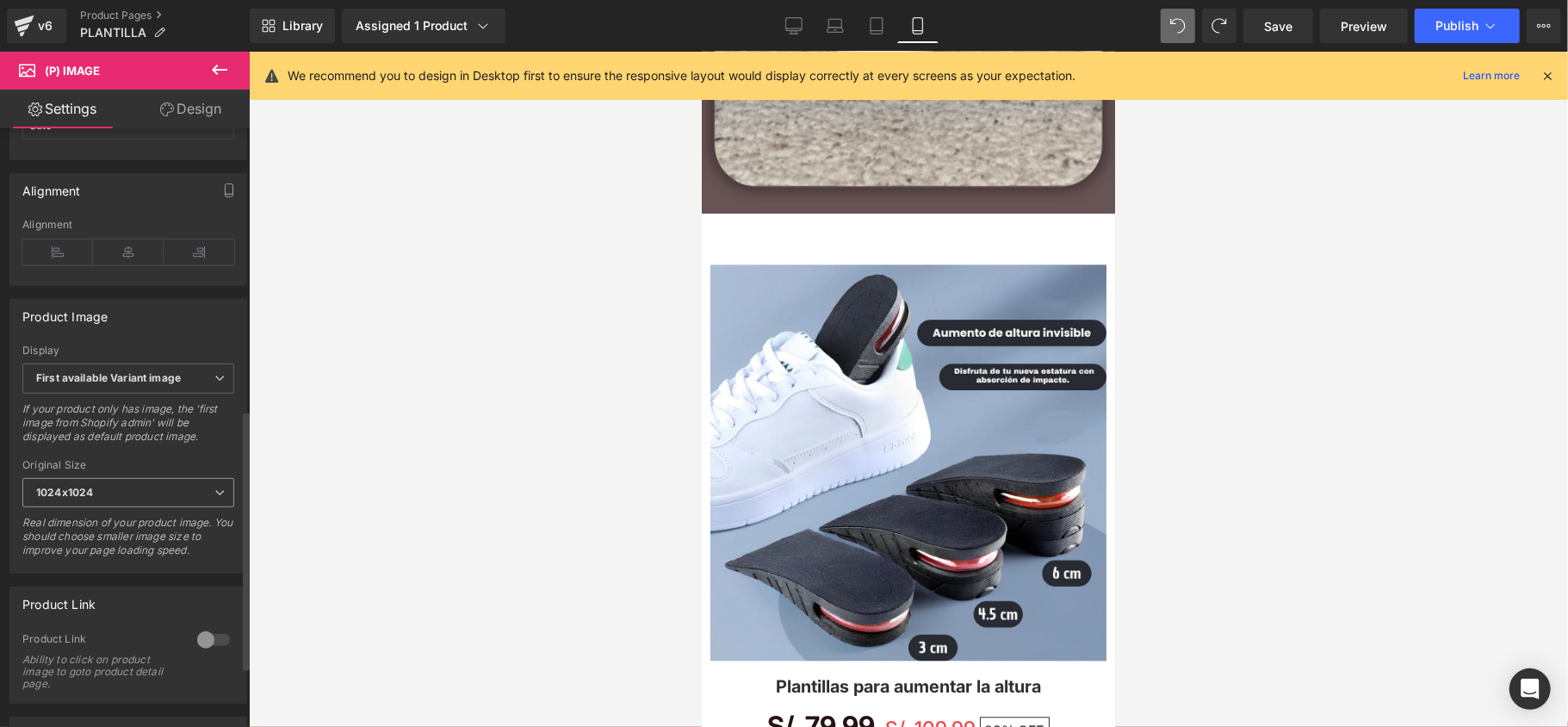
scroll to position [782, 0]
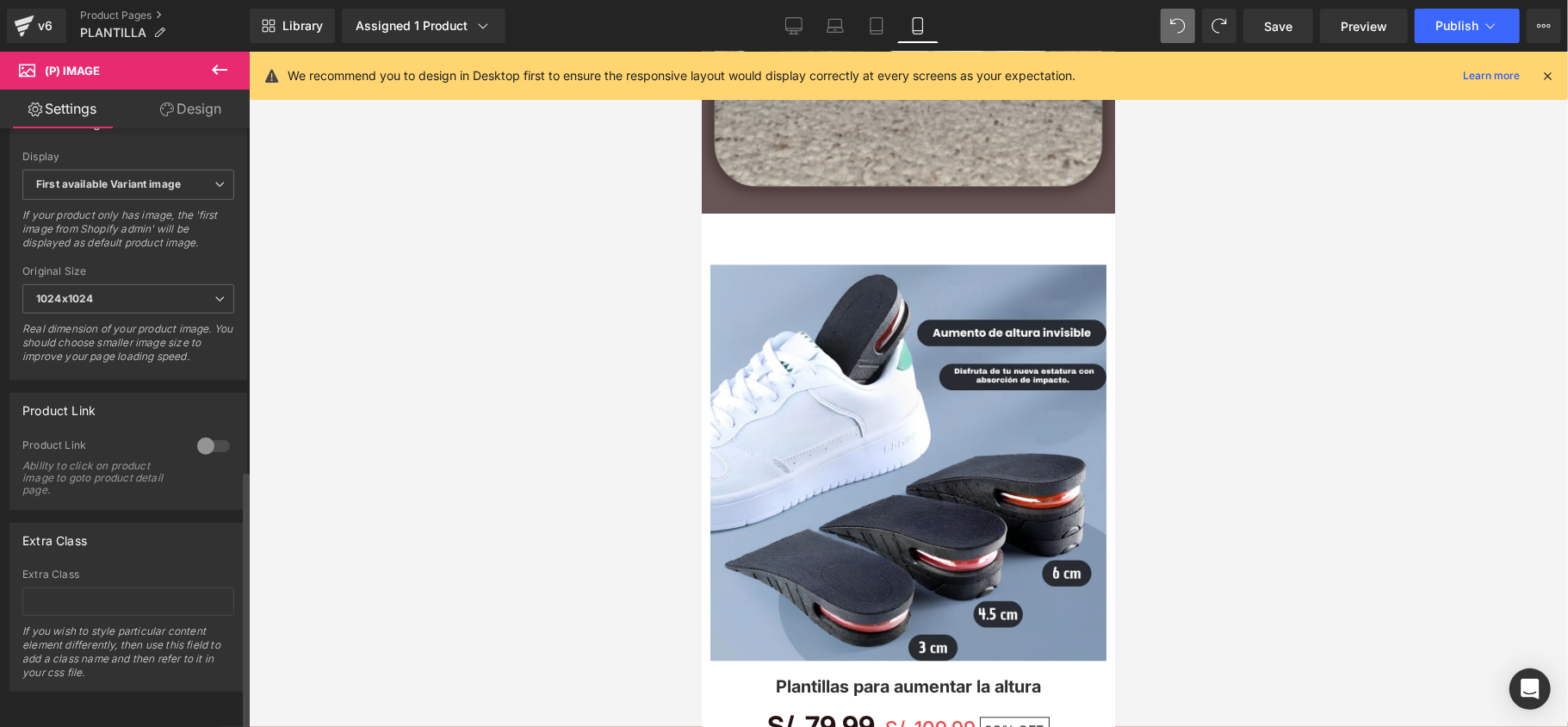
click at [208, 433] on div at bounding box center [213, 447] width 41 height 28
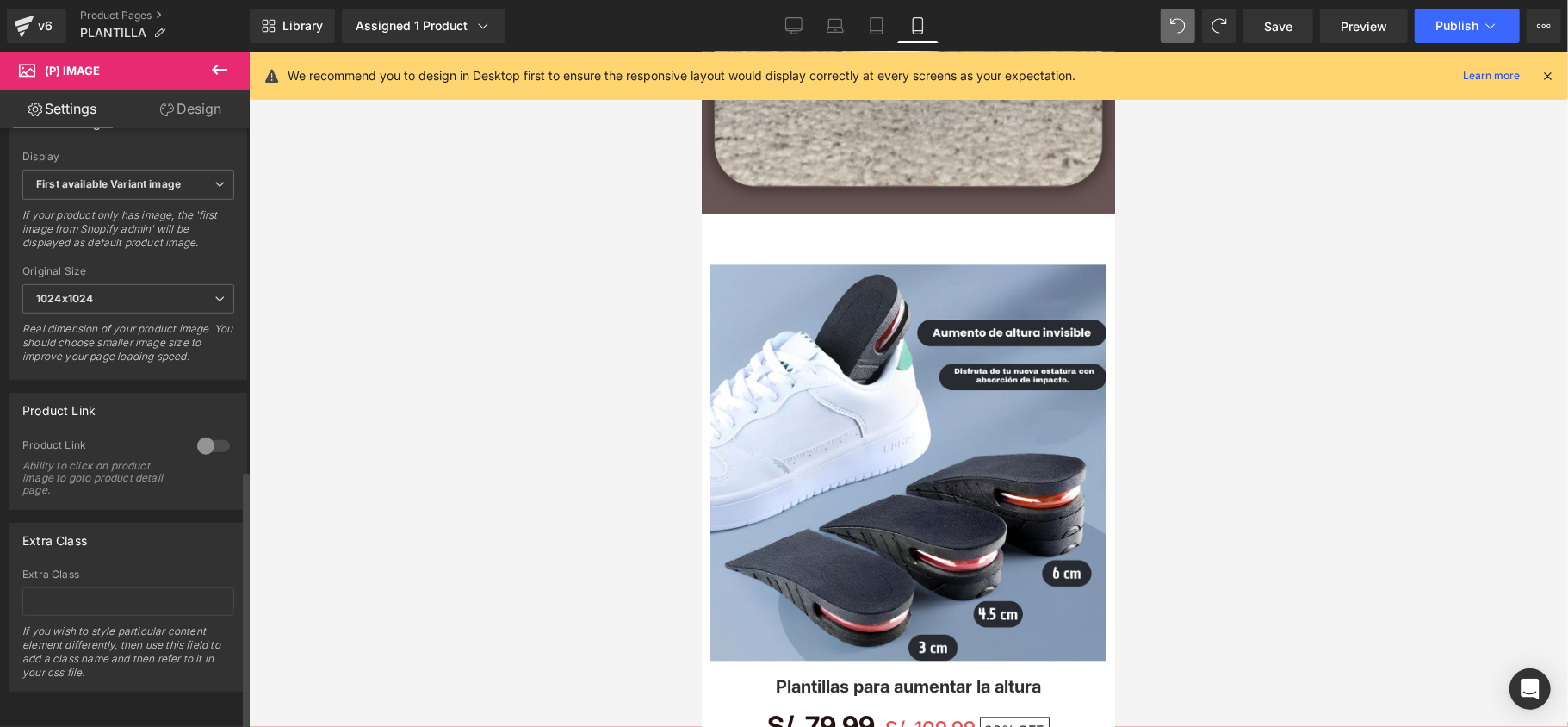
click at [208, 433] on div at bounding box center [213, 447] width 41 height 28
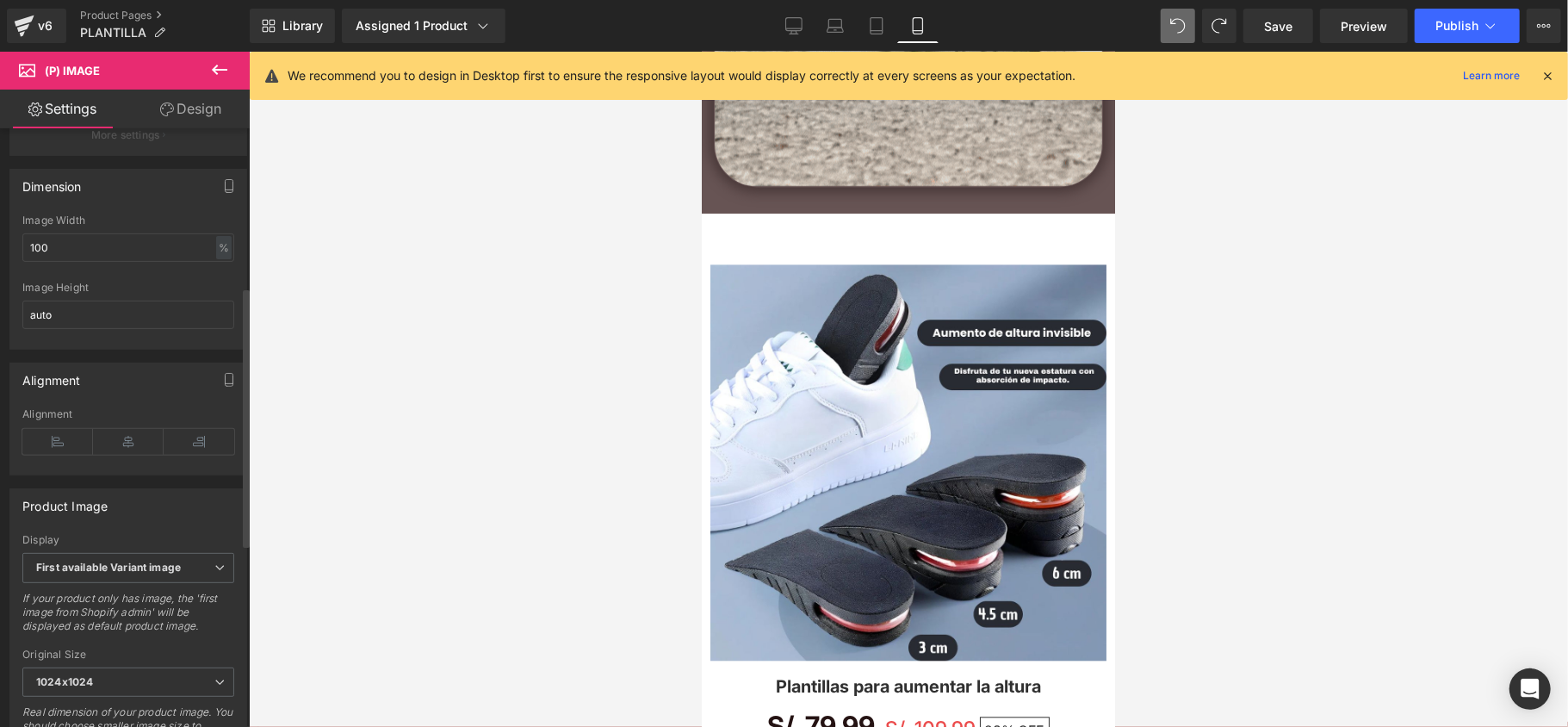
scroll to position [322, 0]
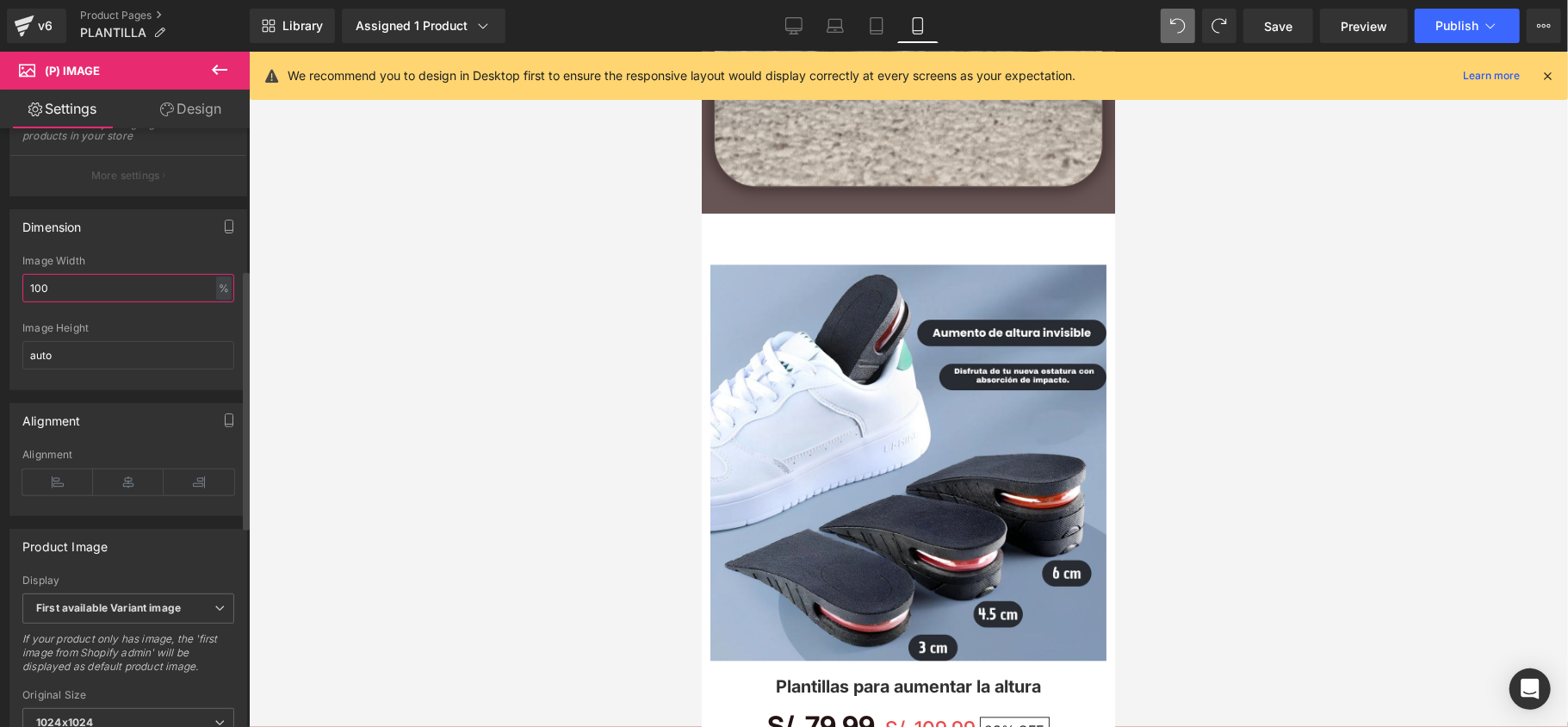
drag, startPoint x: 88, startPoint y: 310, endPoint x: 0, endPoint y: 308, distance: 88.0
click at [0, 308] on div "Dimension 100% Image Width 100 % % px auto Image Height auto" at bounding box center [129, 293] width 257 height 193
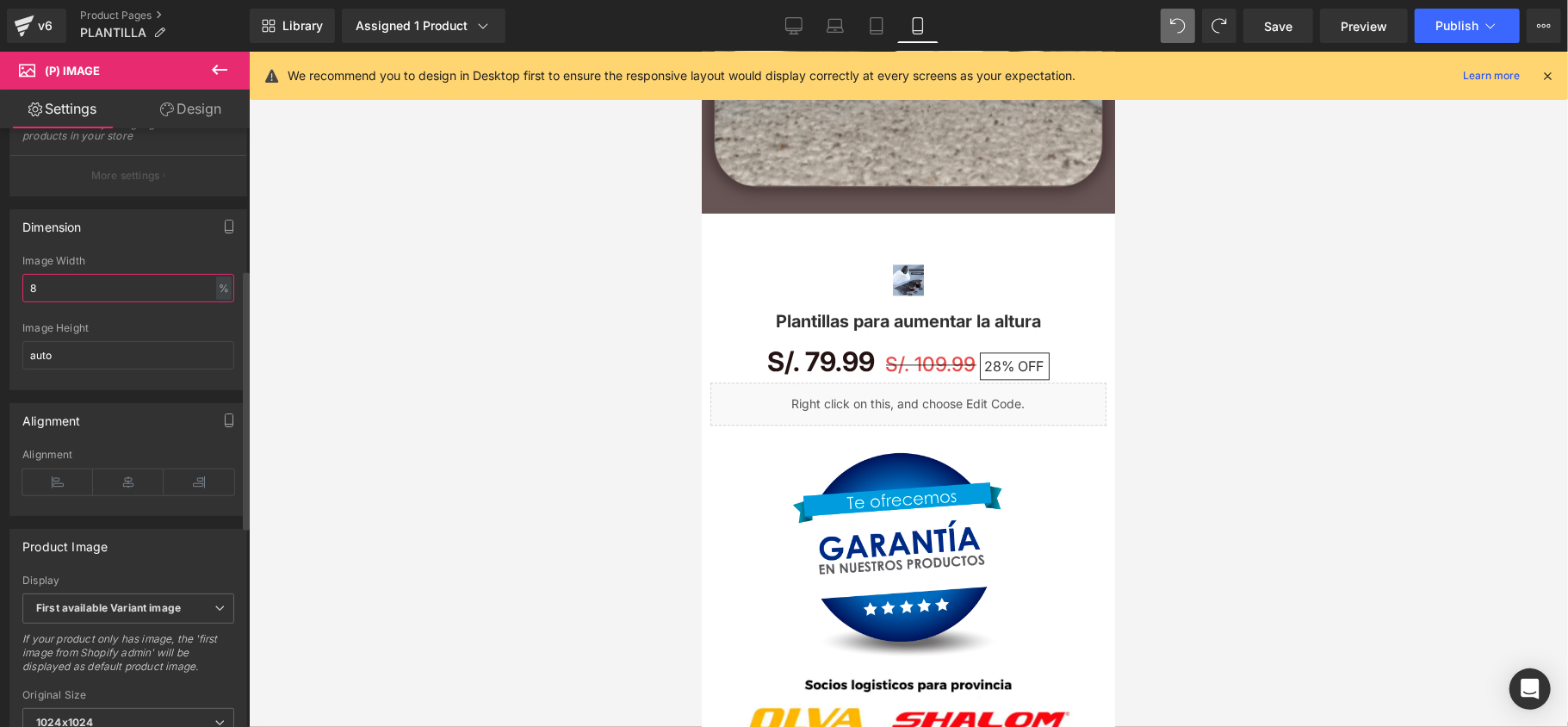
type input "85"
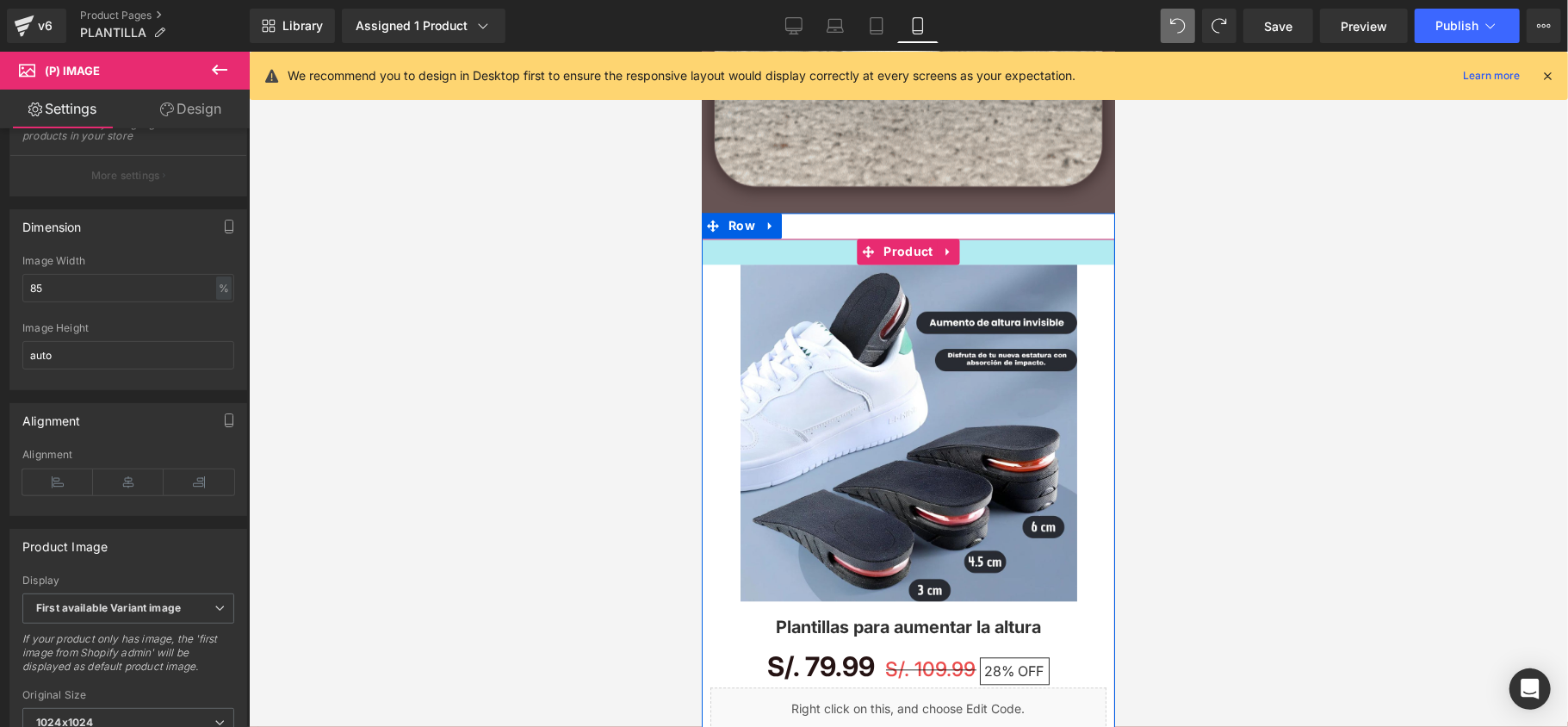
click at [831, 248] on div at bounding box center [907, 250] width 414 height 26
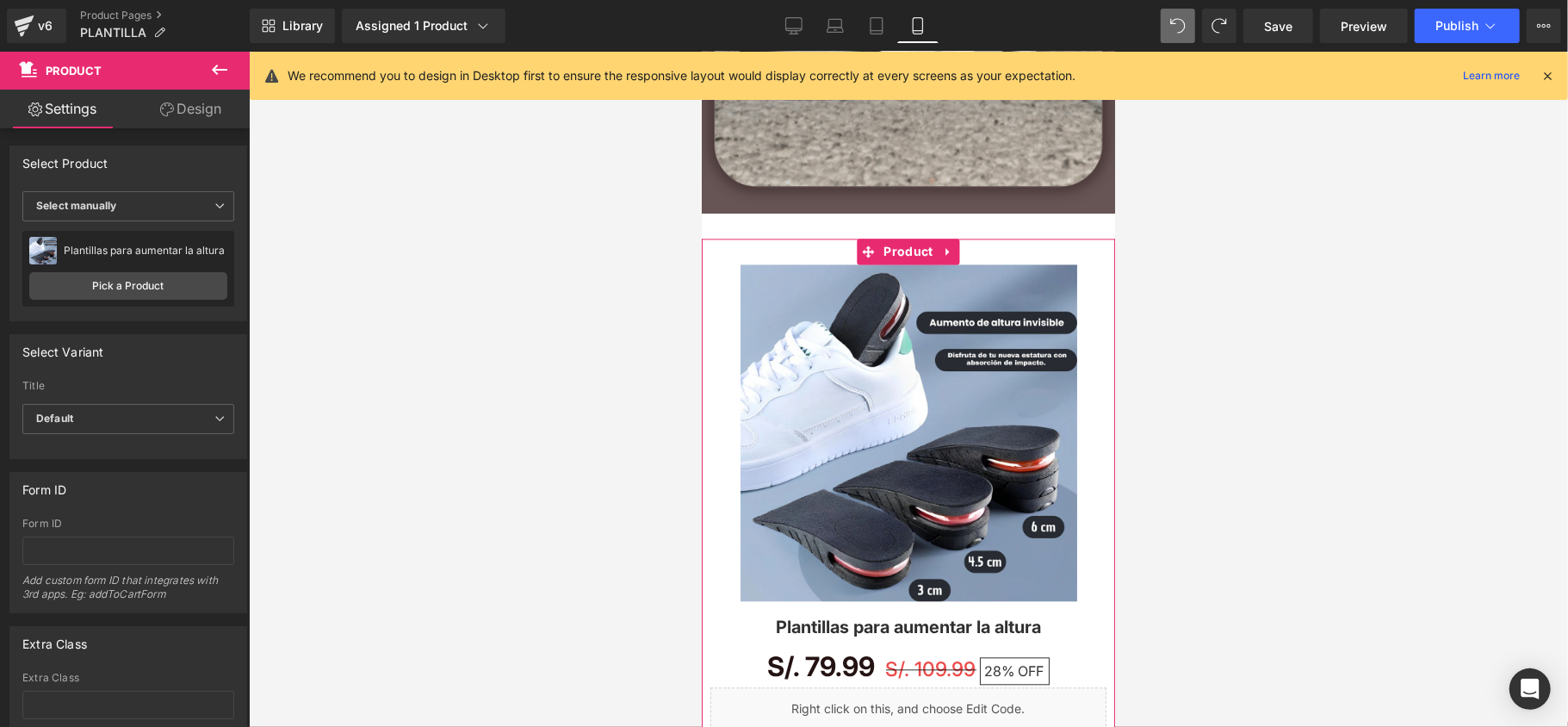
click at [177, 111] on link "Design" at bounding box center [190, 109] width 125 height 39
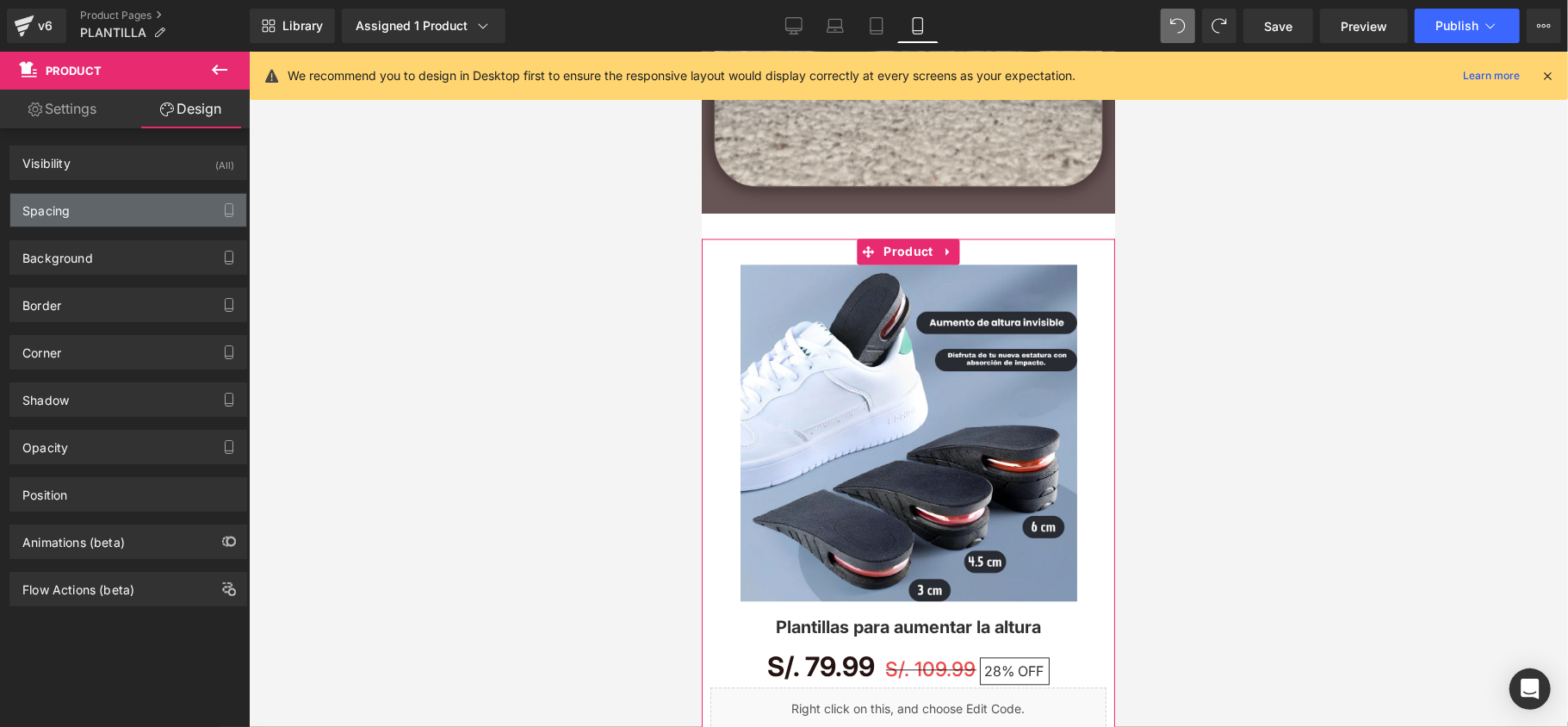
click at [116, 224] on div "Spacing" at bounding box center [128, 209] width 236 height 33
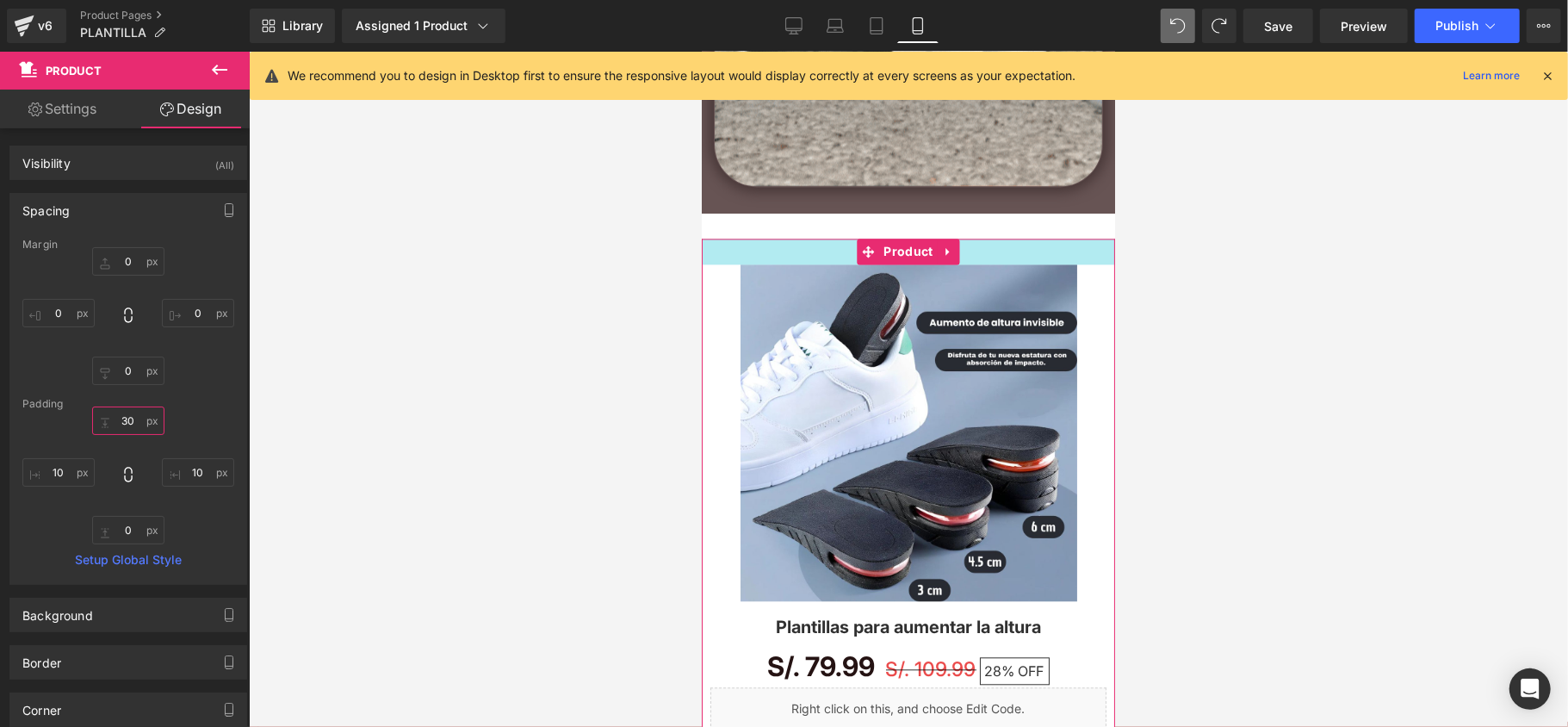
click at [136, 412] on input "30" at bounding box center [128, 421] width 73 height 29
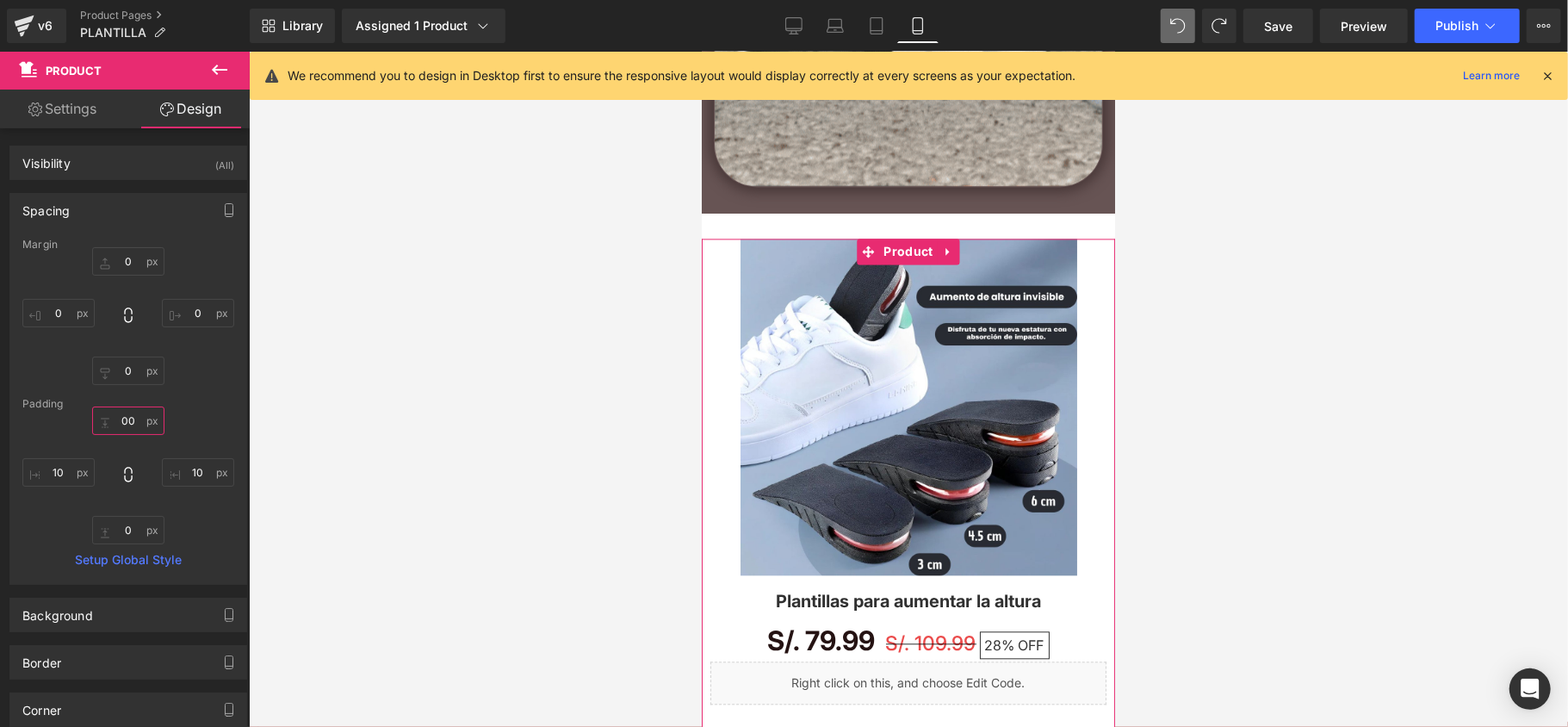
type input "00"
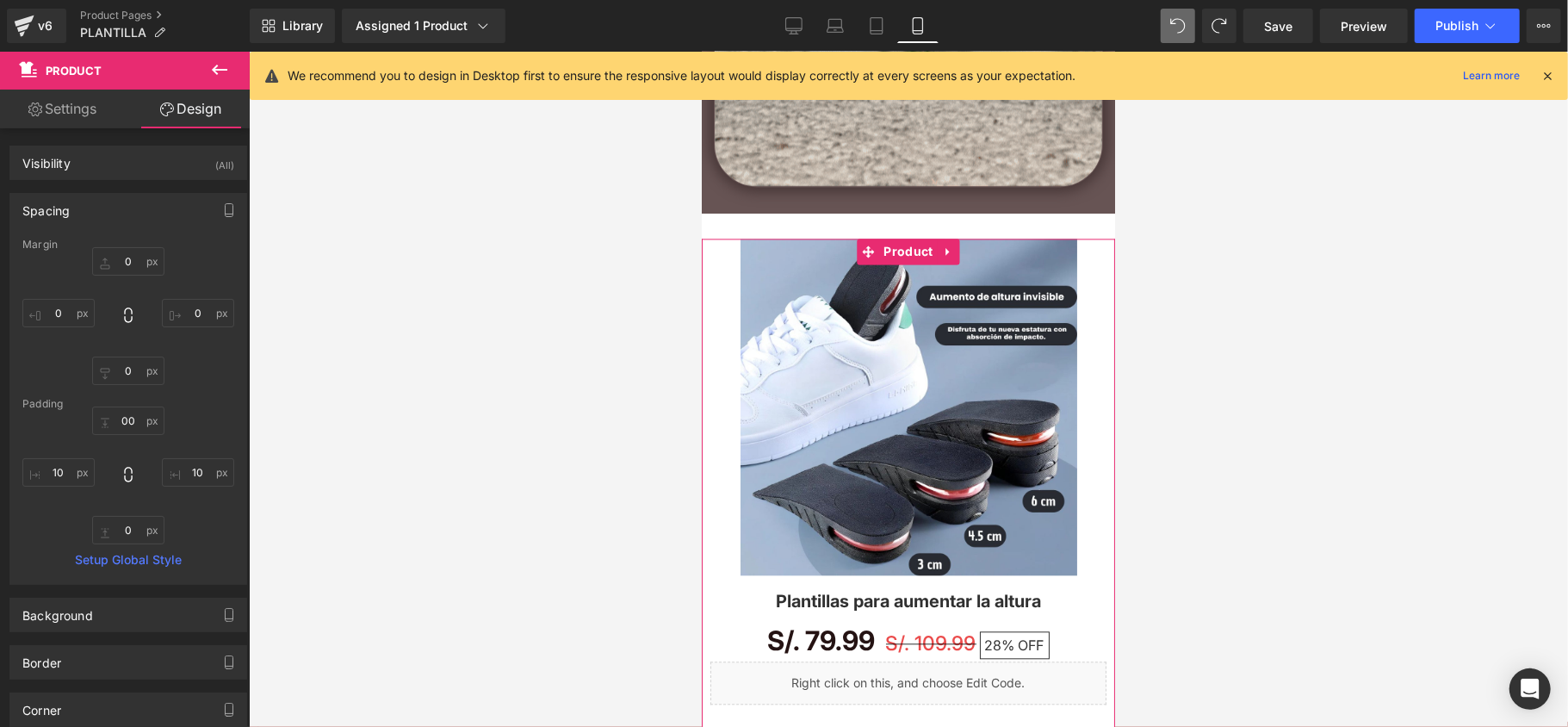
click at [194, 424] on div "00 00 10px 10 0px 0 10px 10" at bounding box center [128, 476] width 212 height 138
click at [70, 474] on input "10" at bounding box center [58, 473] width 73 height 29
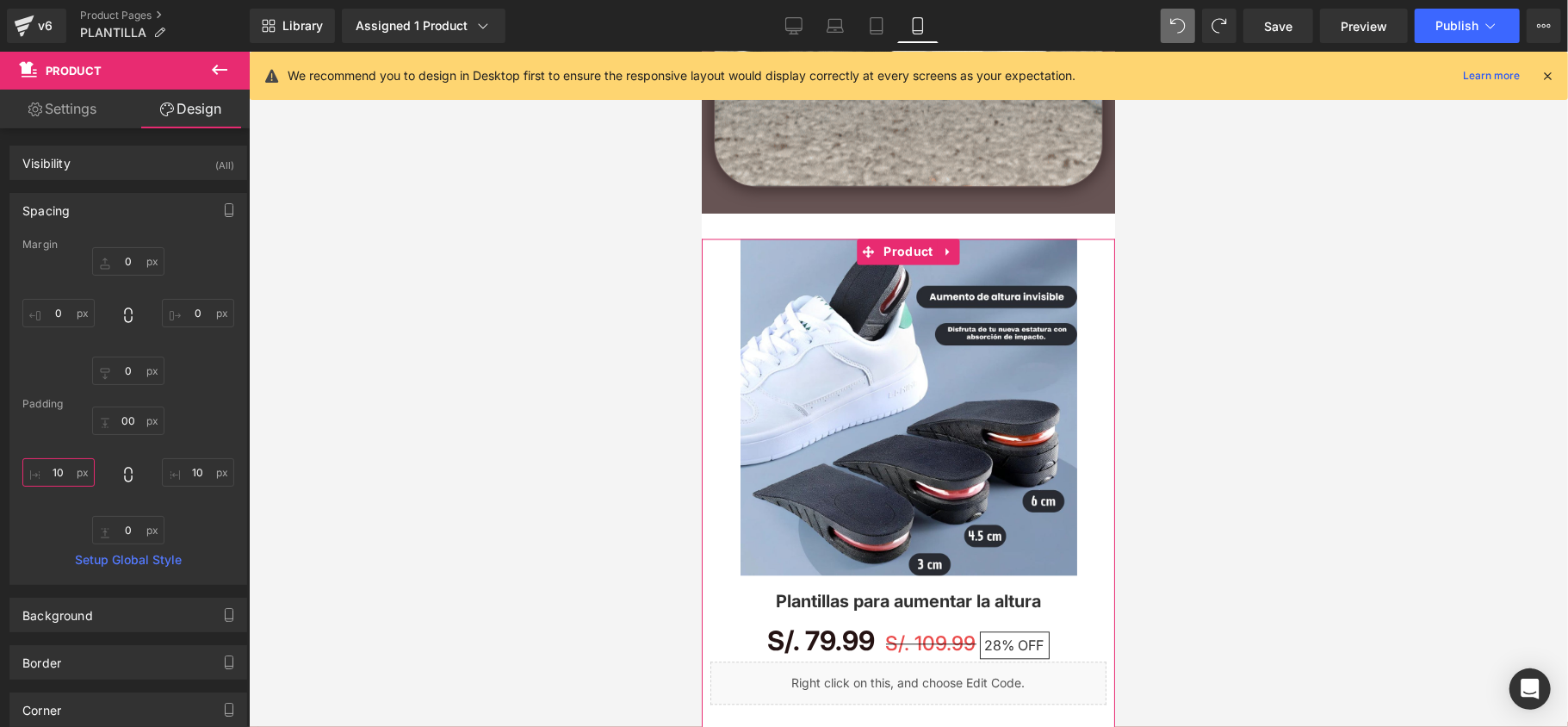
click at [70, 474] on input "10" at bounding box center [58, 473] width 73 height 29
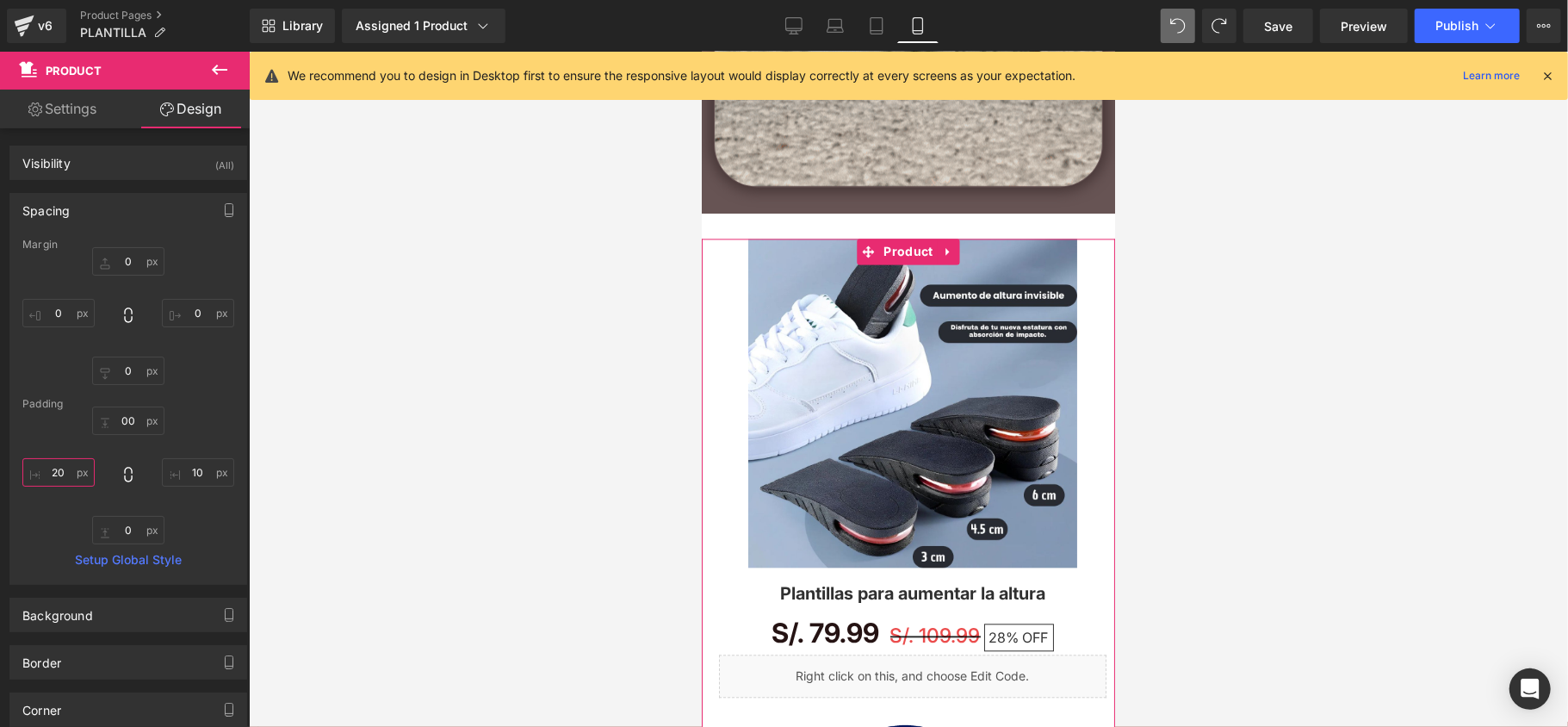
type input "20¡"
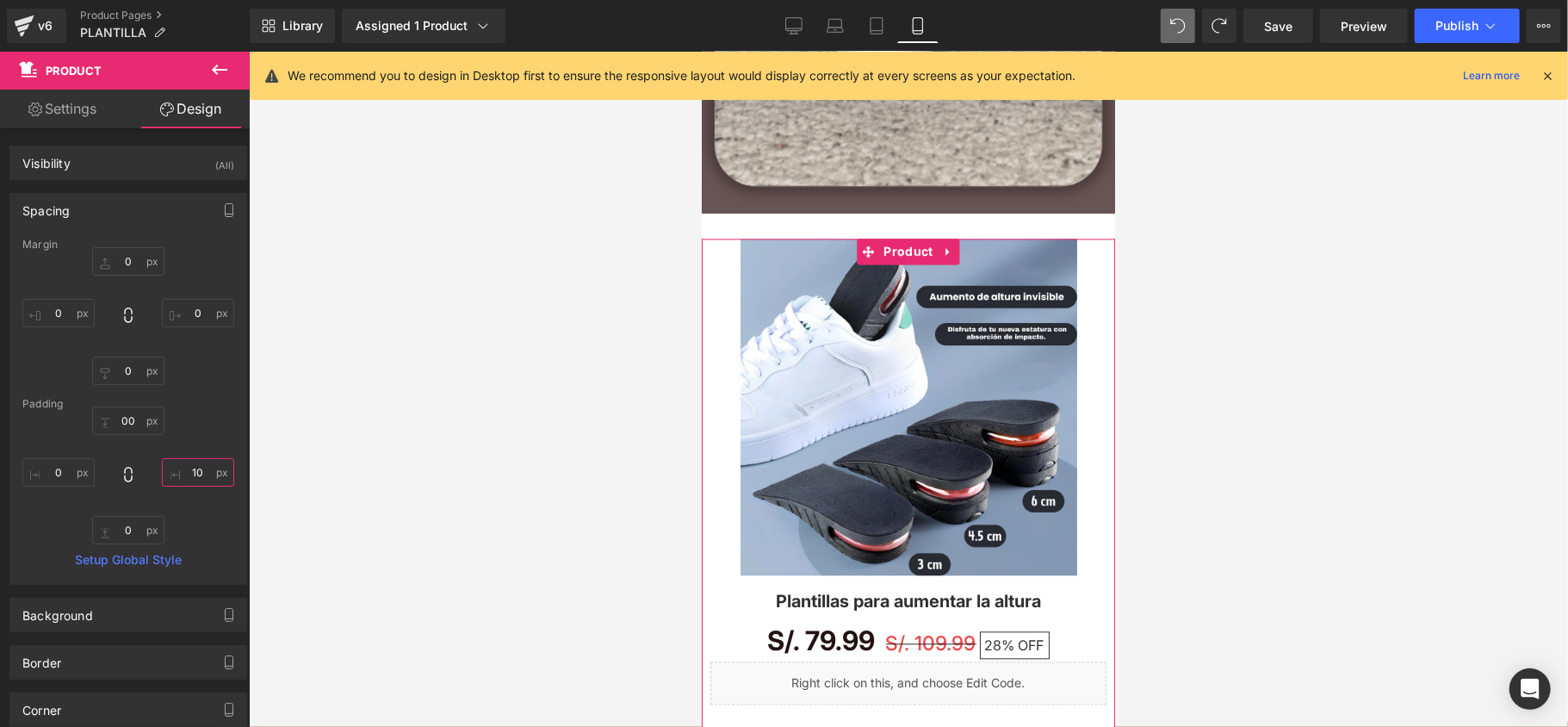
click at [182, 483] on input "10" at bounding box center [197, 473] width 73 height 29
click at [193, 476] on input "10" at bounding box center [197, 473] width 73 height 29
type input "0"
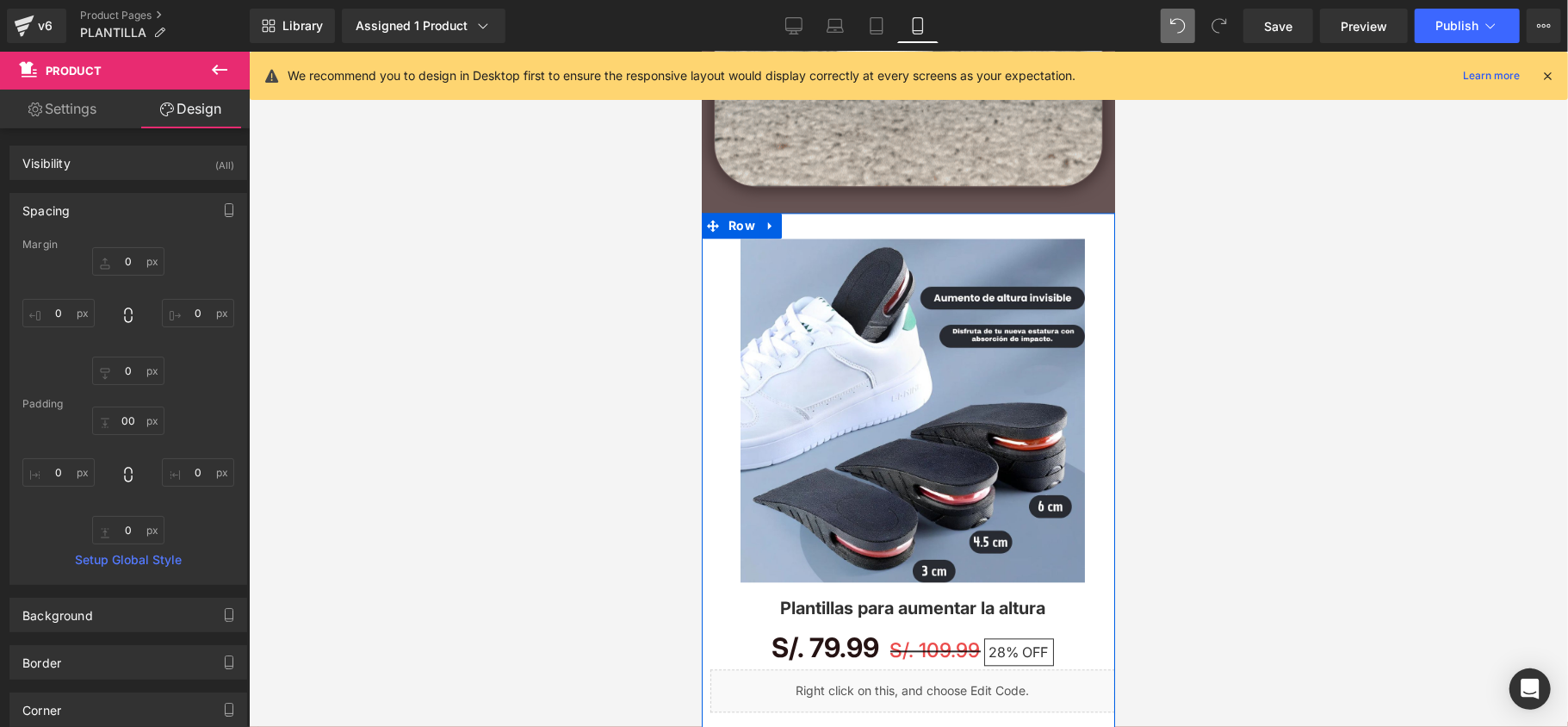
click at [809, 230] on div "Sale Off (P) Image Plantillas para aumentar la altura (P) Title S/. 79.99 S/. 1…" at bounding box center [907, 702] width 414 height 979
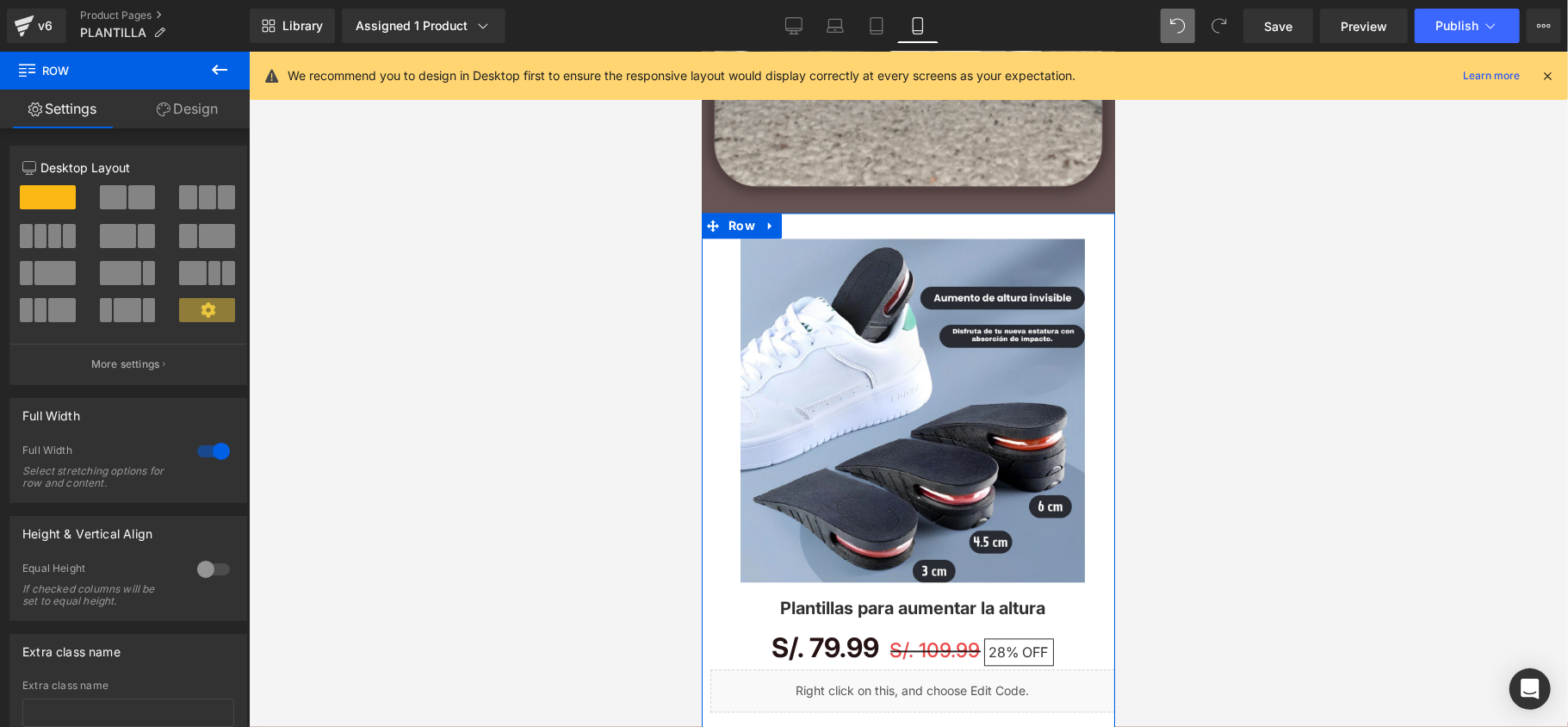
click at [150, 105] on link "Design" at bounding box center [186, 109] width 125 height 39
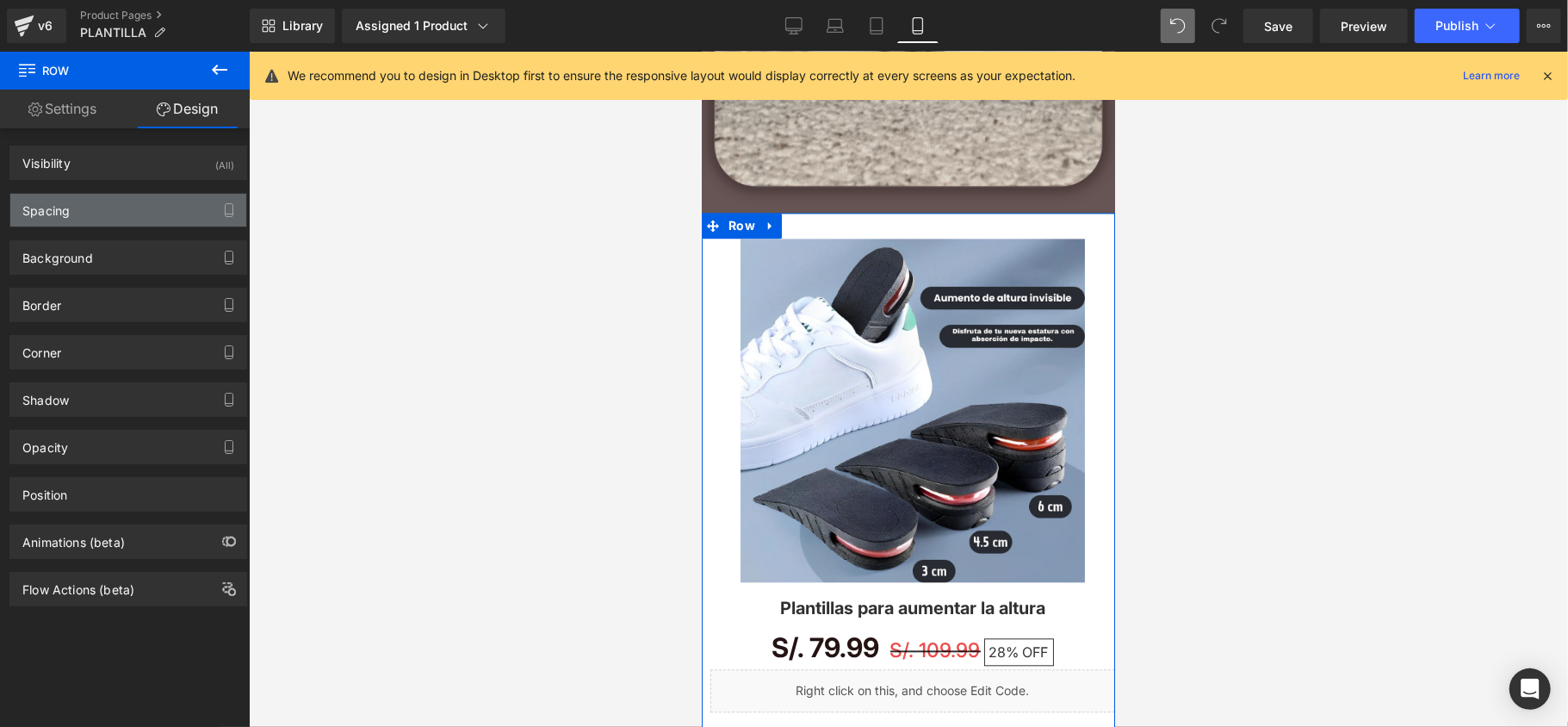
click at [102, 203] on div "Spacing" at bounding box center [128, 209] width 236 height 33
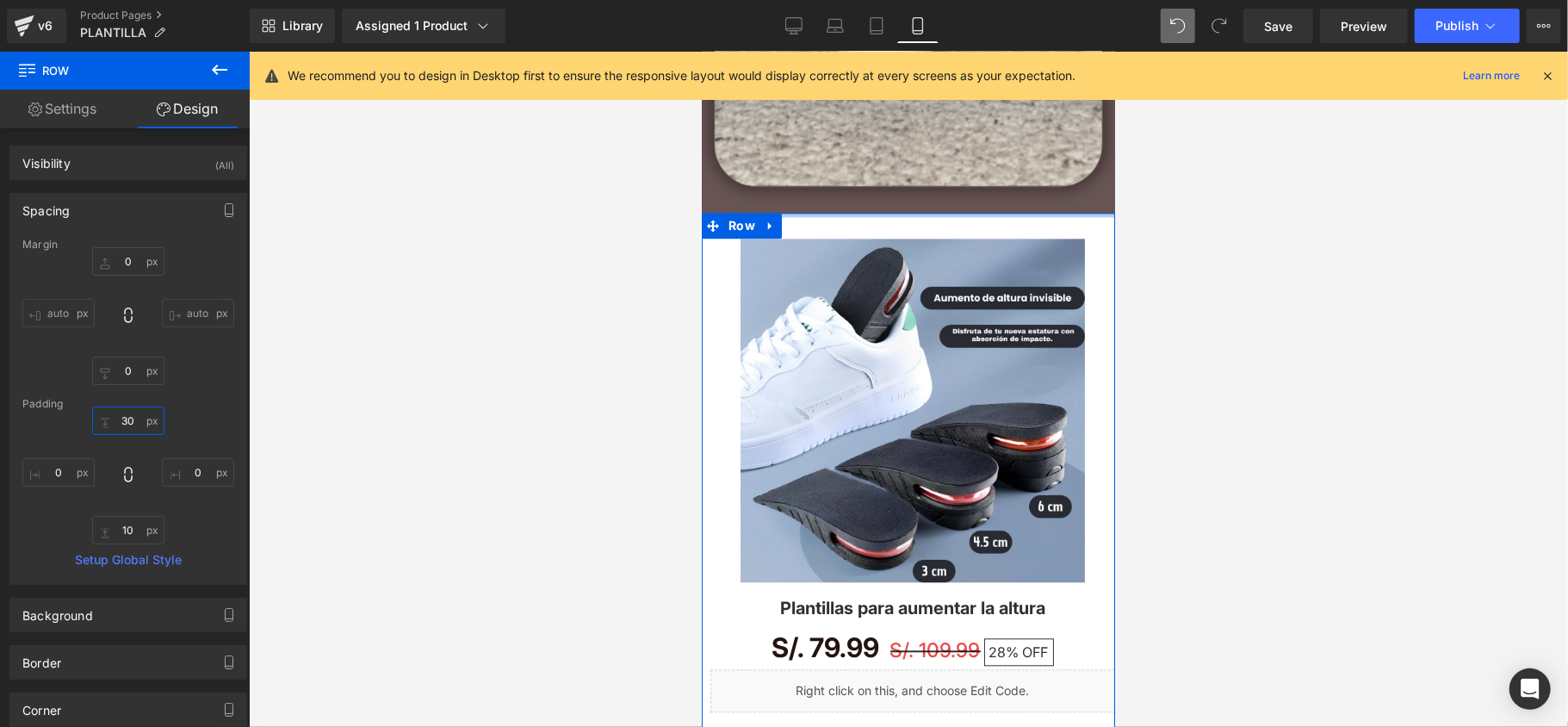
click at [125, 415] on input "30" at bounding box center [128, 421] width 73 height 29
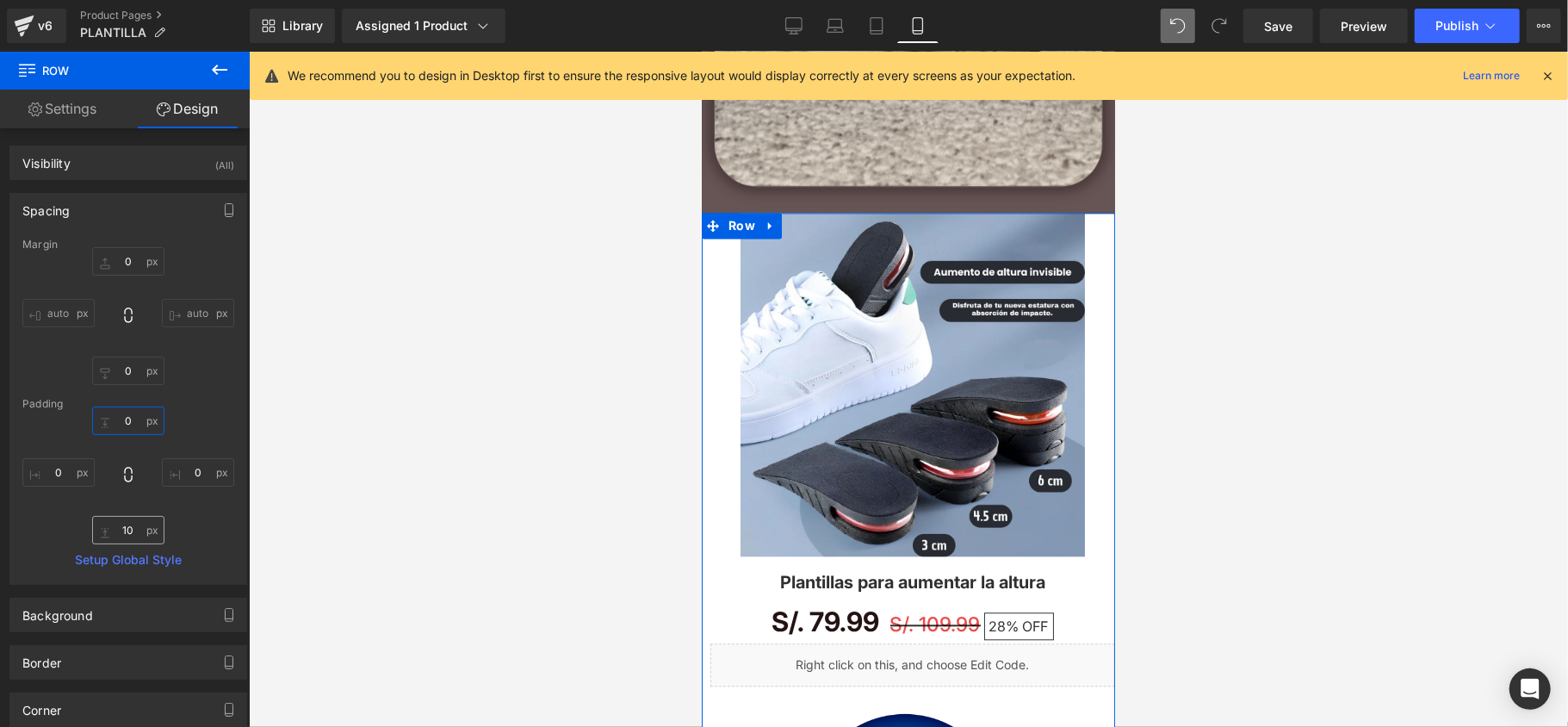
type input "0"
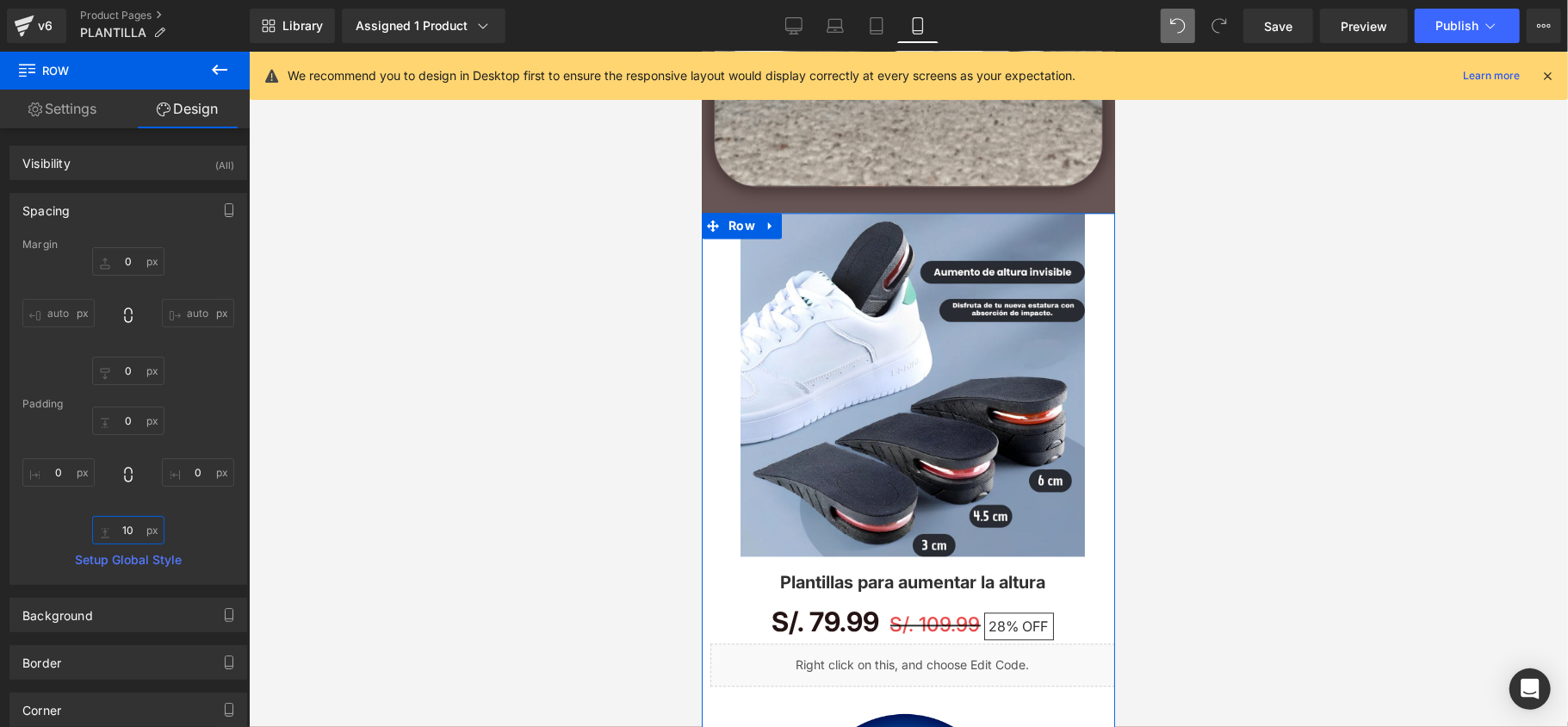
click at [136, 533] on input "10" at bounding box center [128, 530] width 73 height 29
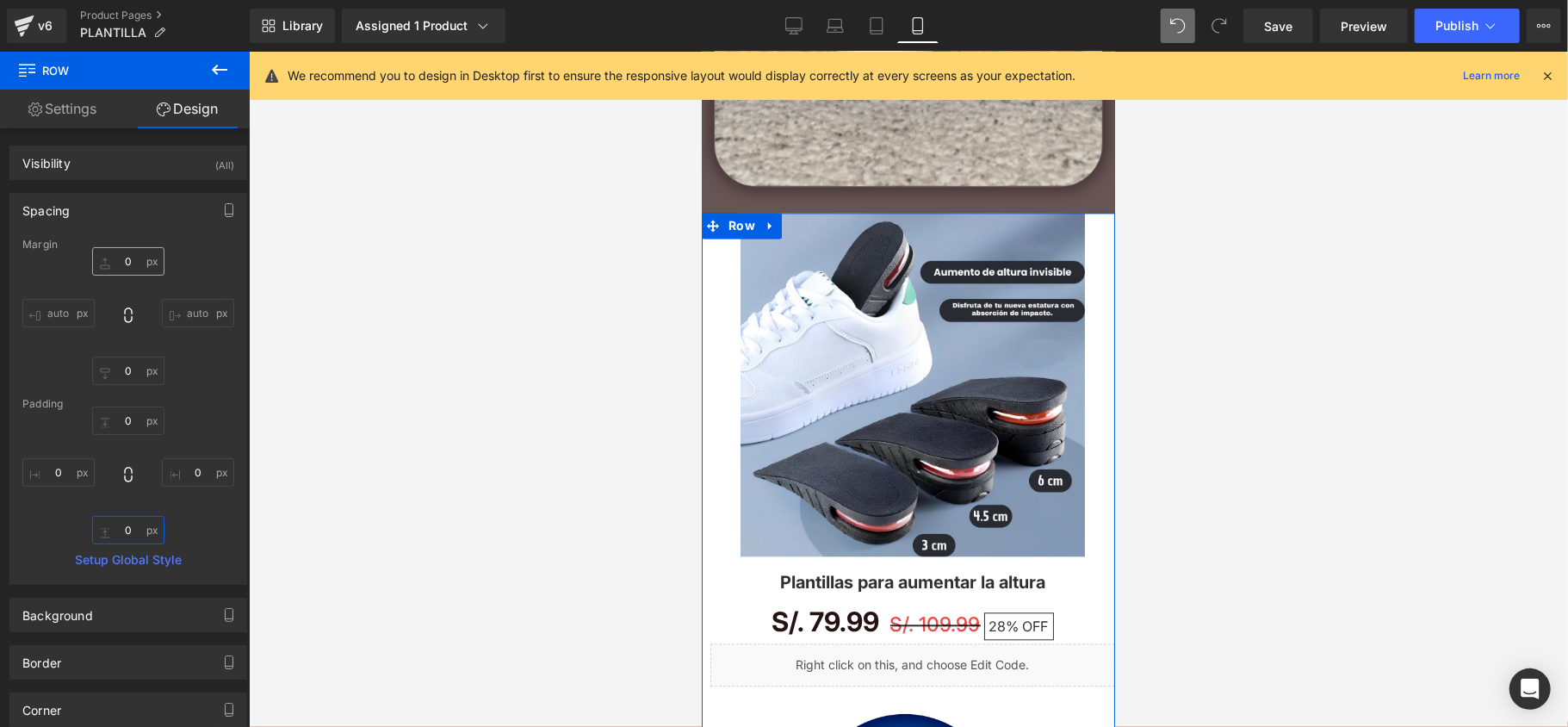
type input "0"
click at [130, 267] on input "0" at bounding box center [128, 261] width 73 height 29
type input "10"
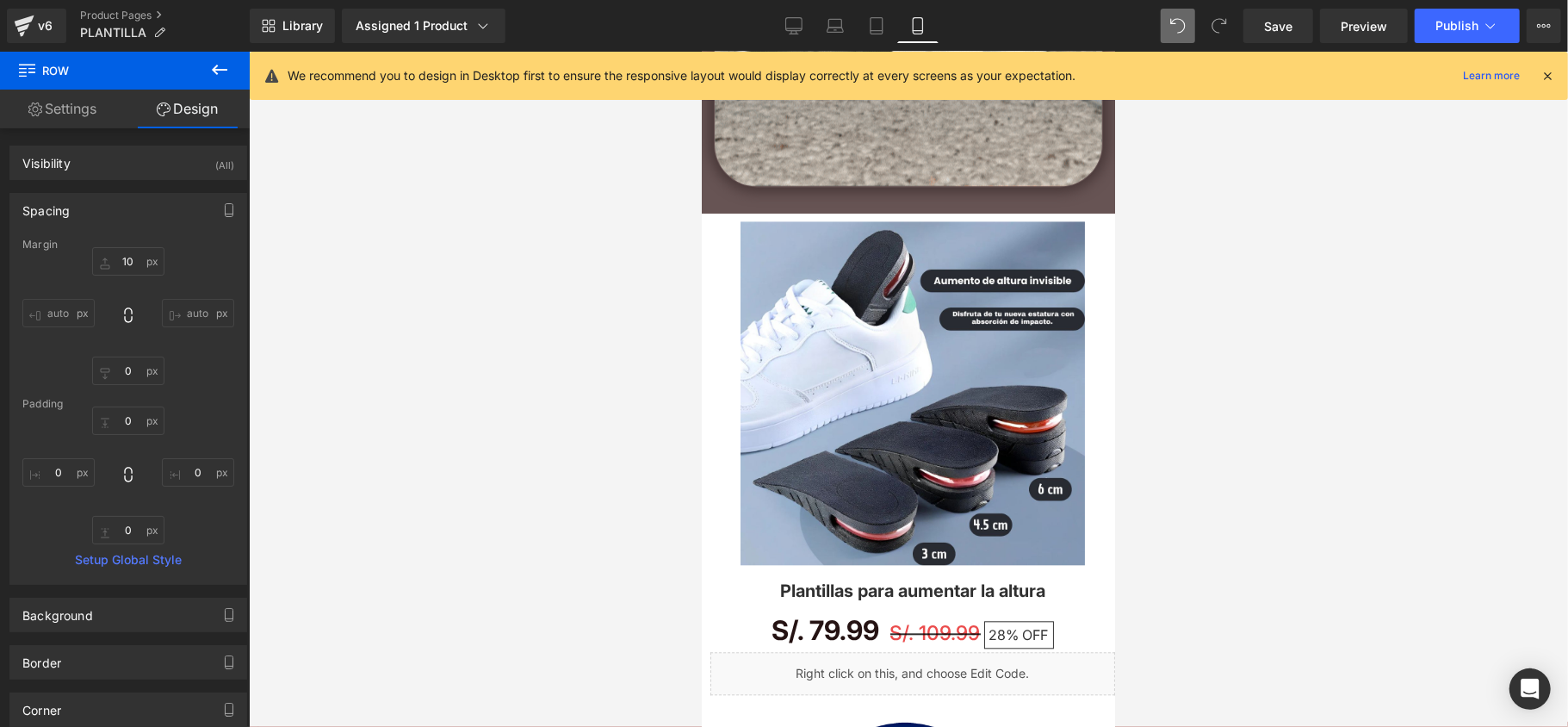
click at [387, 345] on div at bounding box center [908, 389] width 1319 height 675
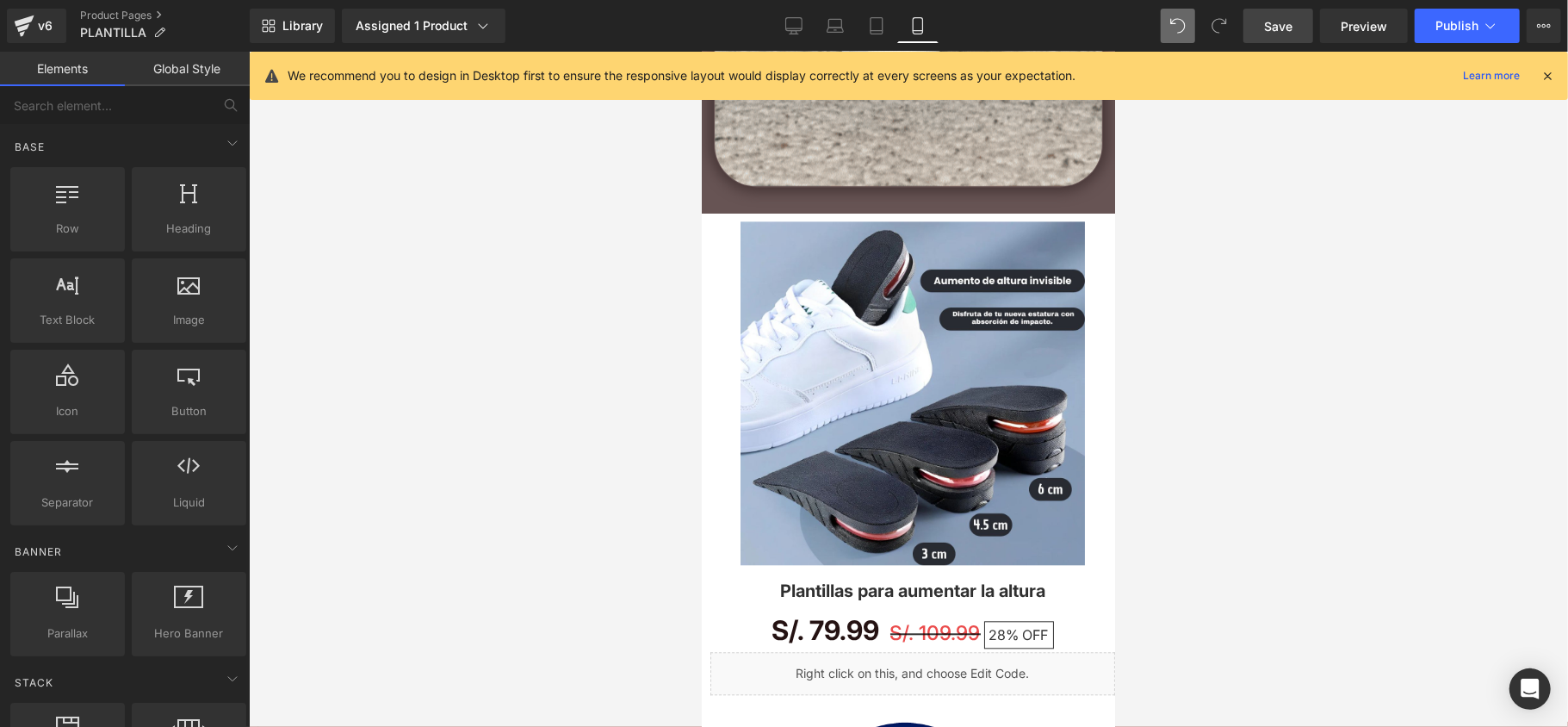
click at [1278, 15] on link "Save" at bounding box center [1278, 26] width 70 height 35
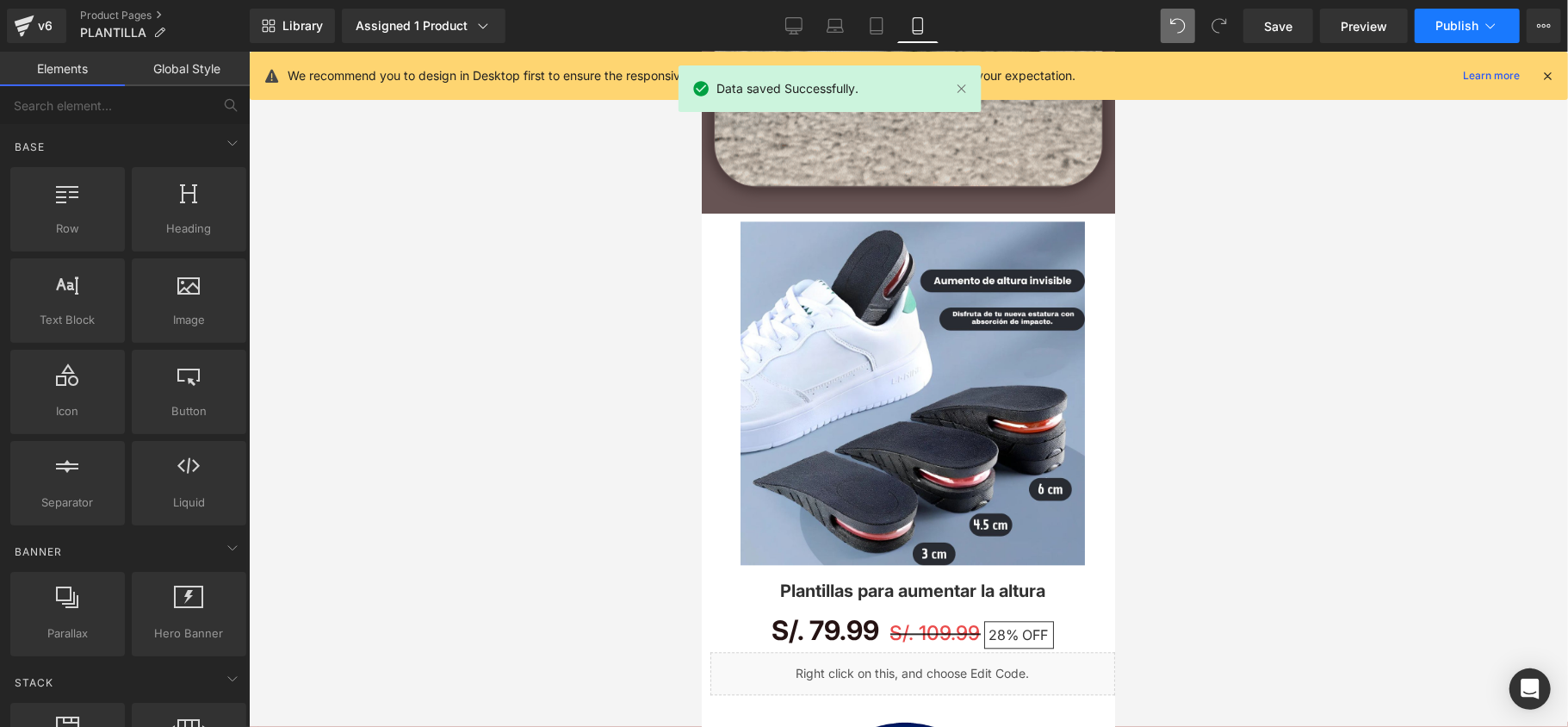
click at [1447, 33] on button "Publish" at bounding box center [1466, 26] width 105 height 35
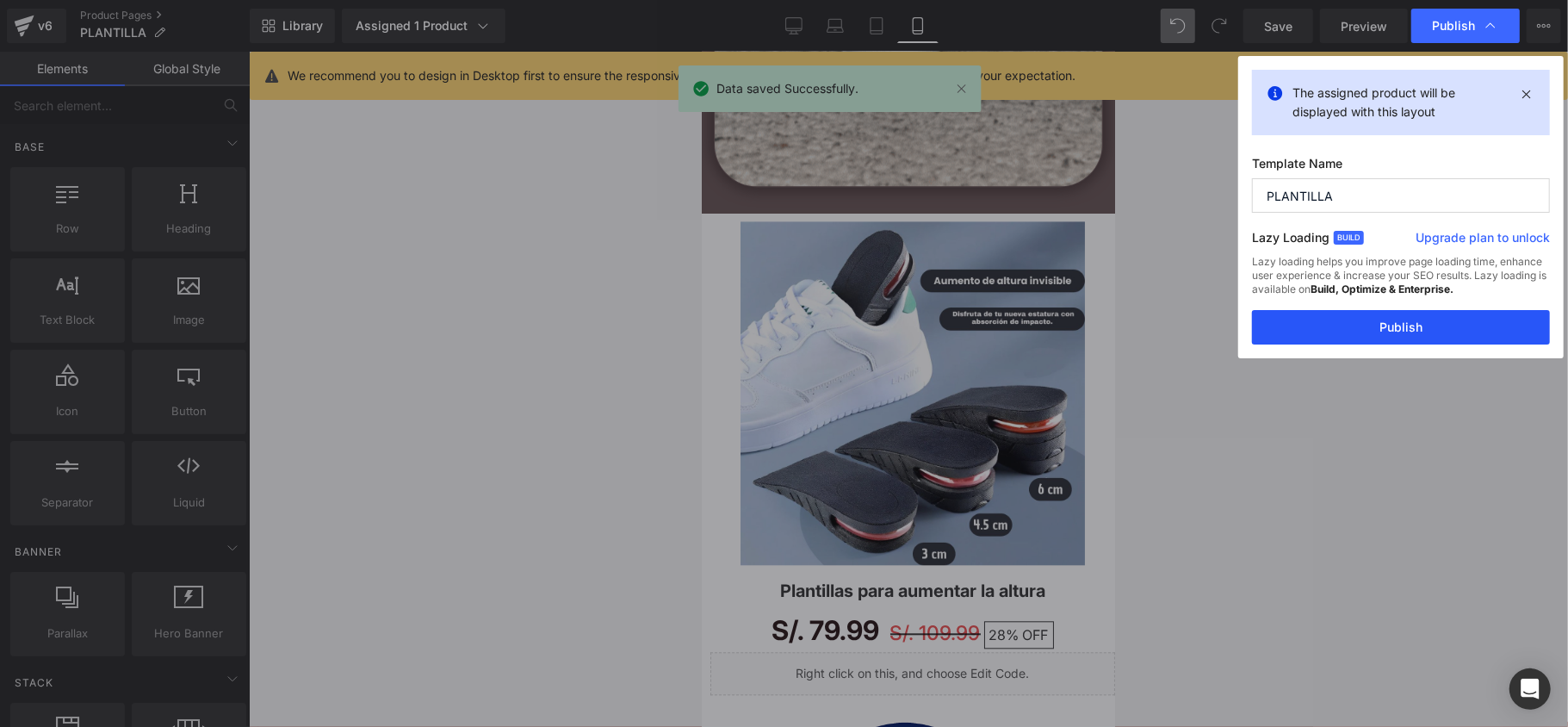
click at [1396, 326] on button "Publish" at bounding box center [1401, 327] width 298 height 35
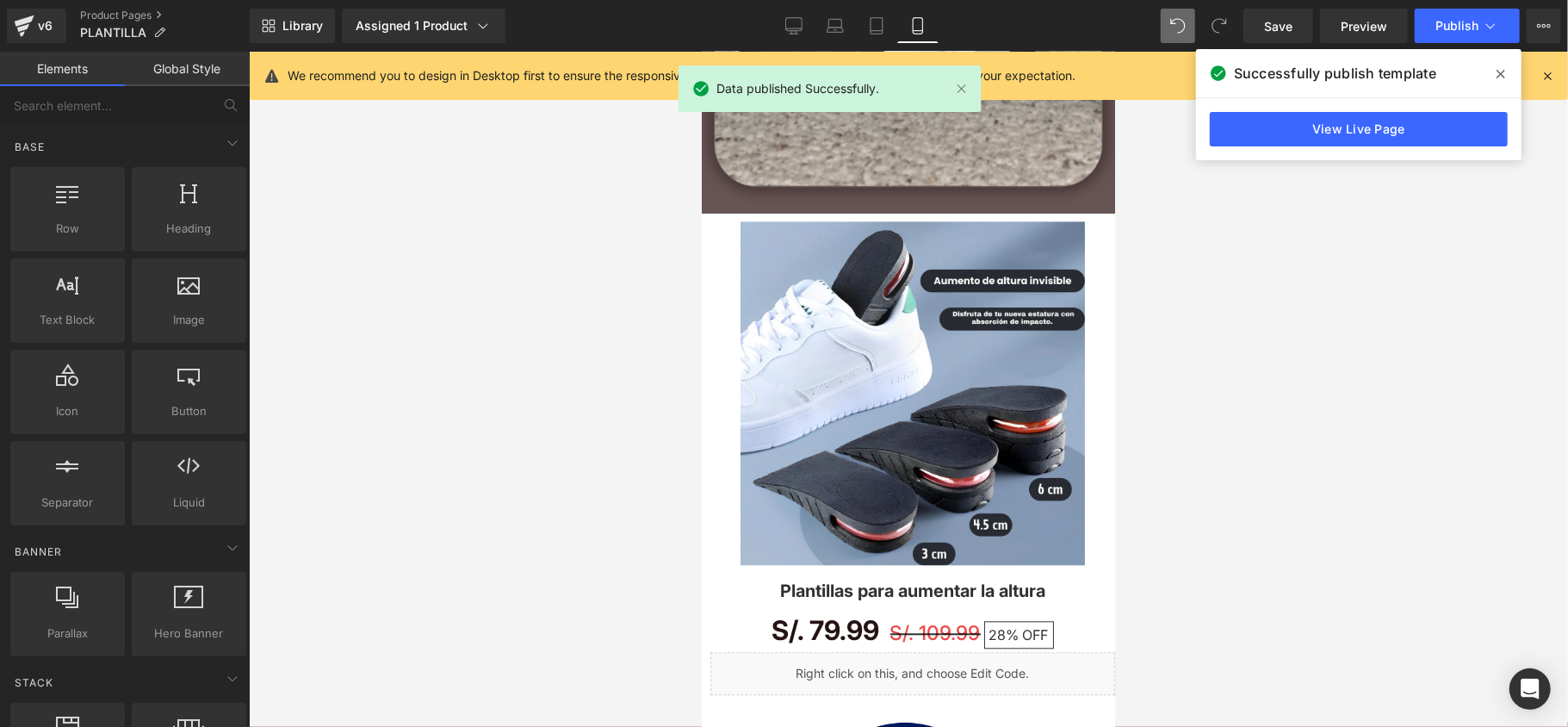
click at [1359, 152] on div "View Live Page" at bounding box center [1359, 129] width 326 height 62
click at [1358, 143] on link "View Live Page" at bounding box center [1359, 129] width 298 height 35
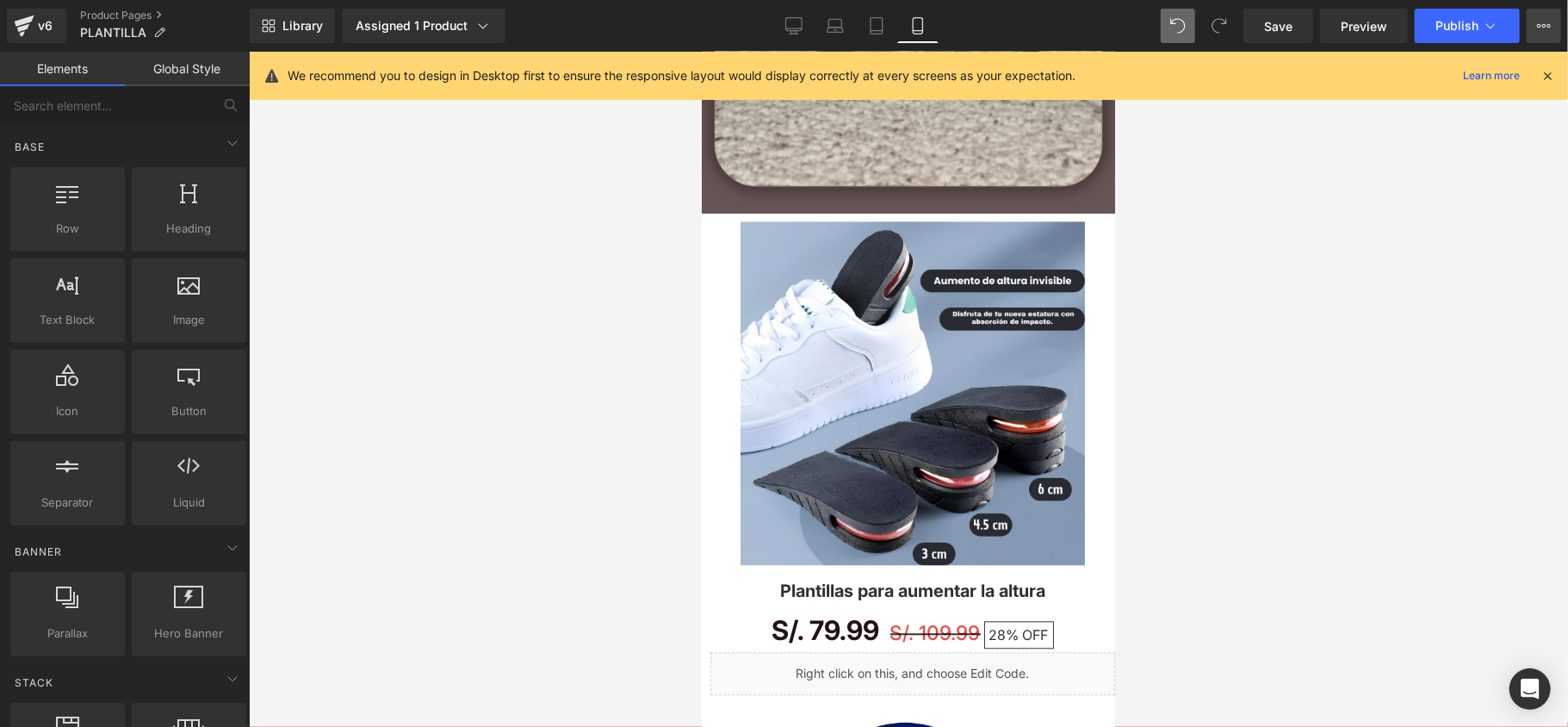
click at [1555, 31] on button "Upgrade Plan View Live Page View with current Template Save Template to Library…" at bounding box center [1544, 26] width 35 height 35
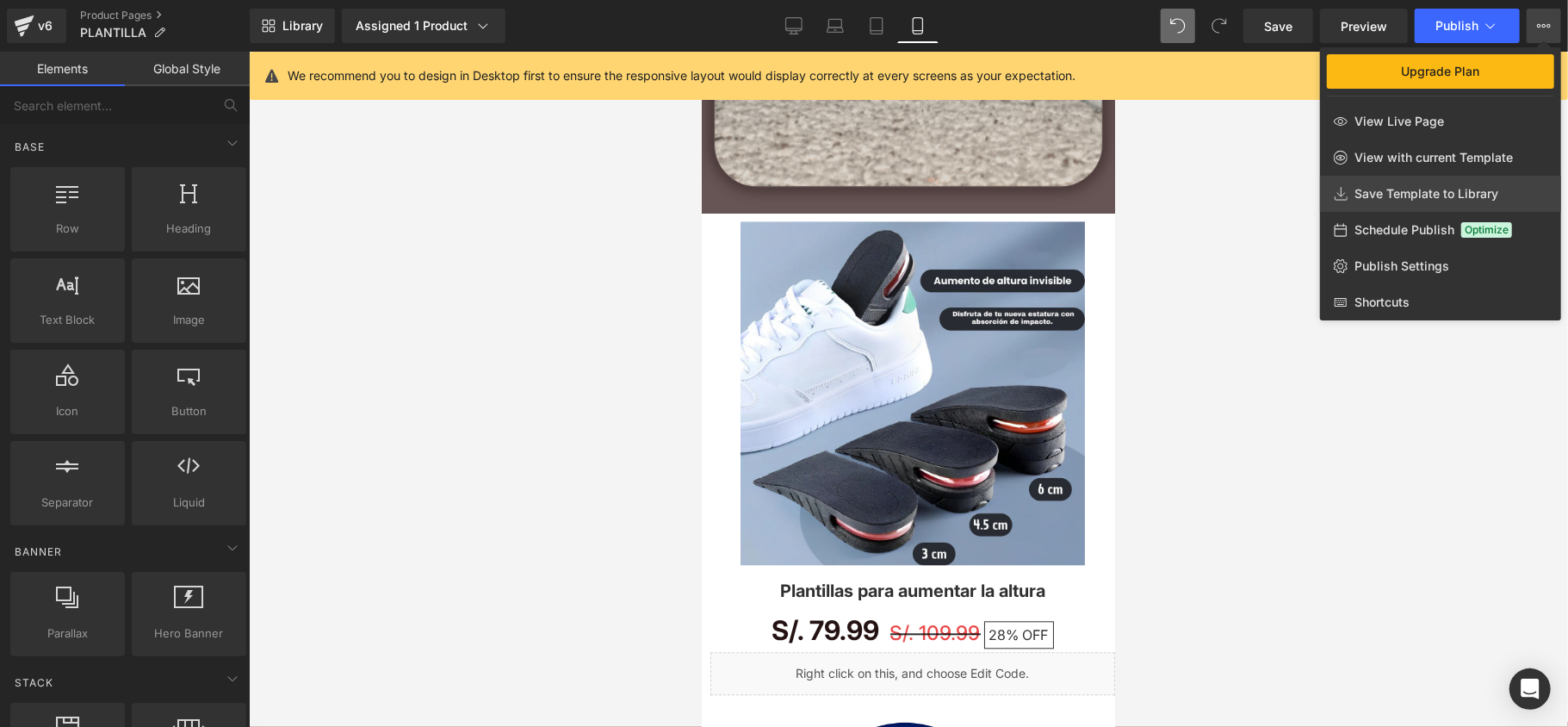
click at [1409, 197] on span "Save Template to Library" at bounding box center [1426, 194] width 144 height 16
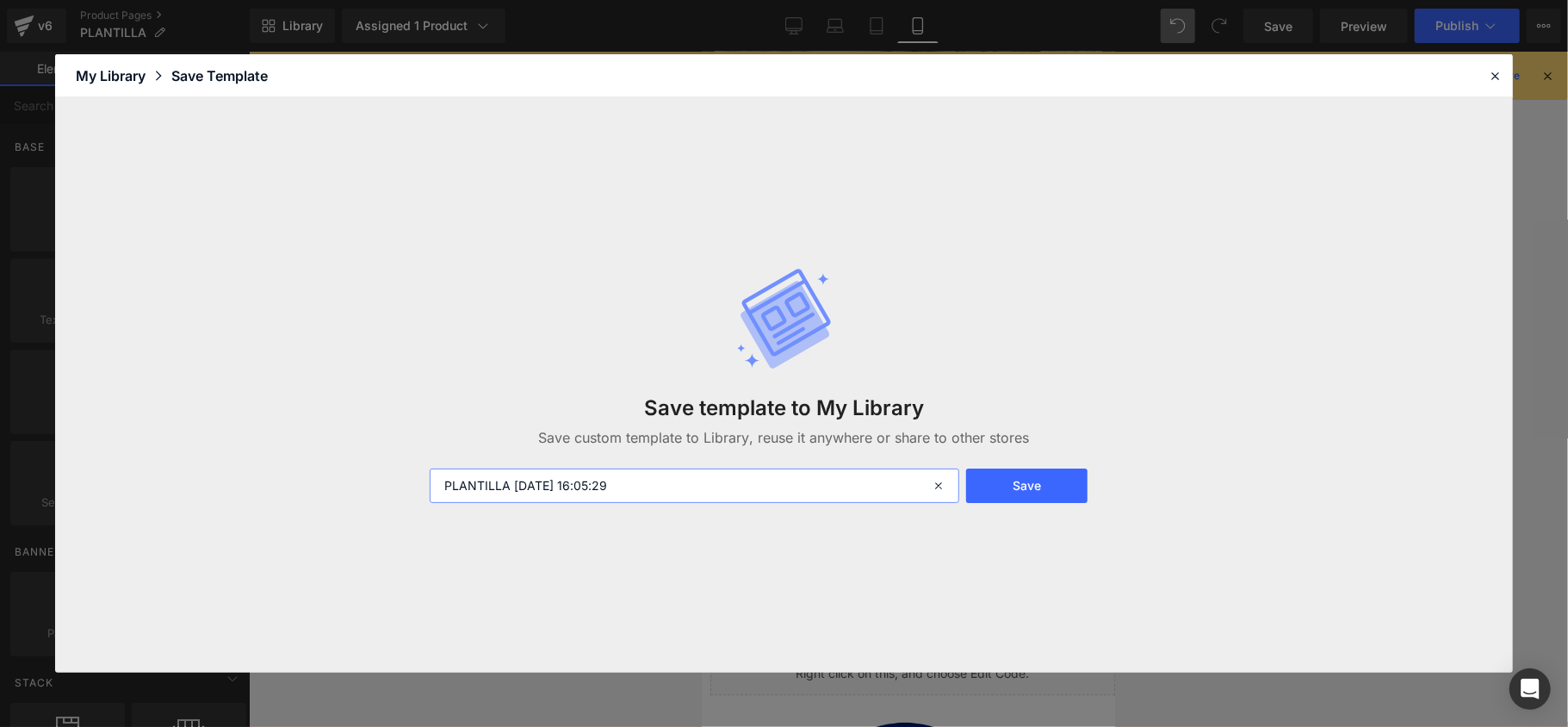
drag, startPoint x: 660, startPoint y: 478, endPoint x: 407, endPoint y: 473, distance: 253.0
click at [407, 473] on div "Save template to My Library Save custom template to Library, reuse it anywhere …" at bounding box center [784, 385] width 1458 height 574
type input "Wed template"
click at [1004, 500] on button "Save" at bounding box center [1027, 486] width 122 height 35
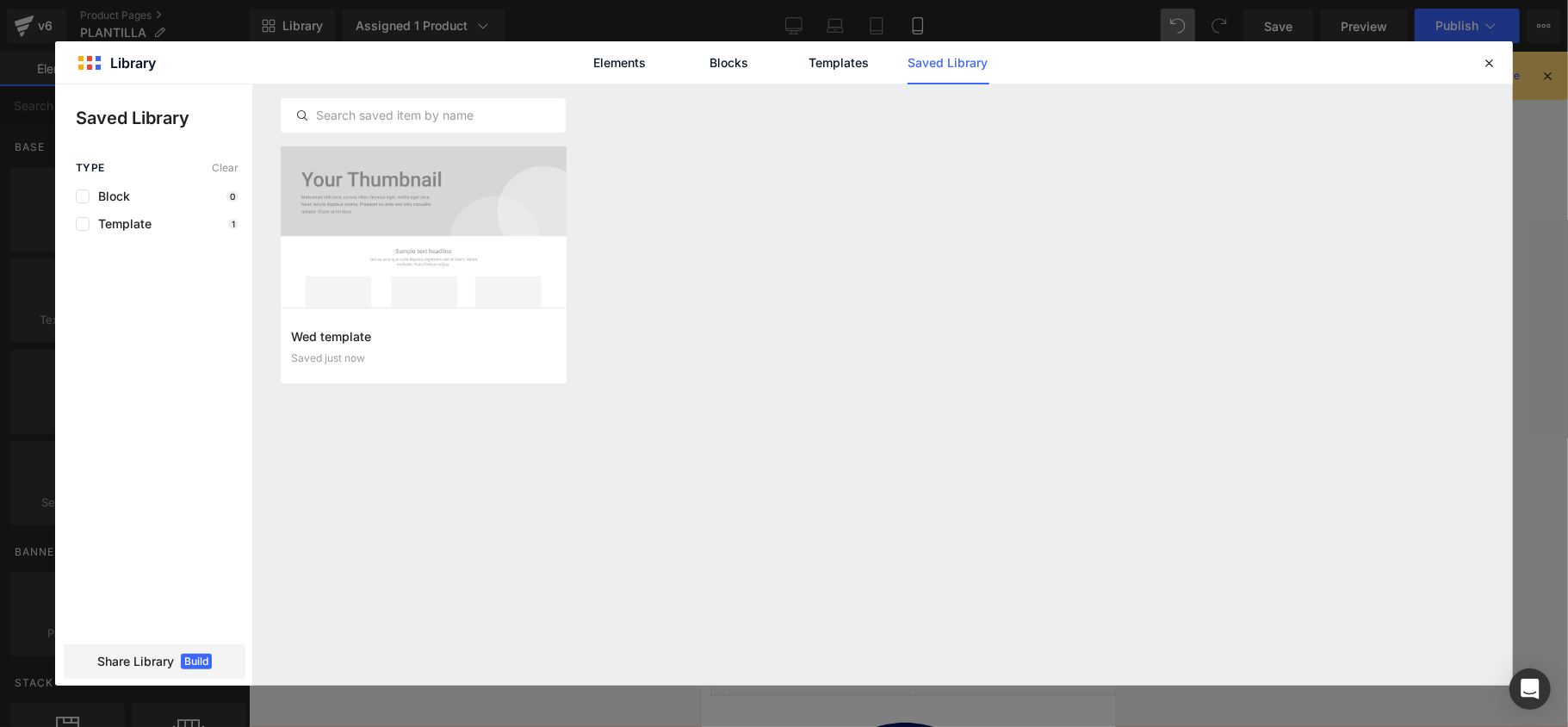
click at [1502, 67] on div "Elements Blocks Templates Saved Library" at bounding box center [784, 62] width 1458 height 42
click at [1500, 66] on div "Elements Blocks Templates Saved Library" at bounding box center [784, 62] width 1458 height 42
click at [1496, 64] on icon at bounding box center [1489, 63] width 16 height 16
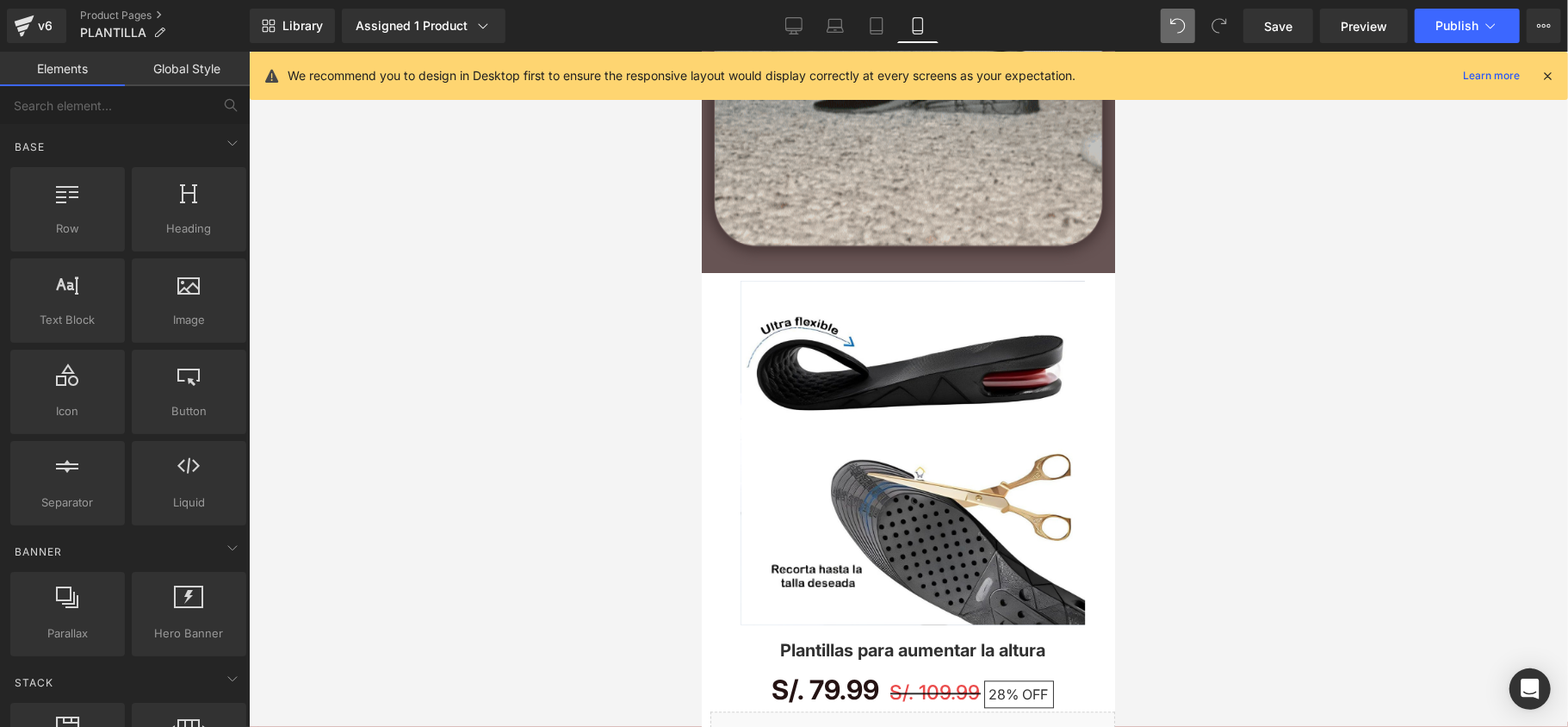
scroll to position [2756, 0]
